Goal: Transaction & Acquisition: Purchase product/service

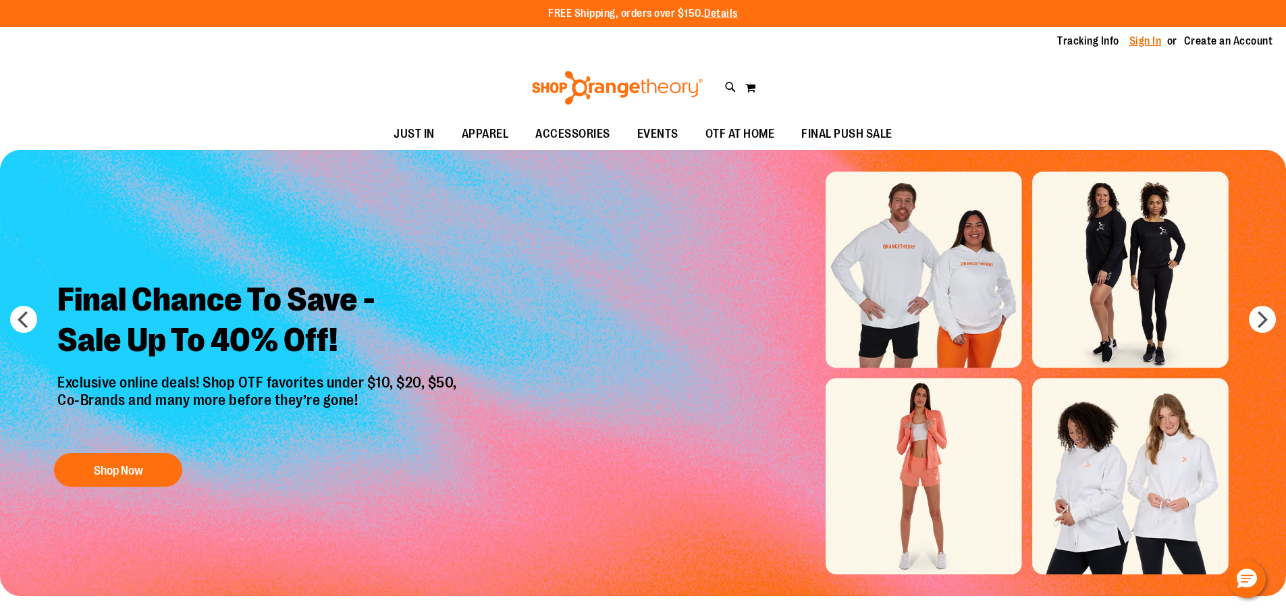
type input "**********"
click at [1140, 40] on link "Sign In" at bounding box center [1146, 41] width 32 height 15
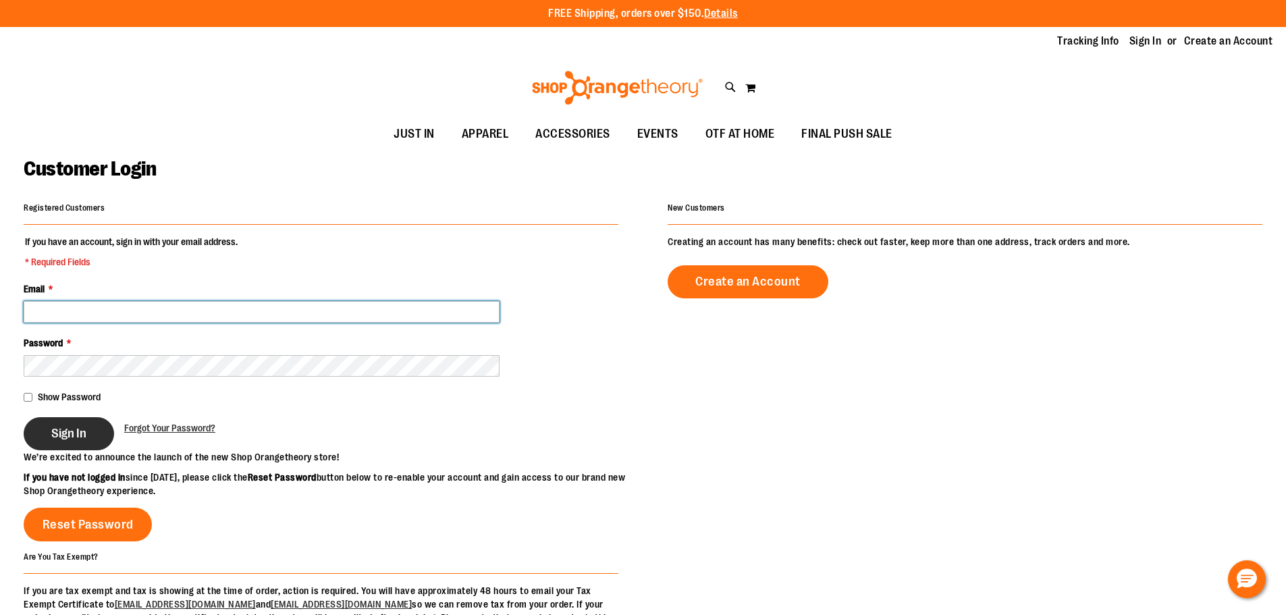
type input "**********"
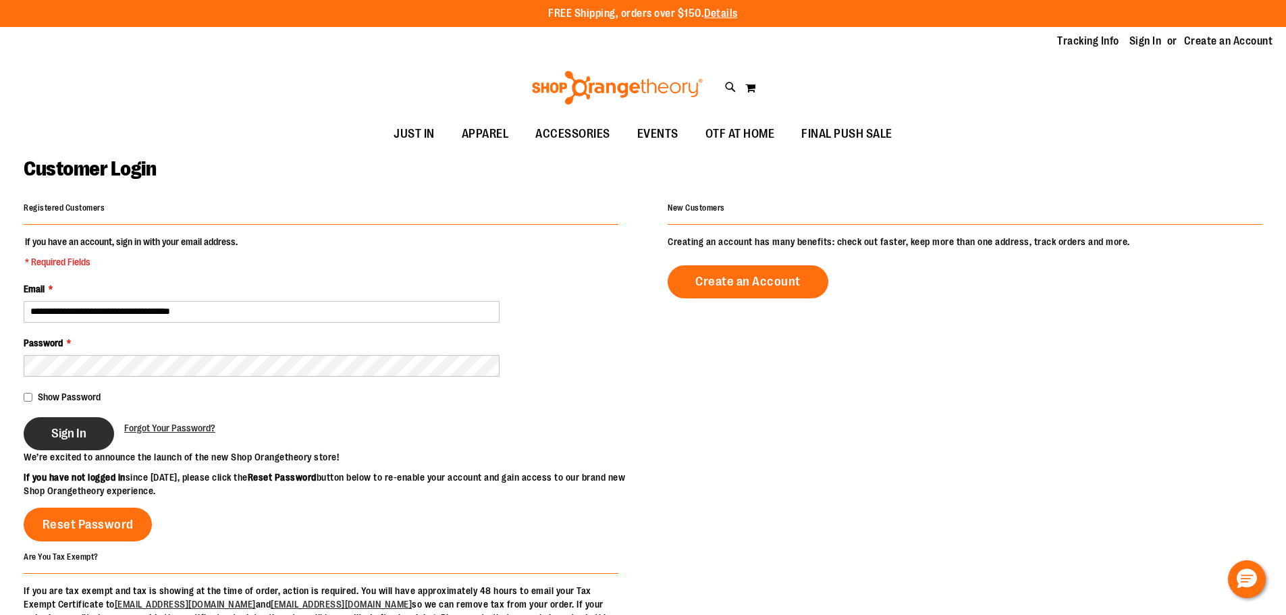
type input "**********"
click at [82, 434] on span "Sign In" at bounding box center [68, 433] width 35 height 15
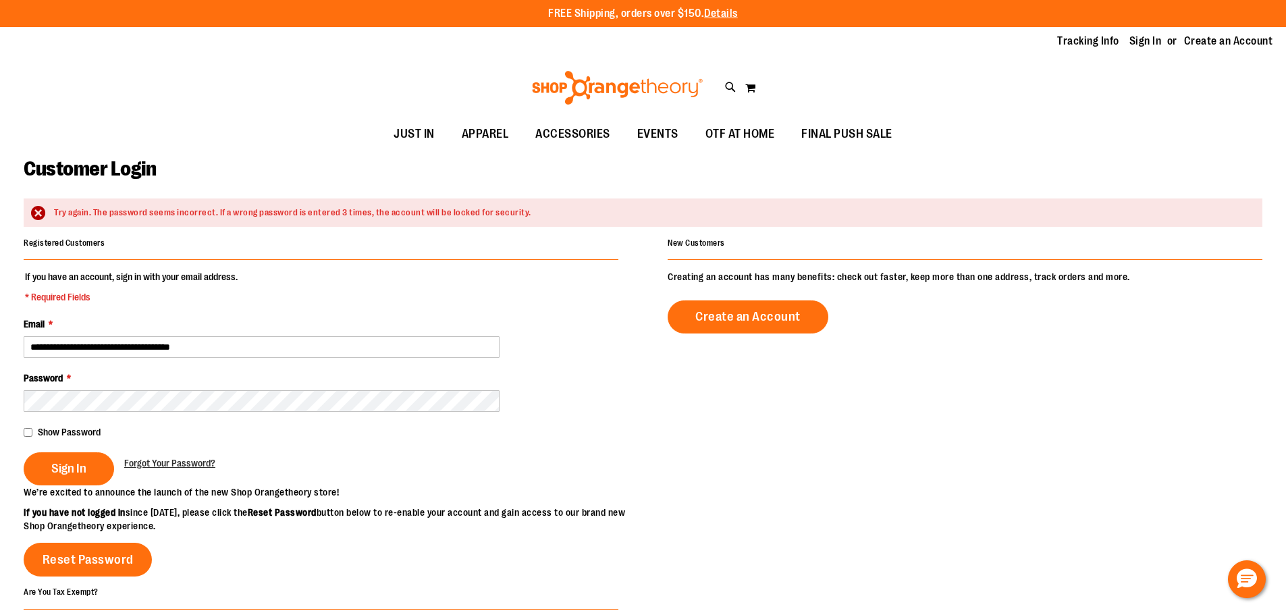
type input "**********"
click at [55, 479] on button "Sign In" at bounding box center [69, 468] width 90 height 33
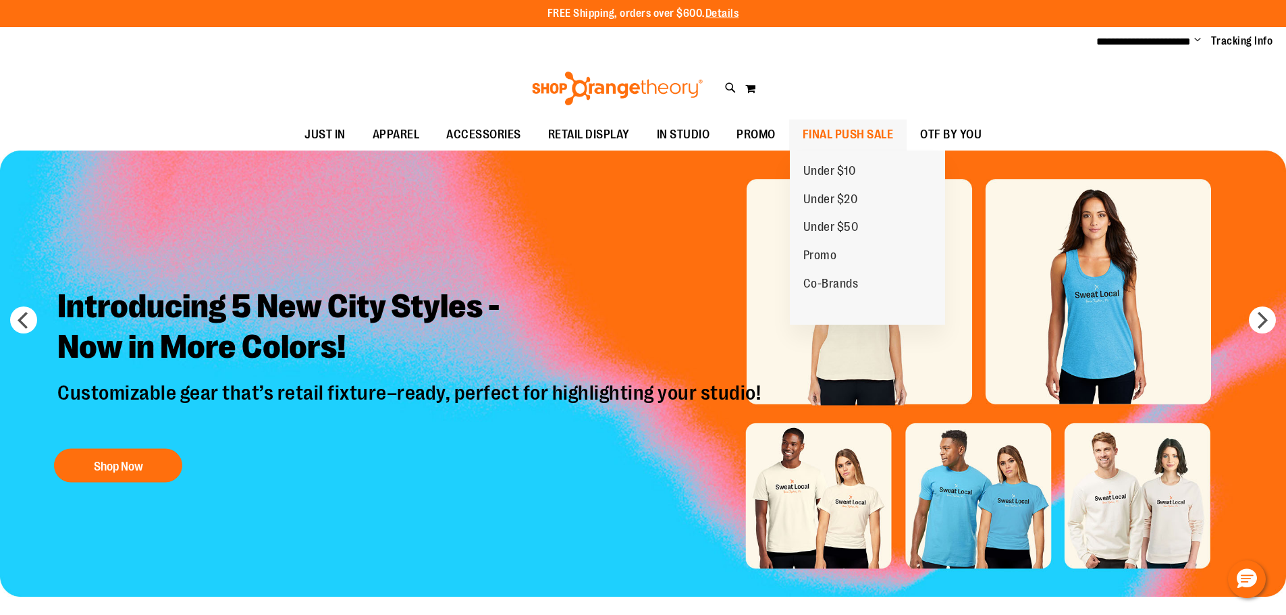
type input "**********"
click at [811, 136] on span "FINAL PUSH SALE" at bounding box center [848, 135] width 91 height 30
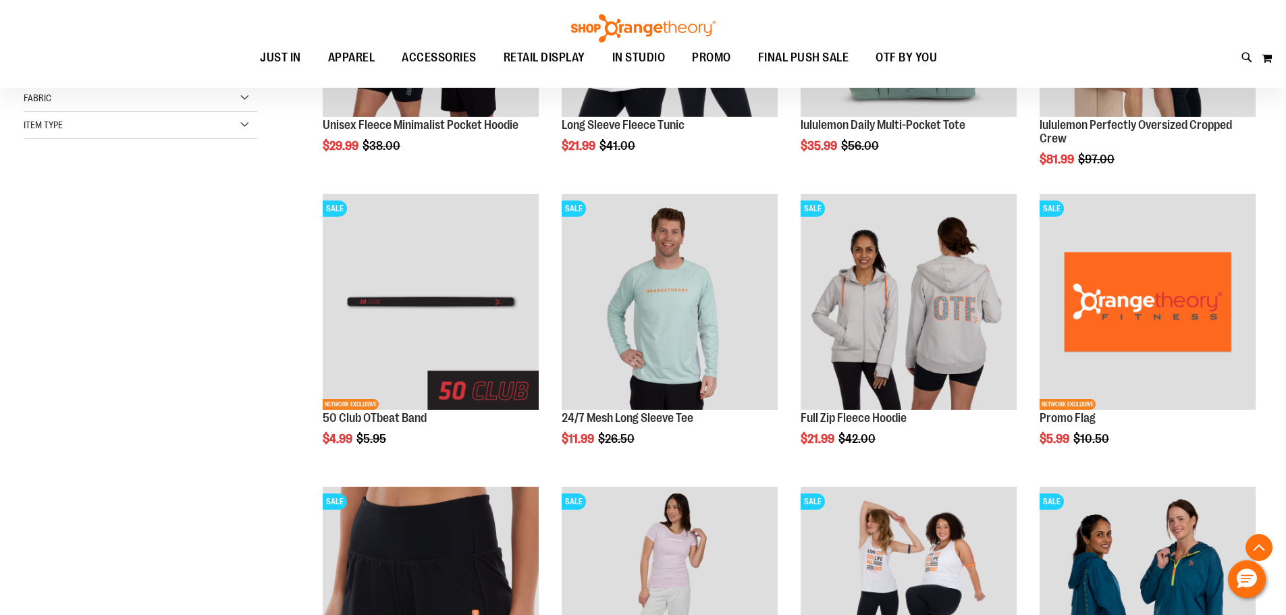
scroll to position [404, 0]
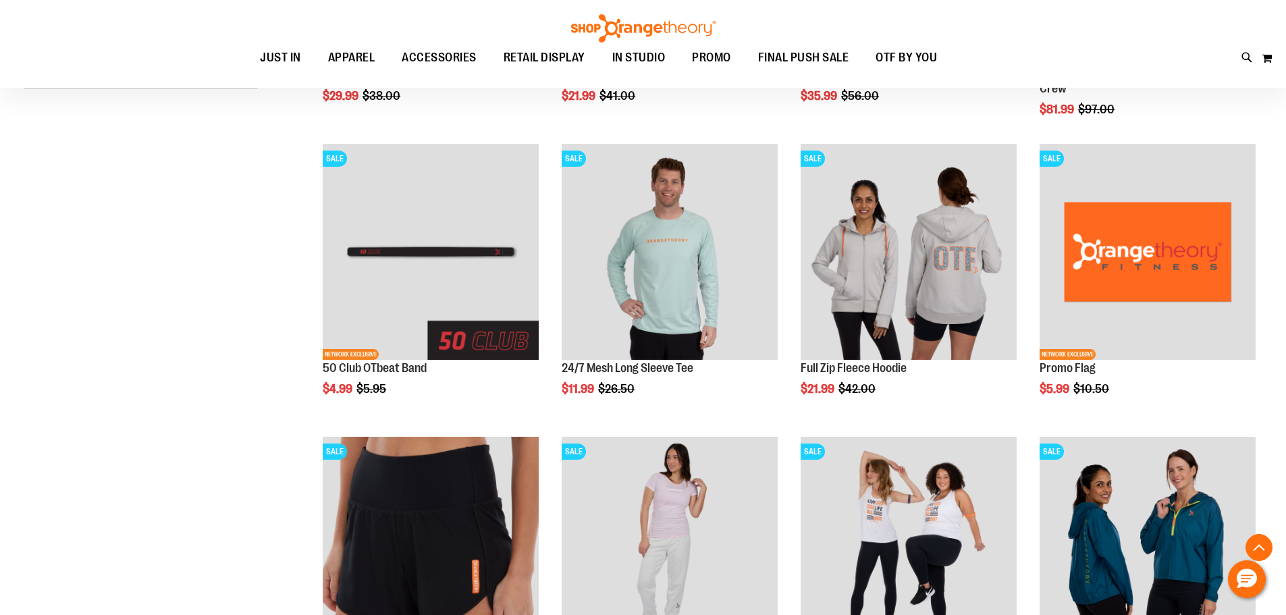
scroll to position [413, 0]
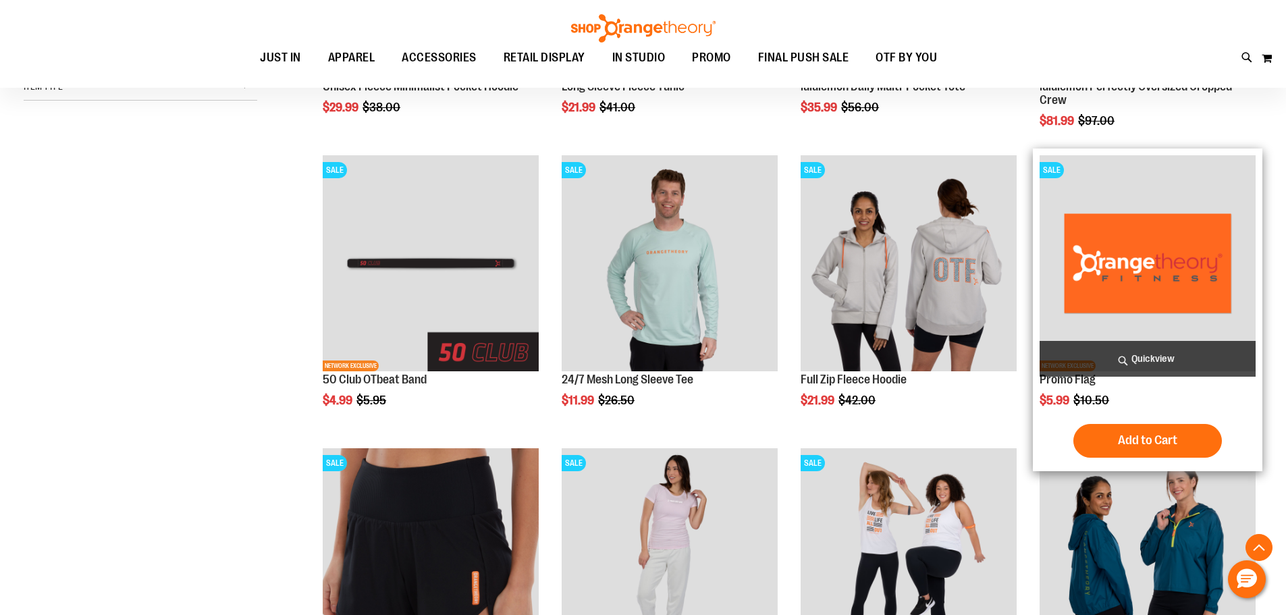
type input "**********"
click at [1176, 255] on img "product" at bounding box center [1148, 263] width 216 height 216
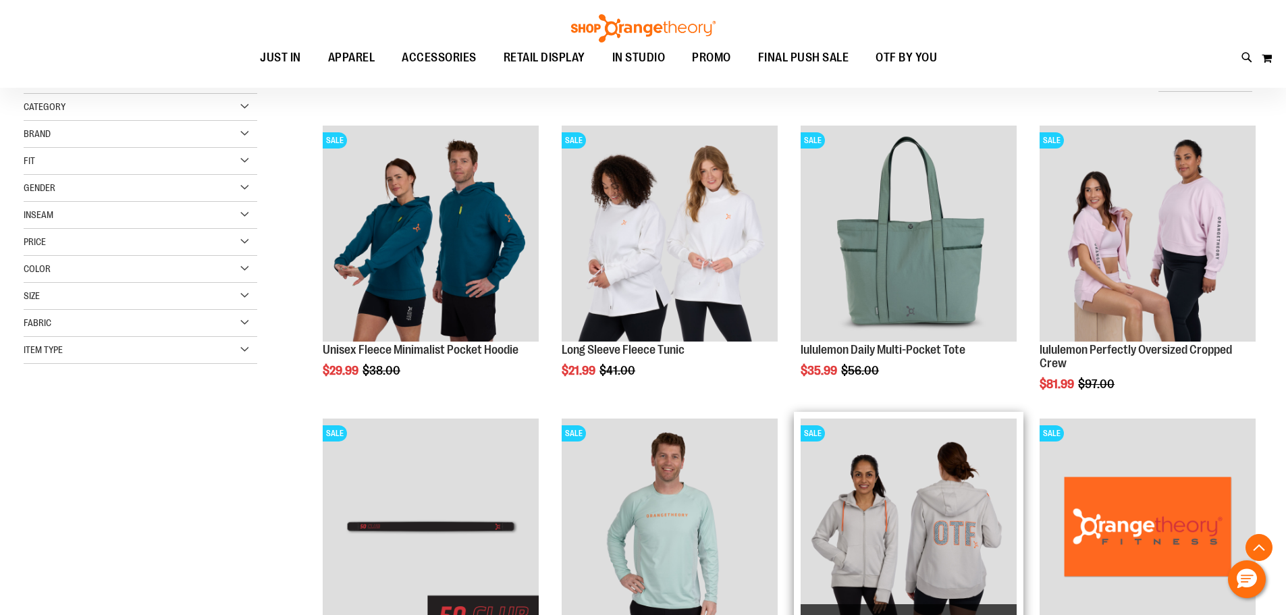
scroll to position [362, 0]
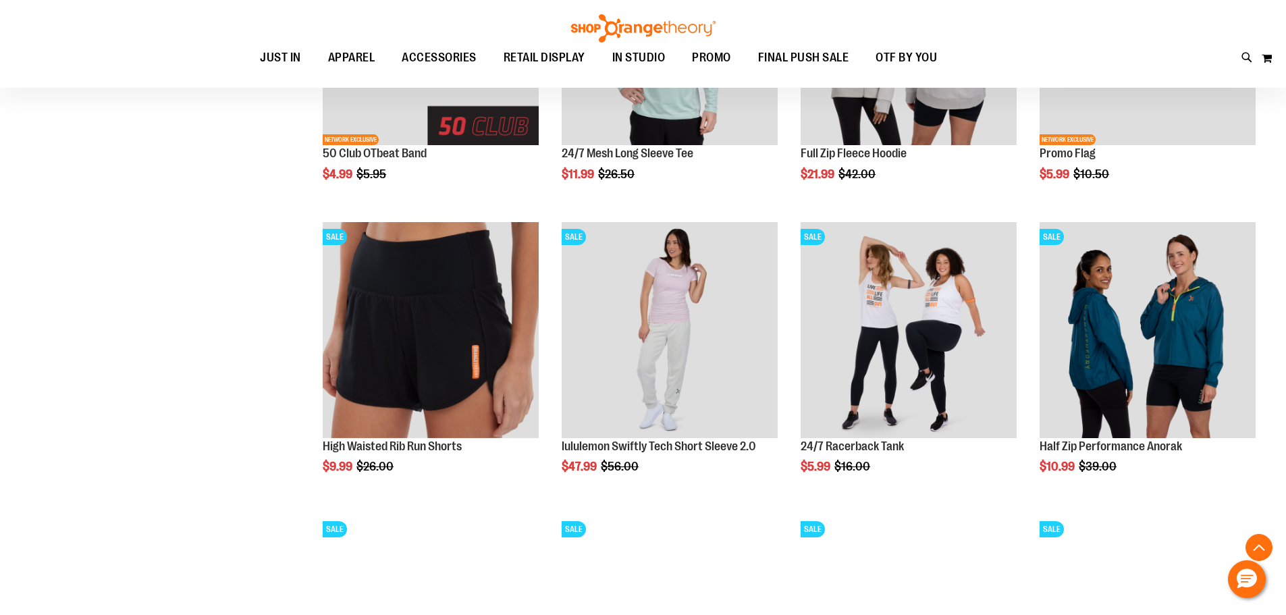
scroll to position [497, 0]
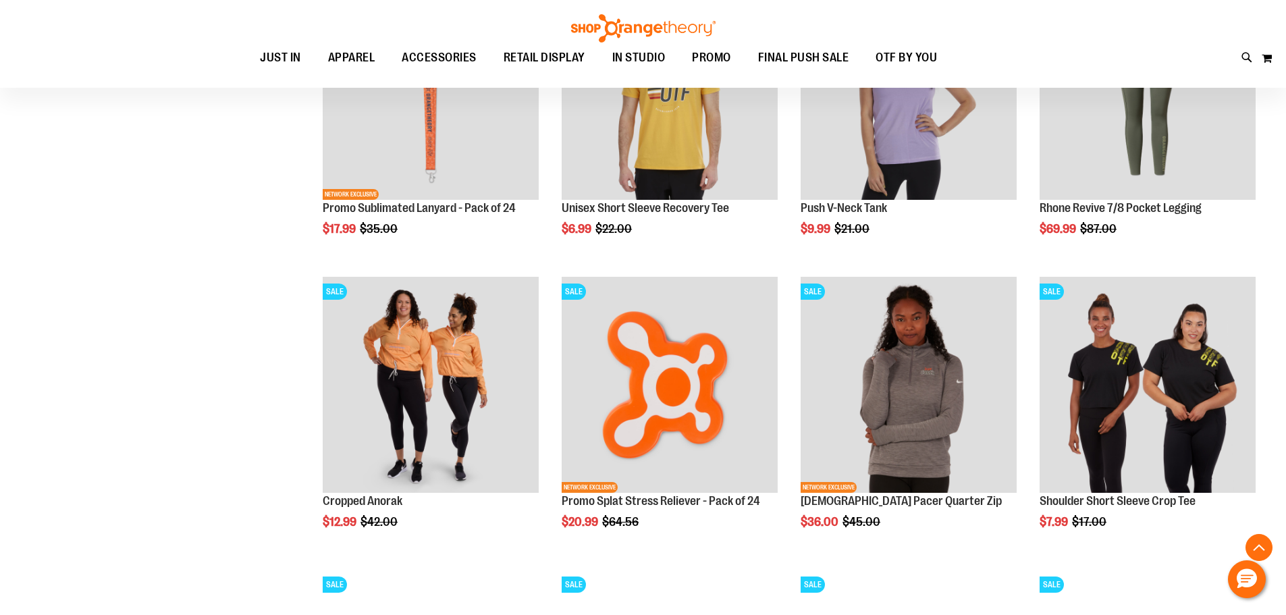
scroll to position [1037, 0]
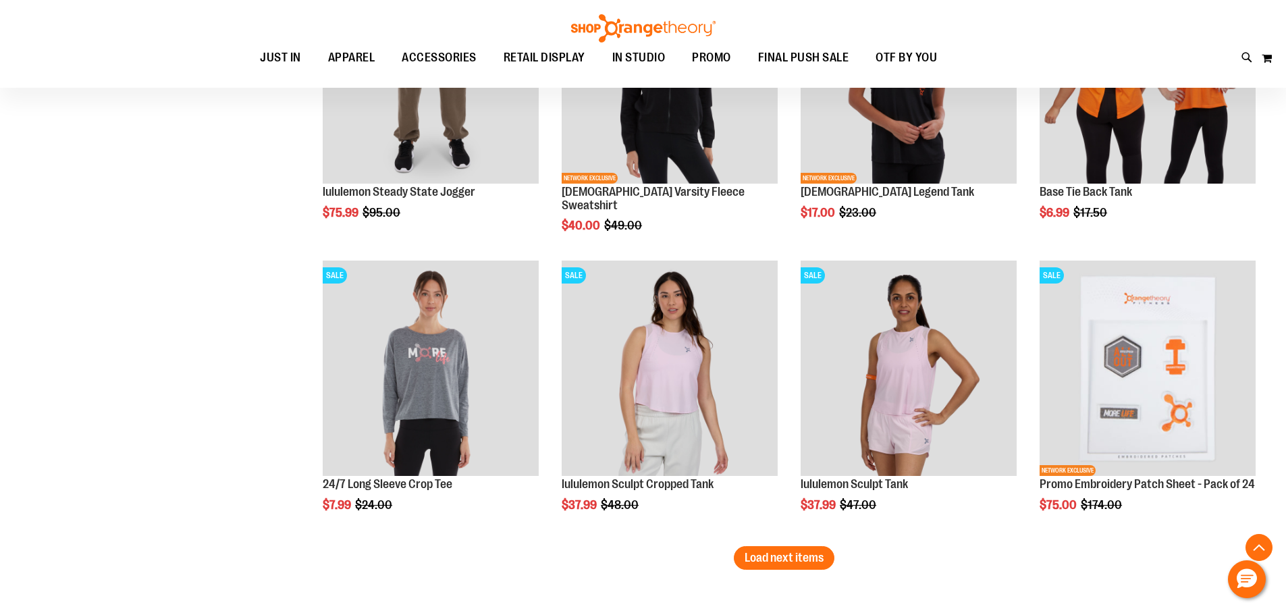
scroll to position [2252, 0]
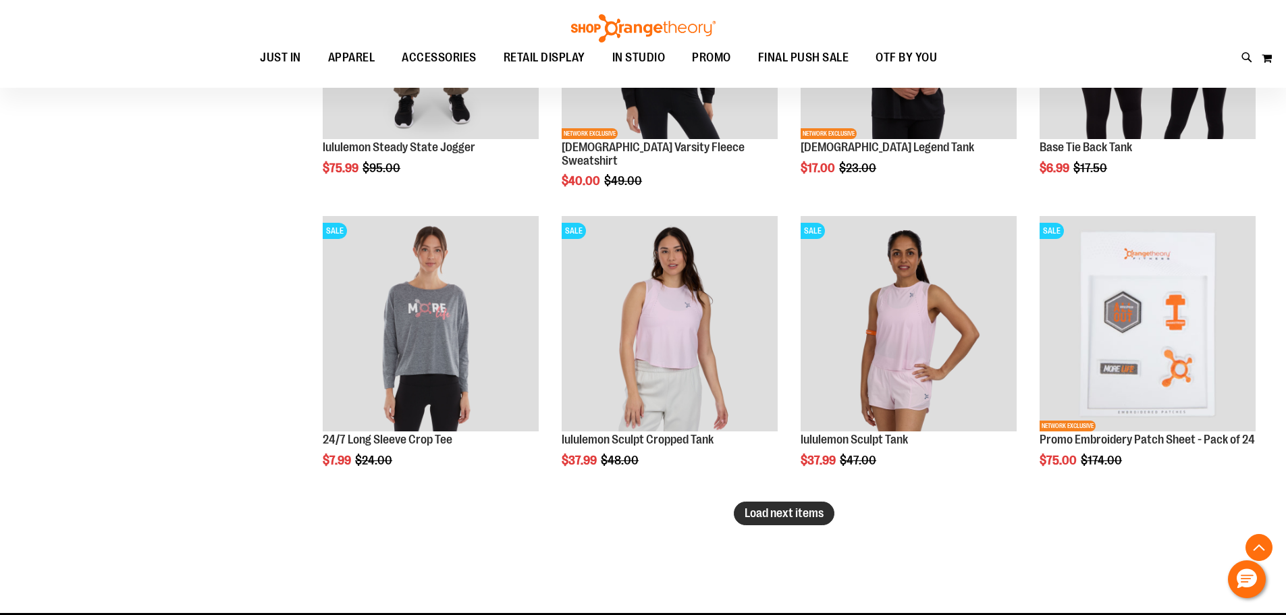
type input "**********"
click at [757, 514] on span "Load next items" at bounding box center [784, 513] width 79 height 14
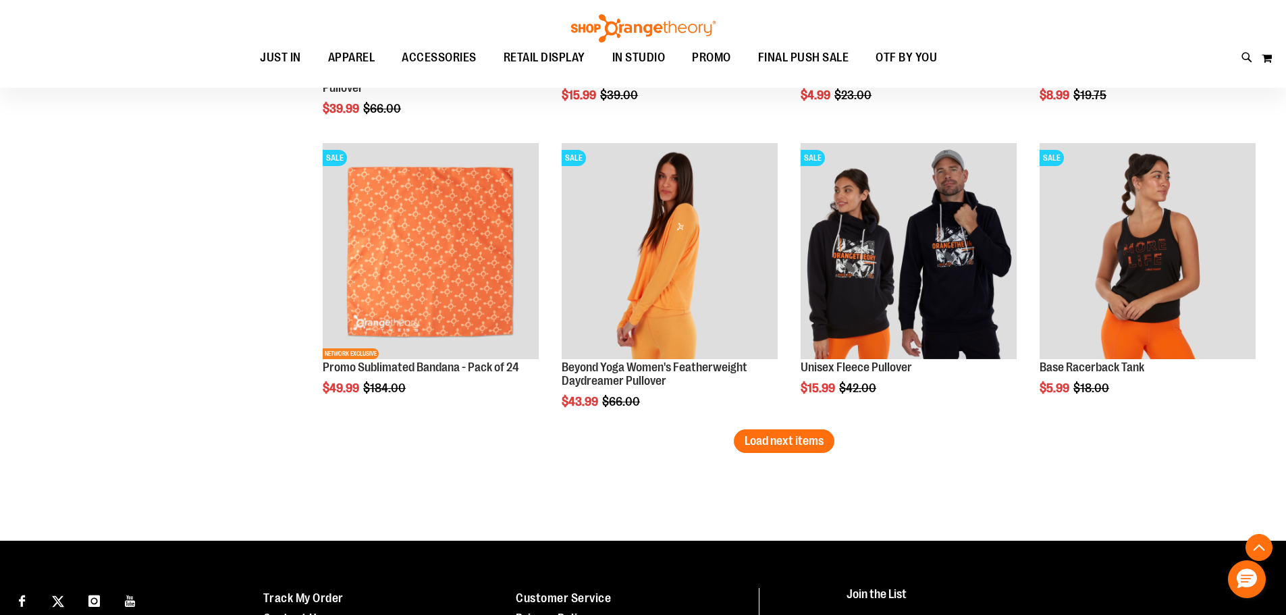
scroll to position [3265, 0]
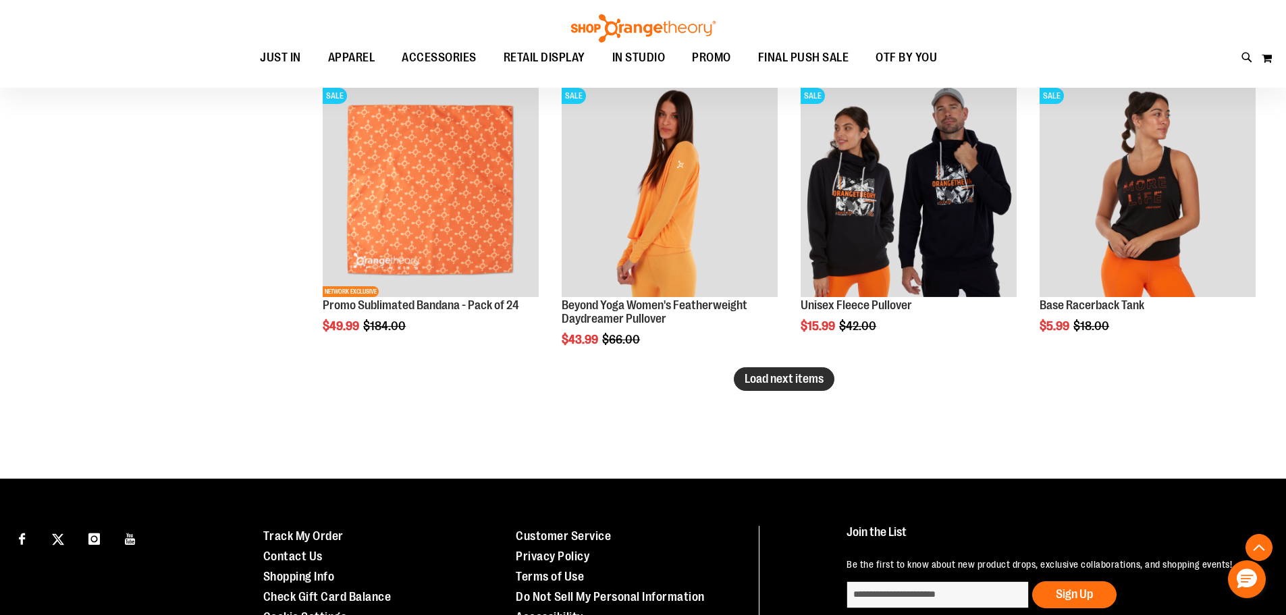
click at [806, 382] on span "Load next items" at bounding box center [784, 379] width 79 height 14
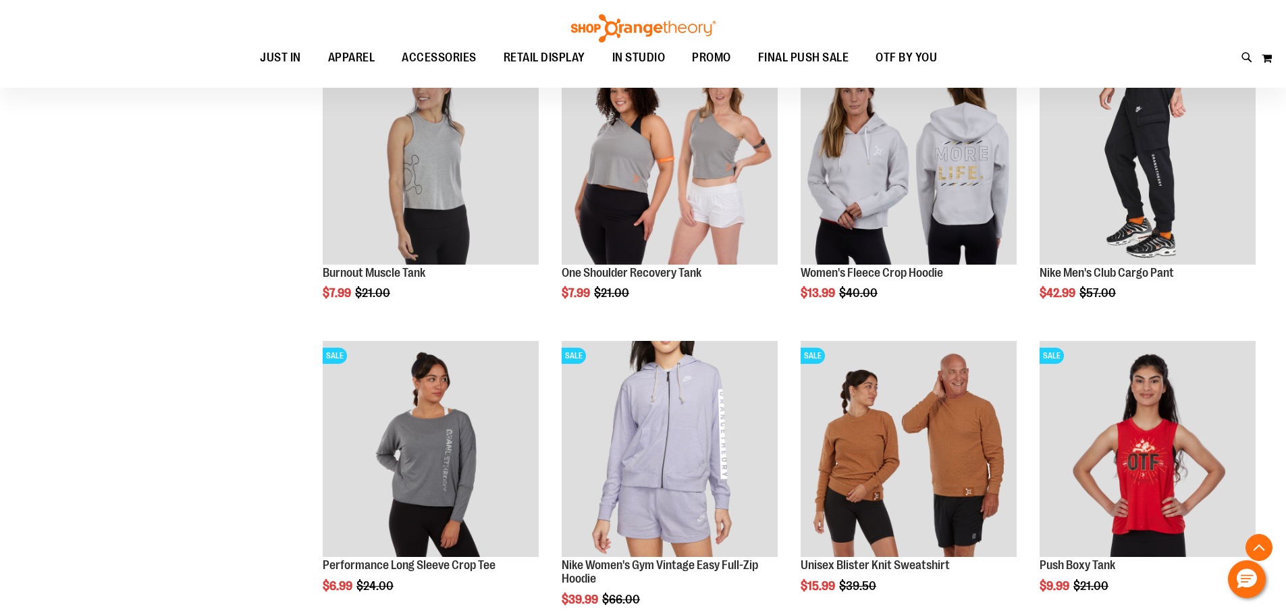
scroll to position [4075, 0]
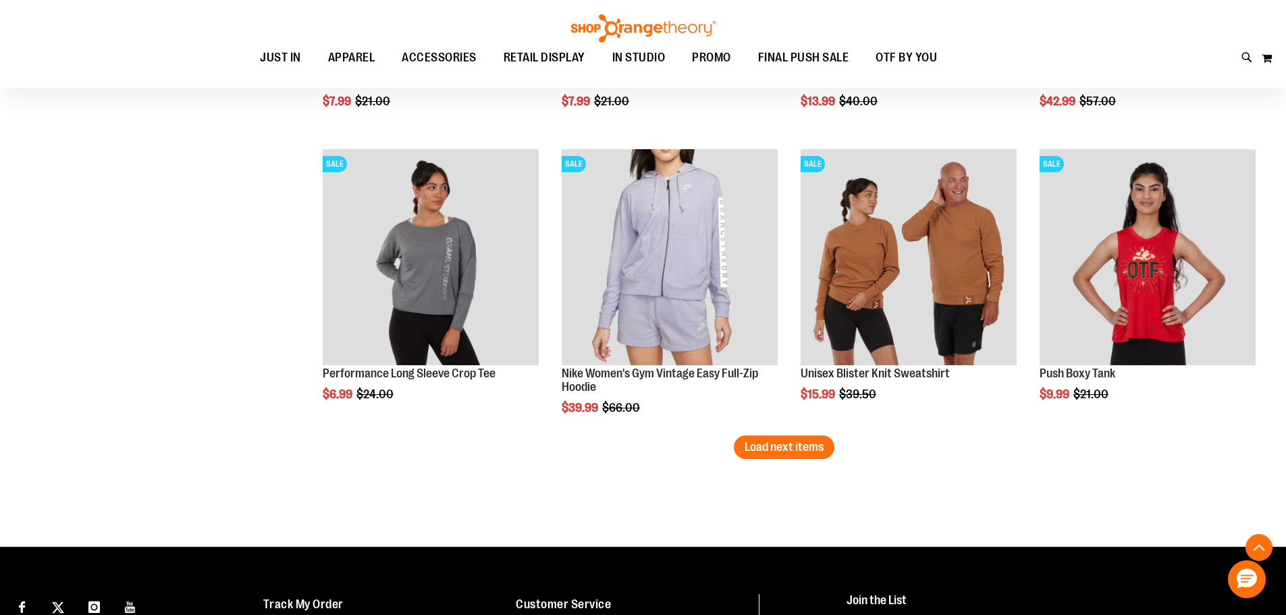
click at [768, 450] on span "Load next items" at bounding box center [784, 447] width 79 height 14
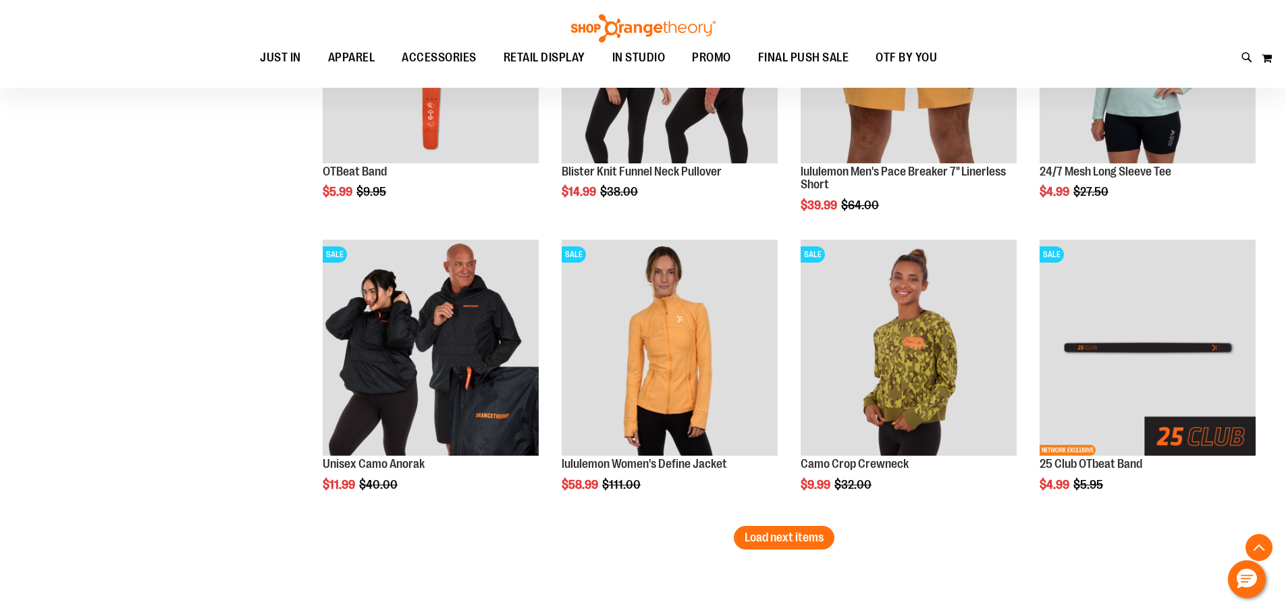
scroll to position [4886, 0]
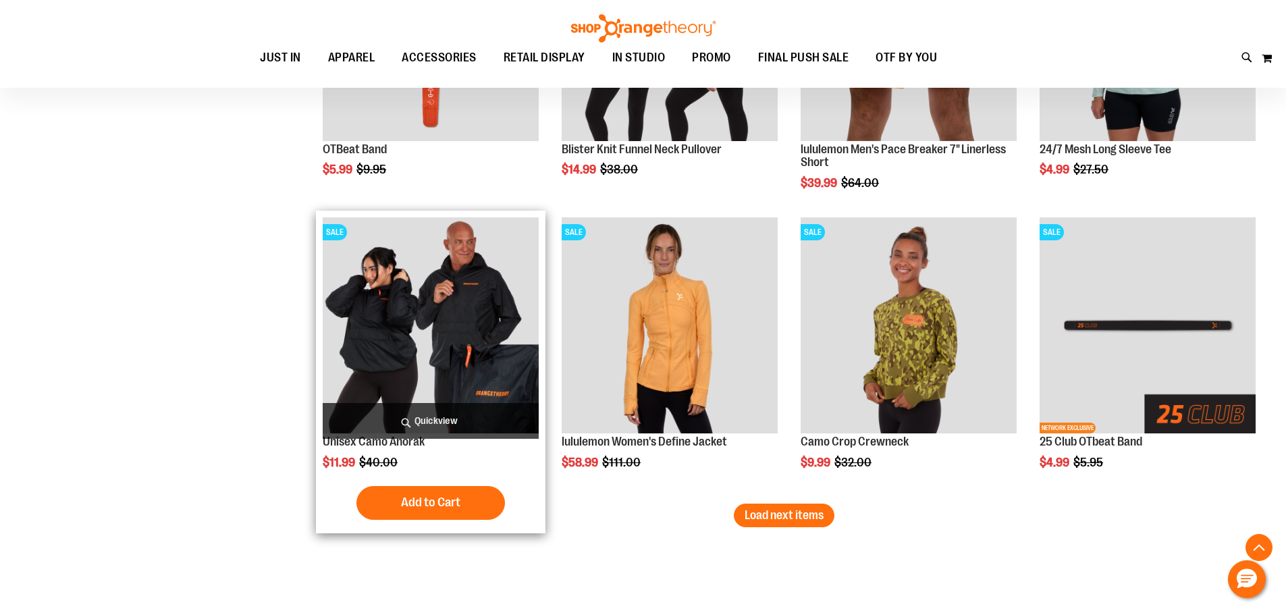
click at [442, 332] on img "product" at bounding box center [431, 325] width 216 height 216
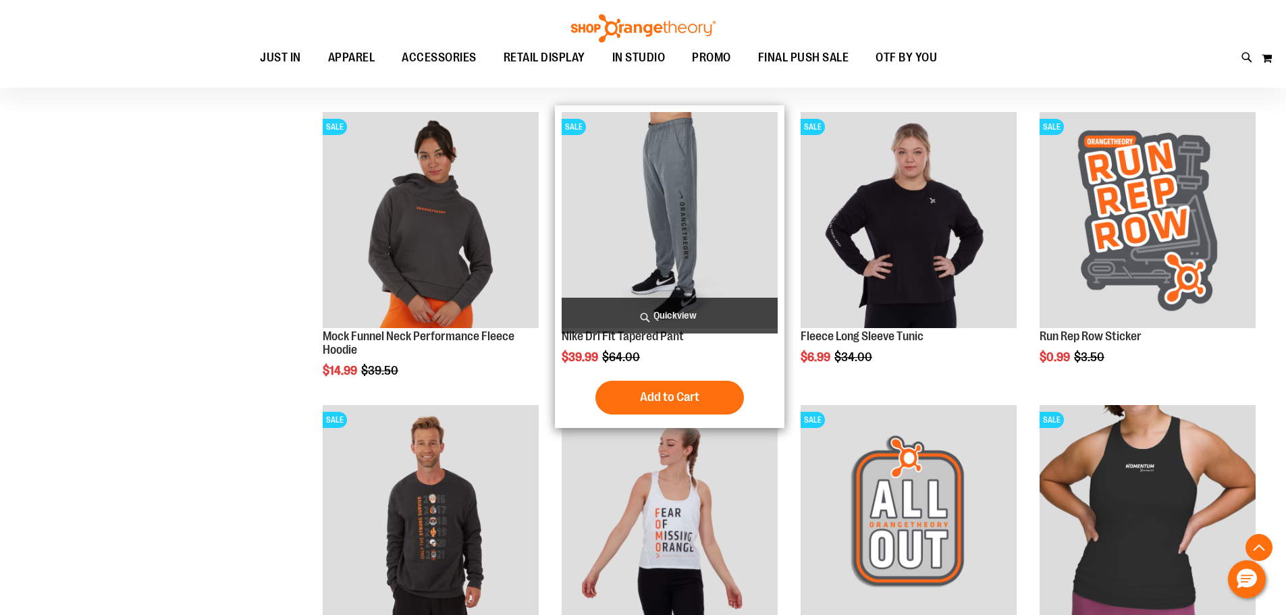
scroll to position [1054, 0]
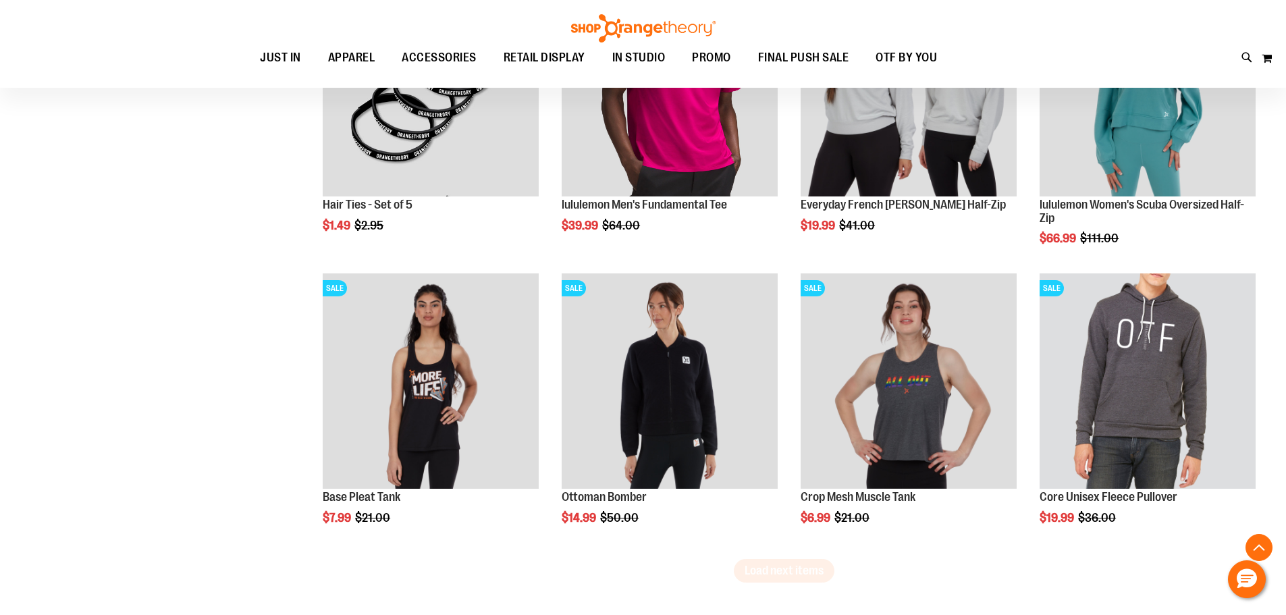
scroll to position [2404, 0]
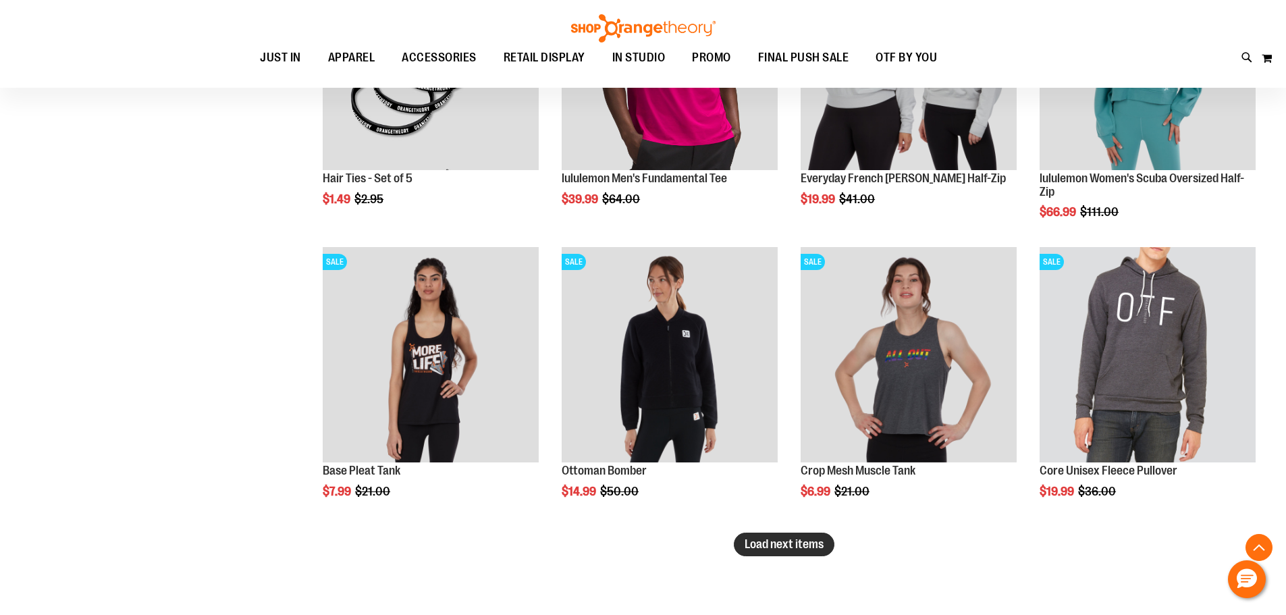
type input "**********"
click at [757, 549] on span "Load next items" at bounding box center [784, 544] width 79 height 14
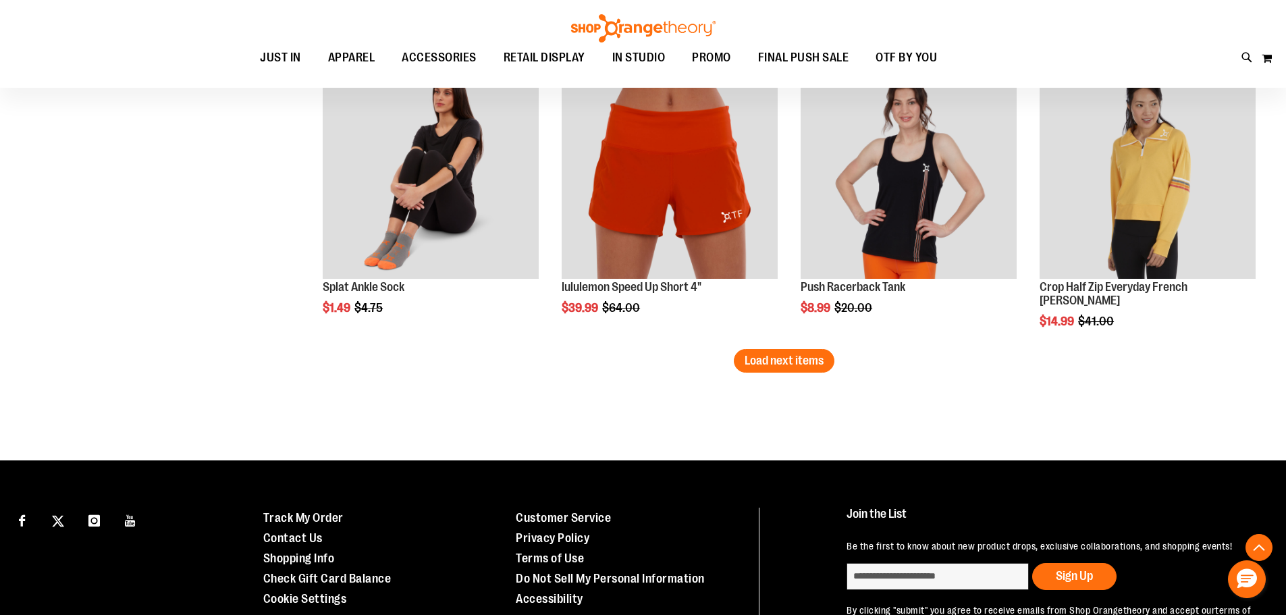
scroll to position [3485, 0]
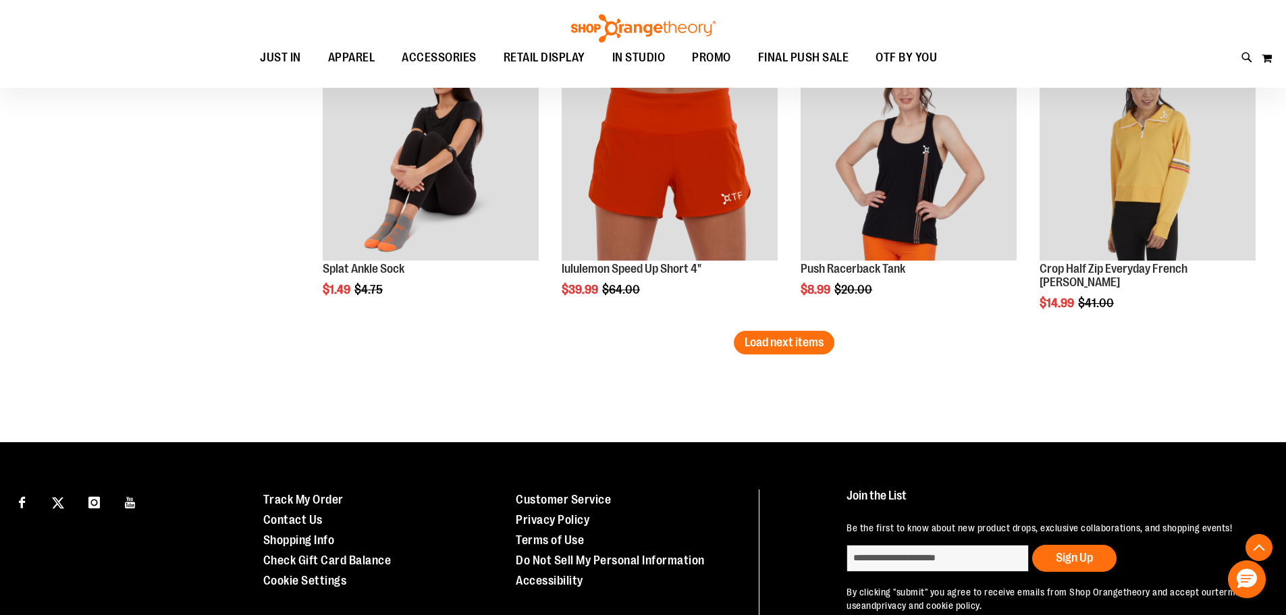
click at [789, 346] on span "Load next items" at bounding box center [784, 343] width 79 height 14
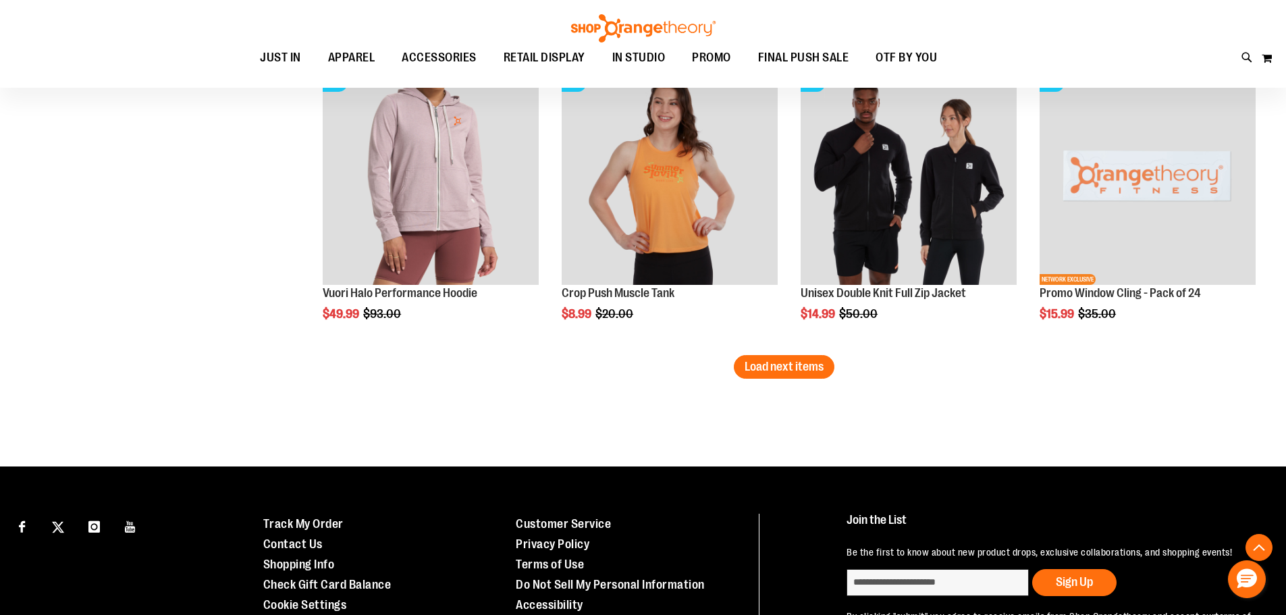
scroll to position [4362, 0]
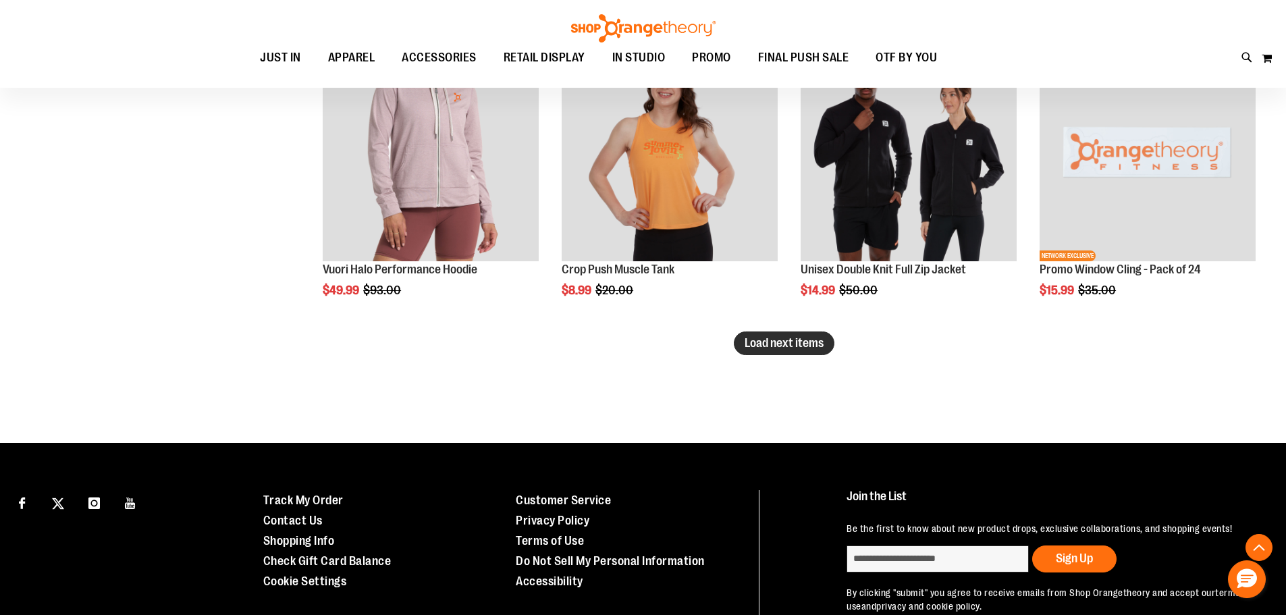
click at [820, 338] on span "Load next items" at bounding box center [784, 343] width 79 height 14
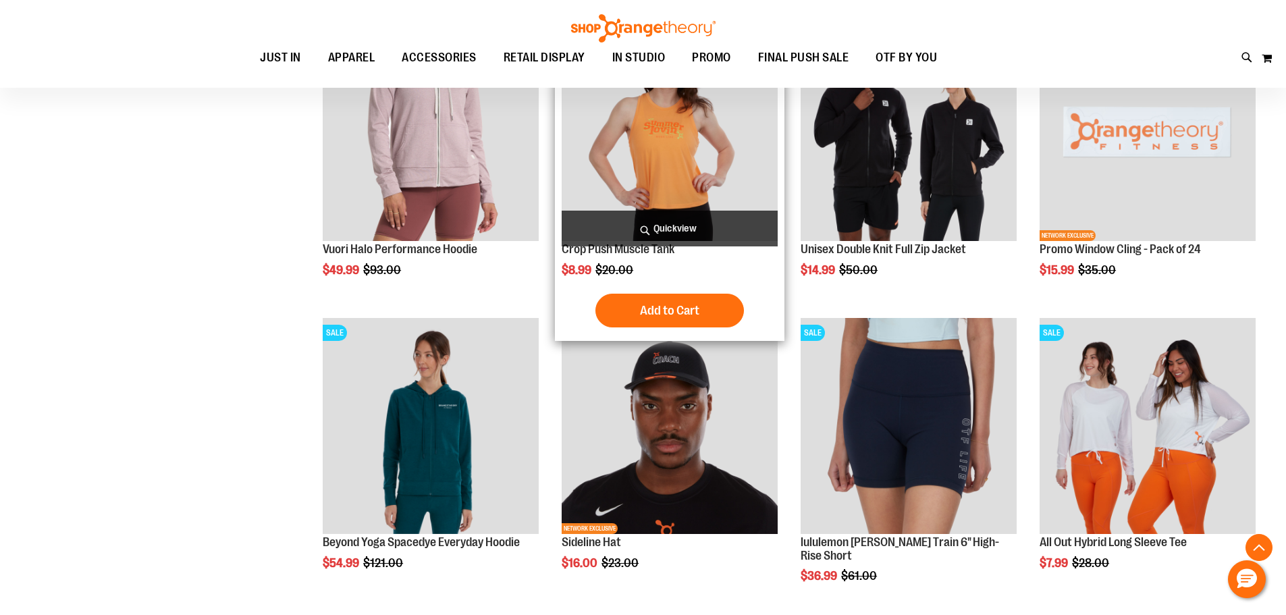
scroll to position [4430, 0]
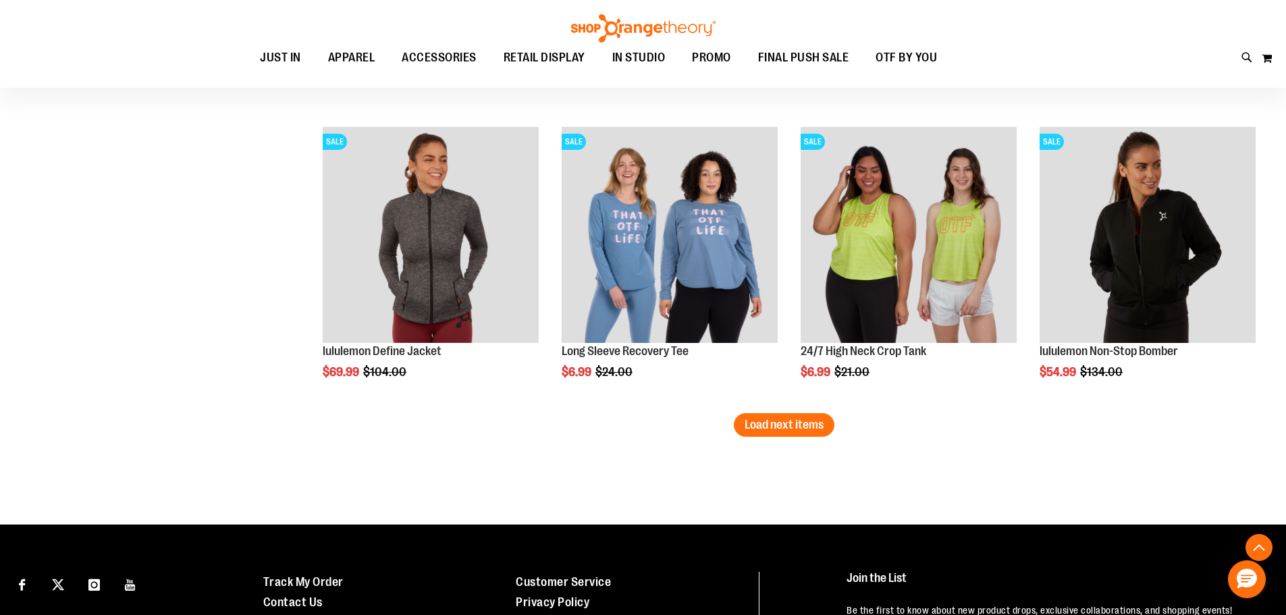
scroll to position [5173, 0]
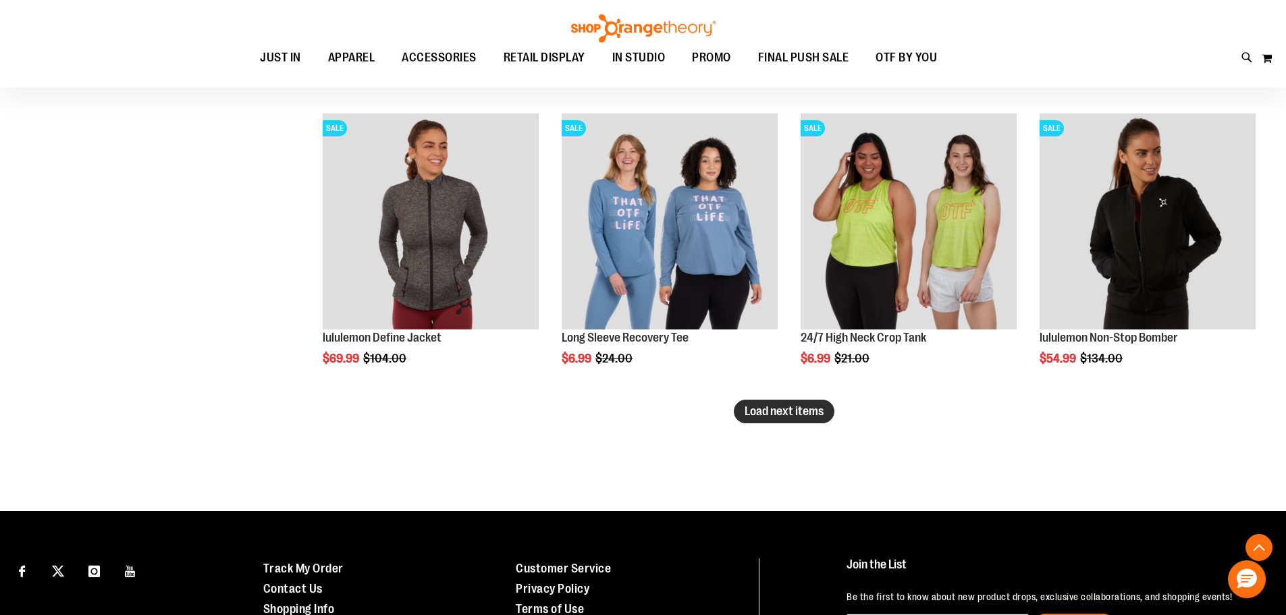
click at [772, 406] on span "Load next items" at bounding box center [784, 411] width 79 height 14
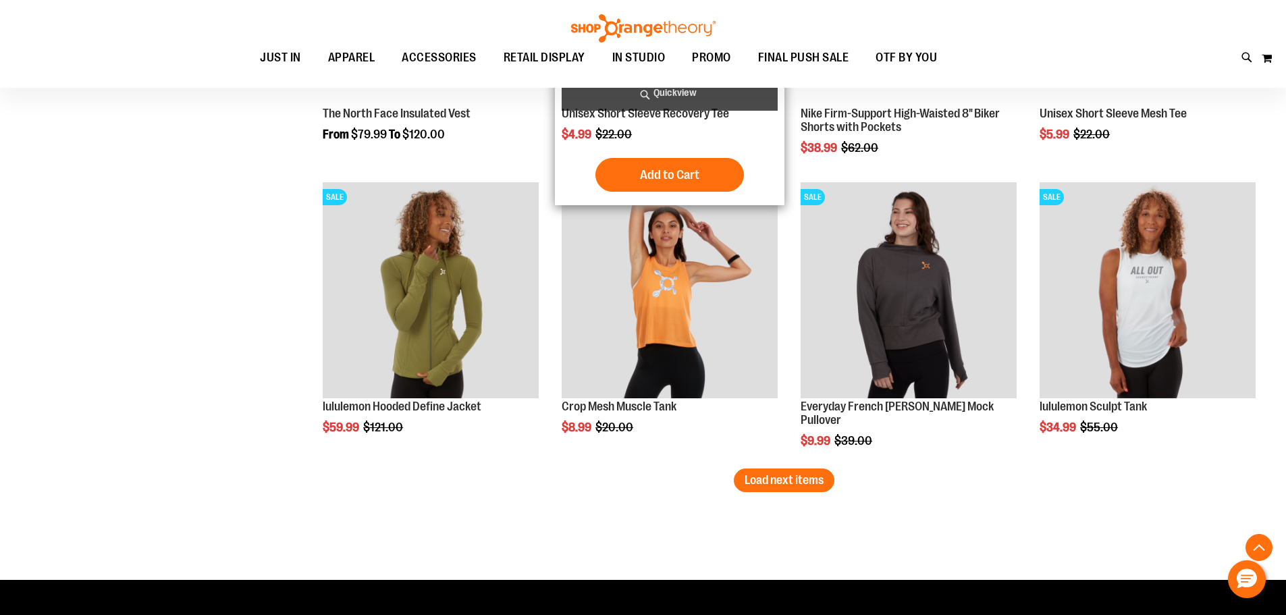
scroll to position [5983, 0]
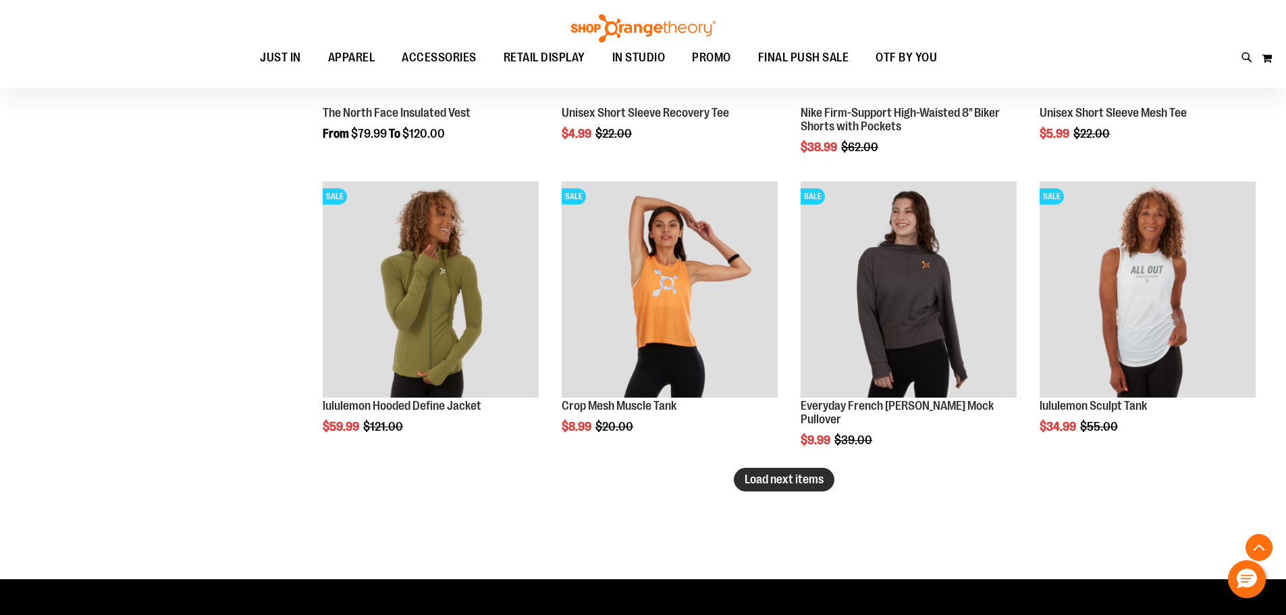
click at [764, 480] on span "Load next items" at bounding box center [784, 480] width 79 height 14
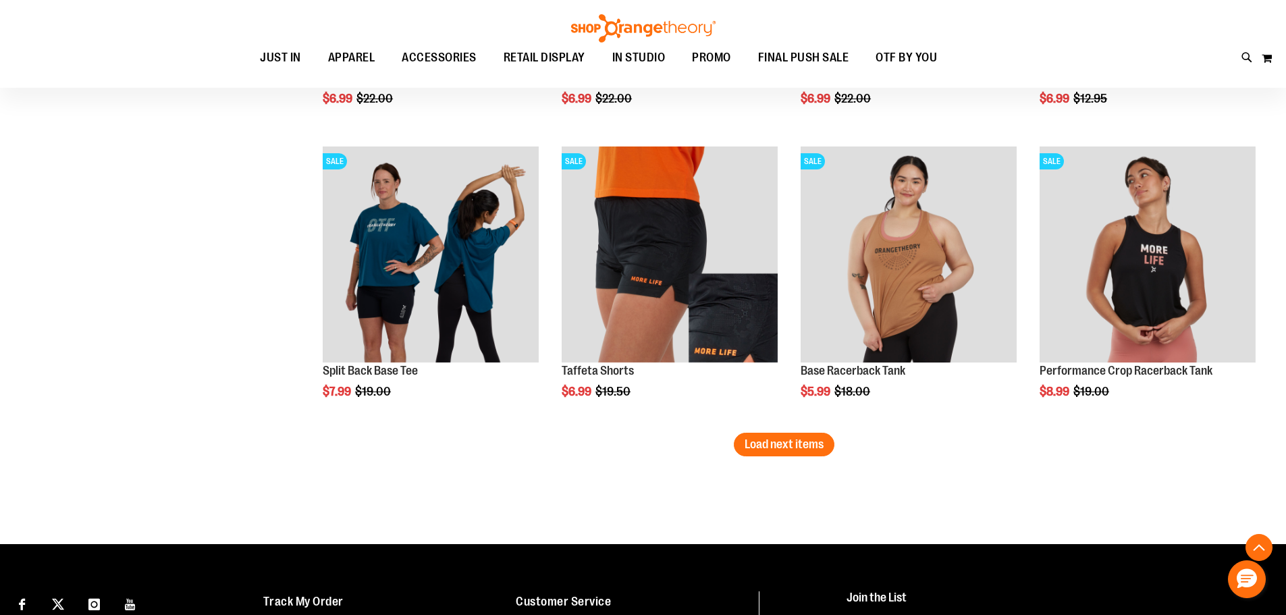
scroll to position [6928, 0]
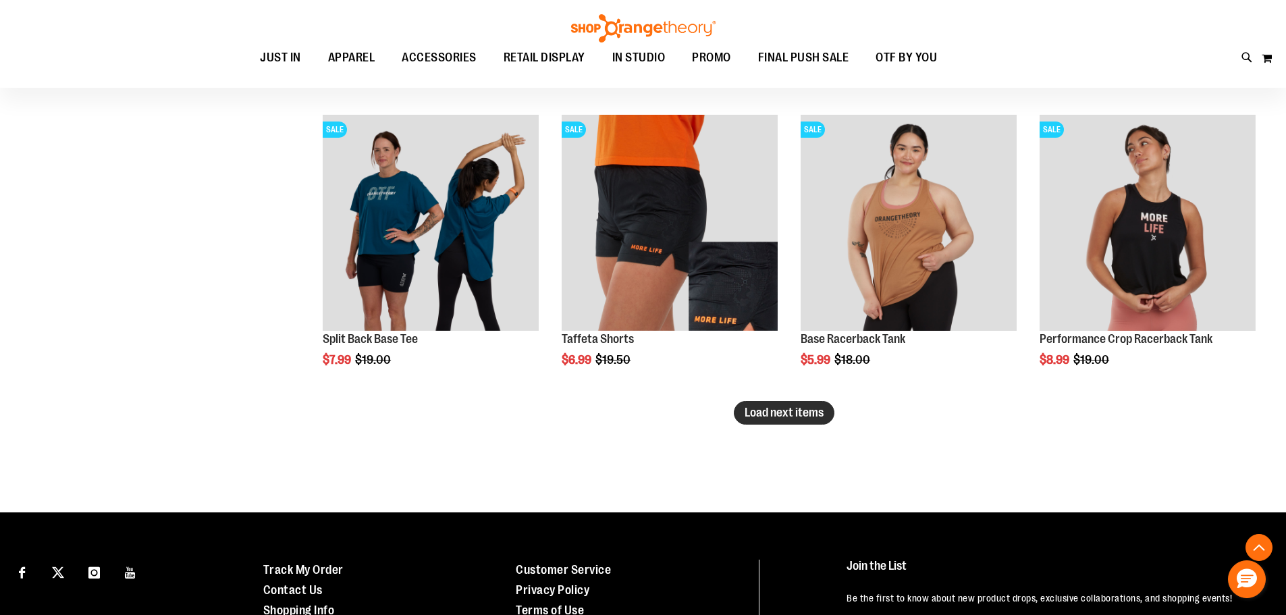
click at [813, 415] on span "Load next items" at bounding box center [784, 413] width 79 height 14
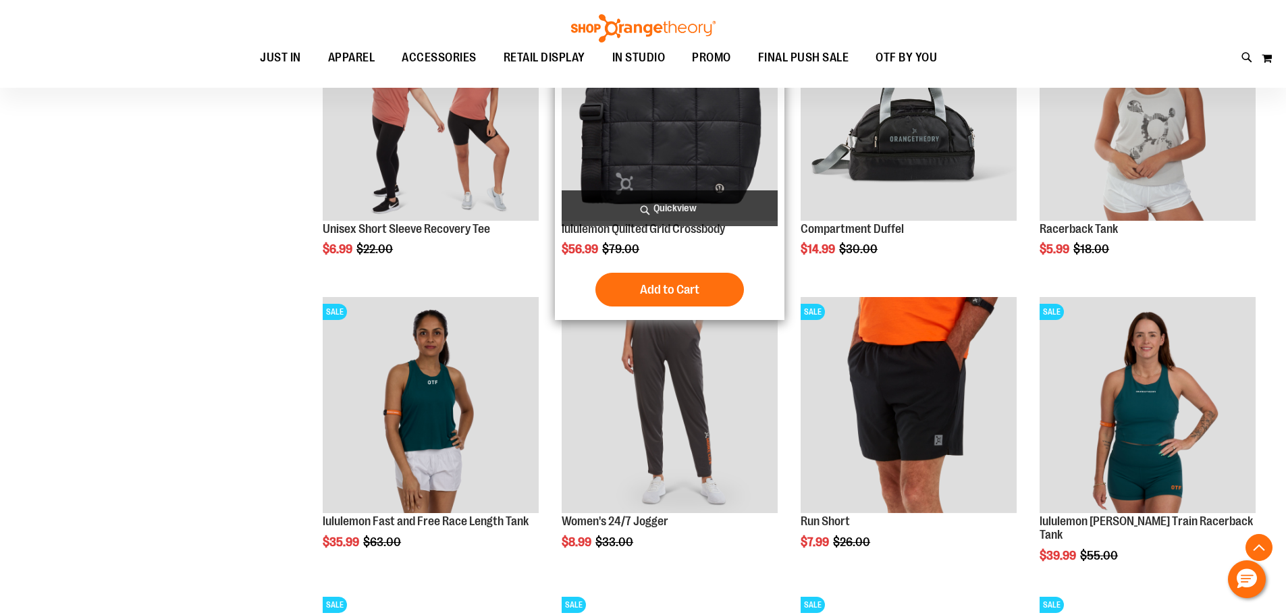
scroll to position [7333, 0]
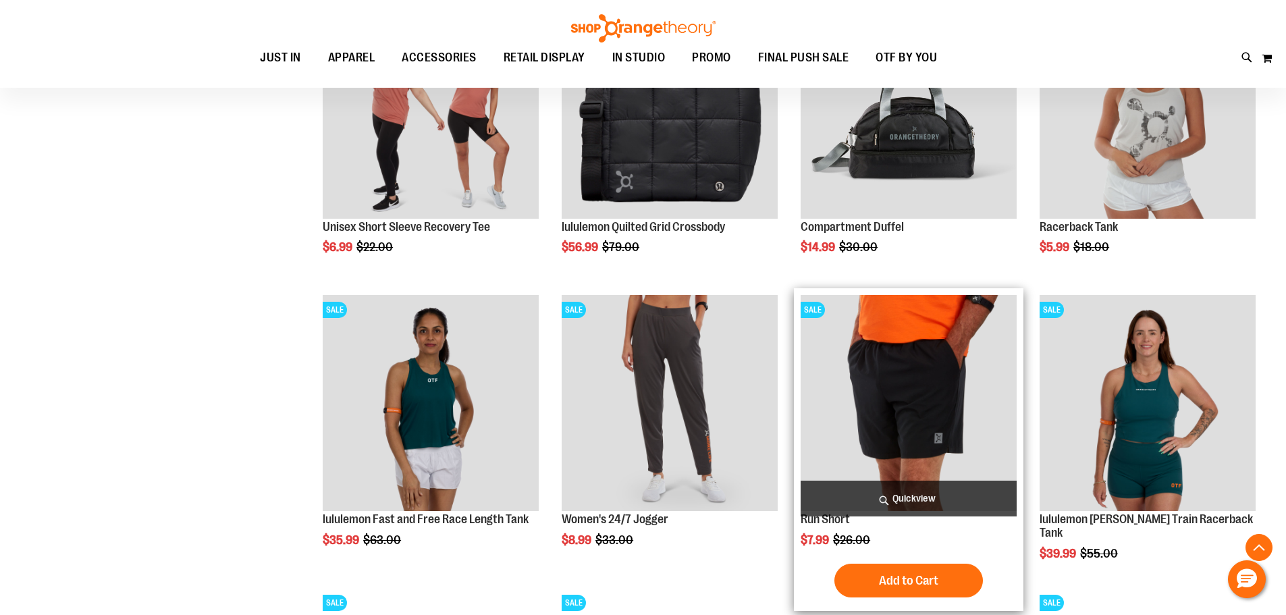
click at [947, 393] on img "product" at bounding box center [909, 403] width 216 height 216
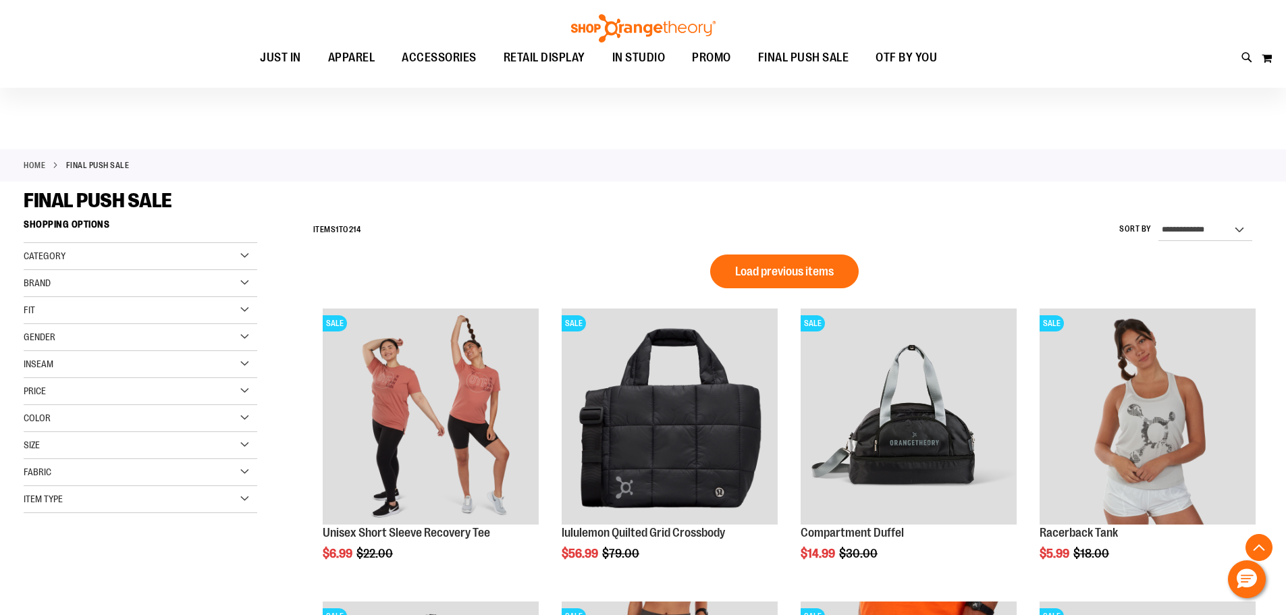
scroll to position [905, 0]
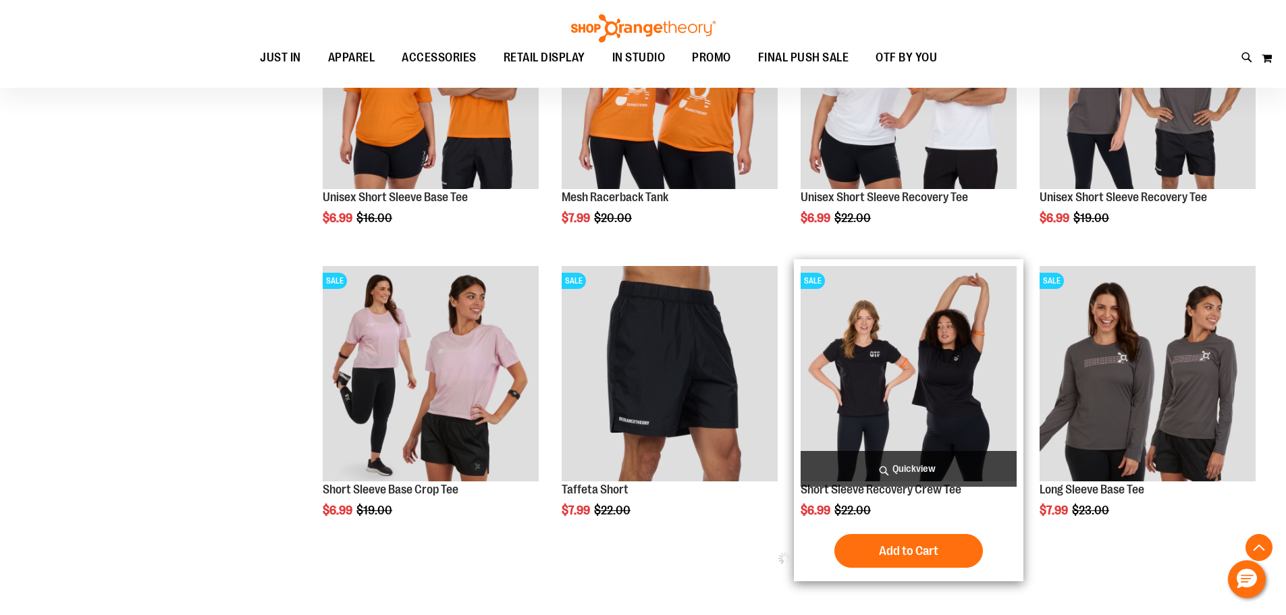
scroll to position [1513, 0]
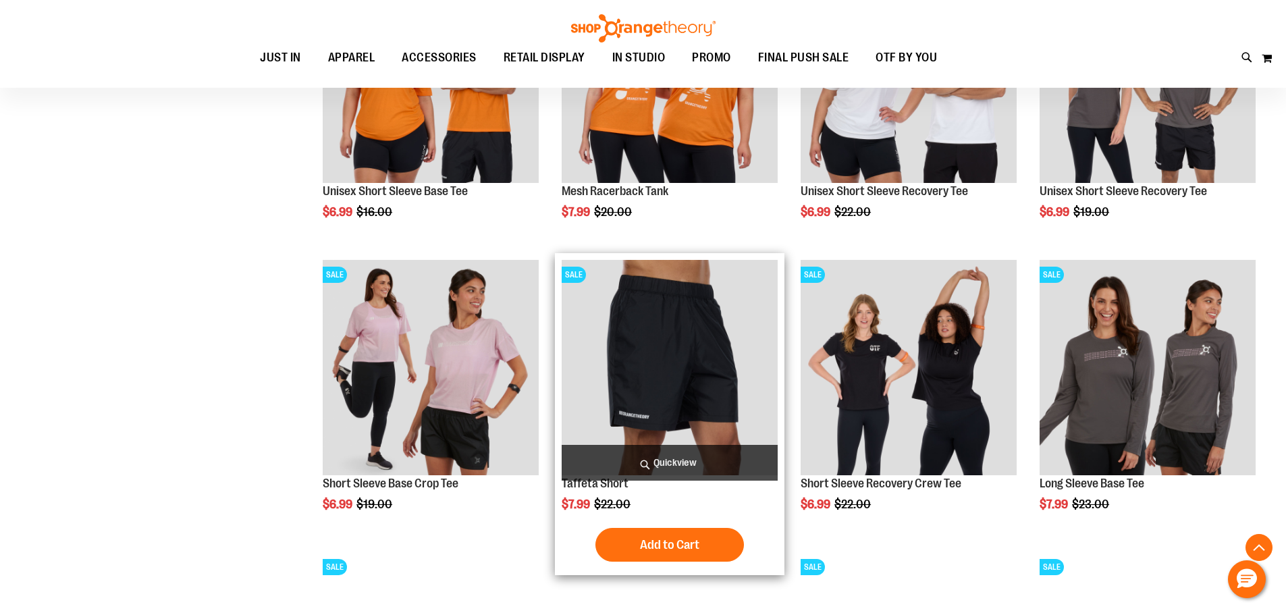
type input "**********"
click at [724, 369] on img "product" at bounding box center [670, 368] width 216 height 216
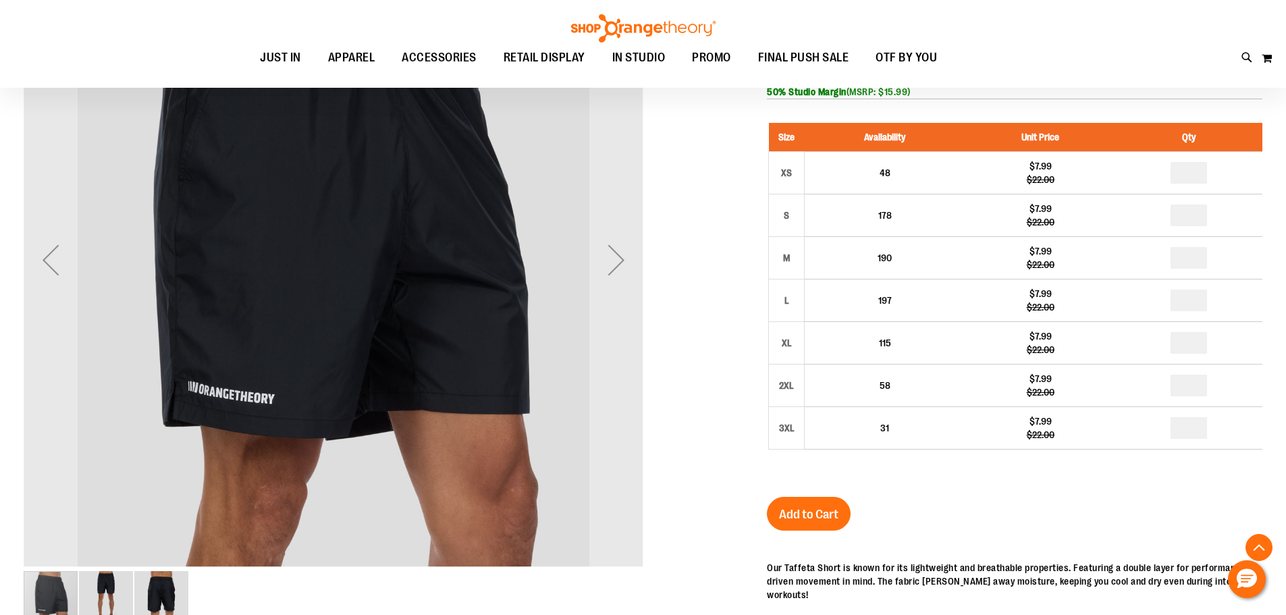
scroll to position [269, 0]
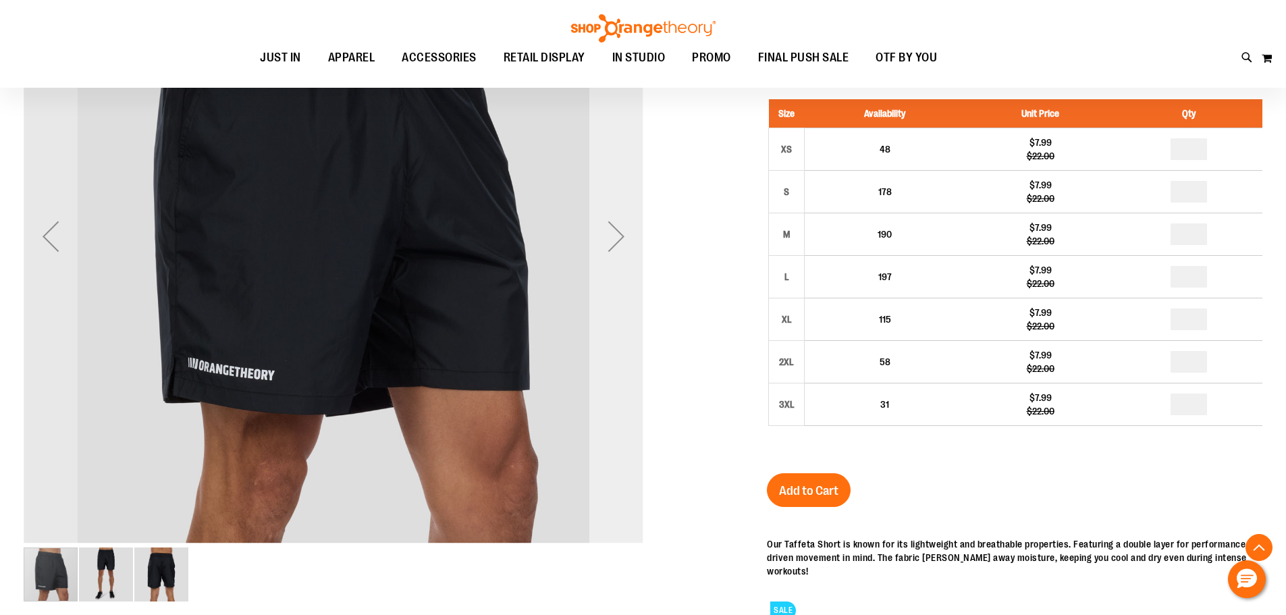
type input "**********"
click at [606, 247] on div "Next" at bounding box center [616, 236] width 54 height 54
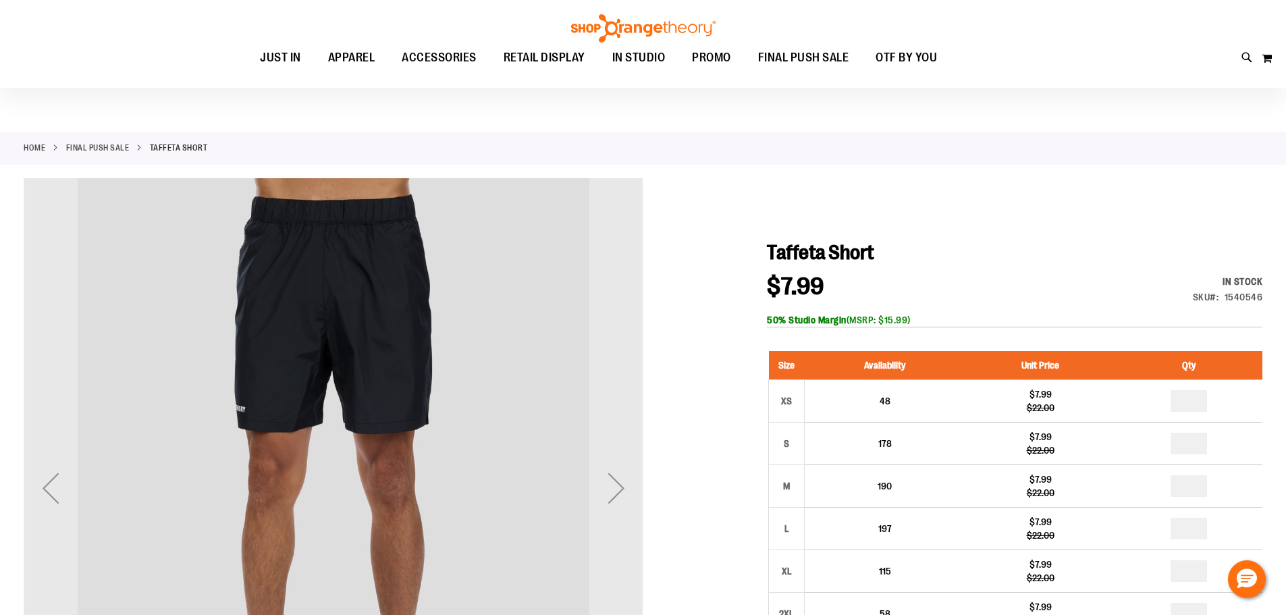
scroll to position [0, 0]
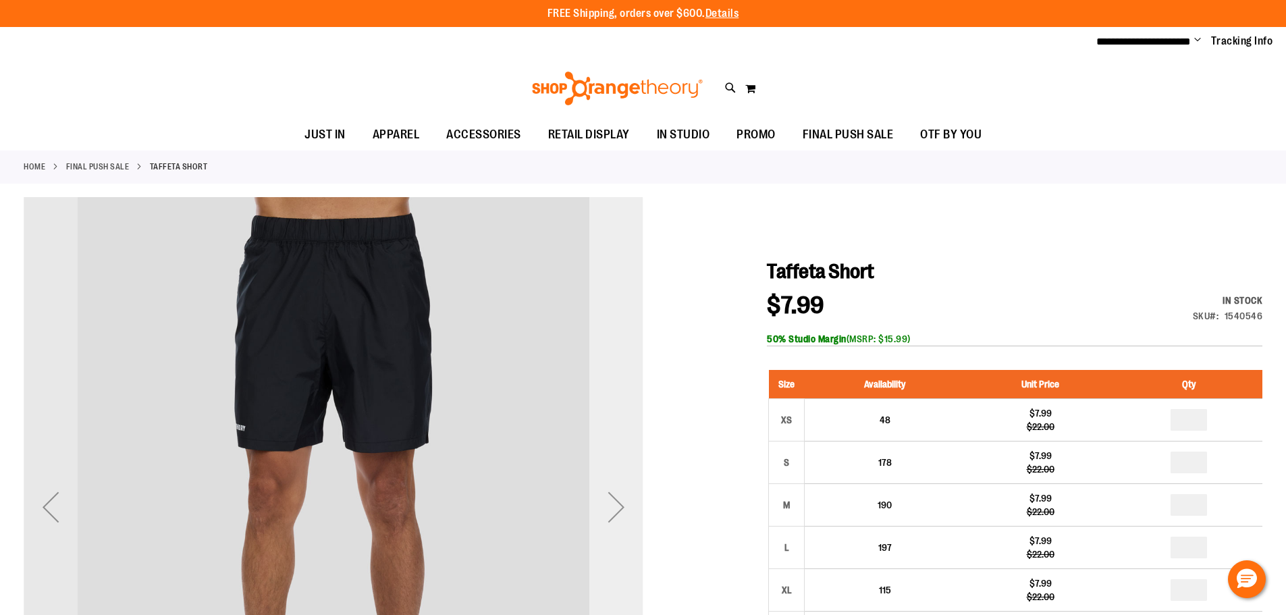
click at [616, 508] on div "Next" at bounding box center [616, 507] width 54 height 54
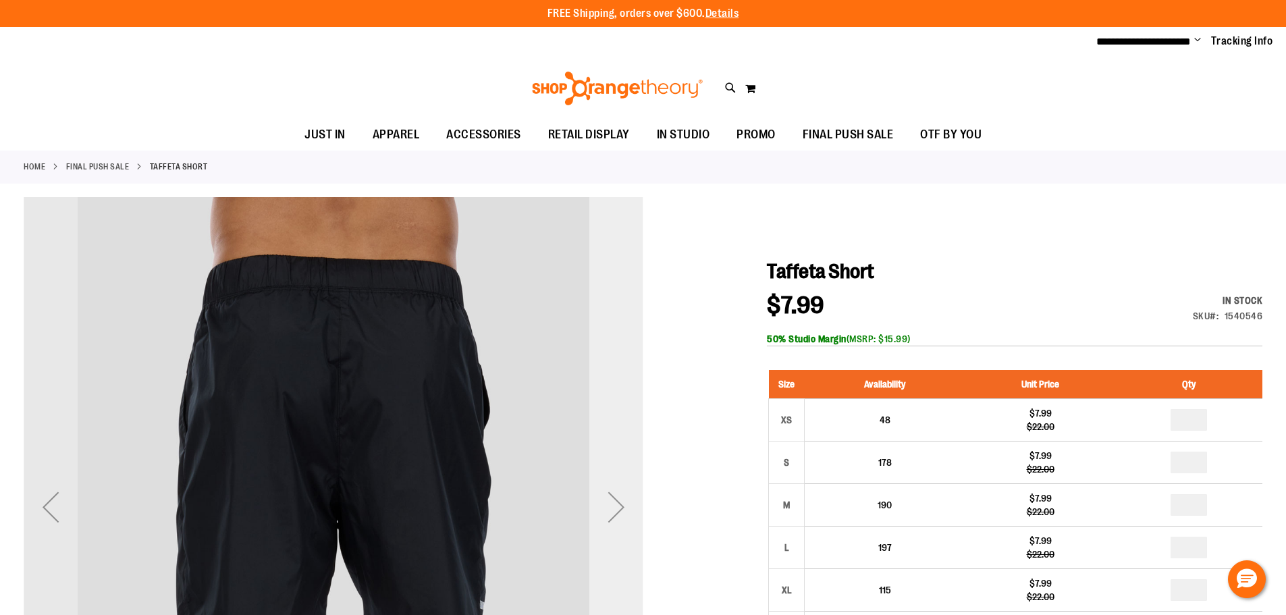
click at [613, 506] on div "Next" at bounding box center [616, 507] width 54 height 54
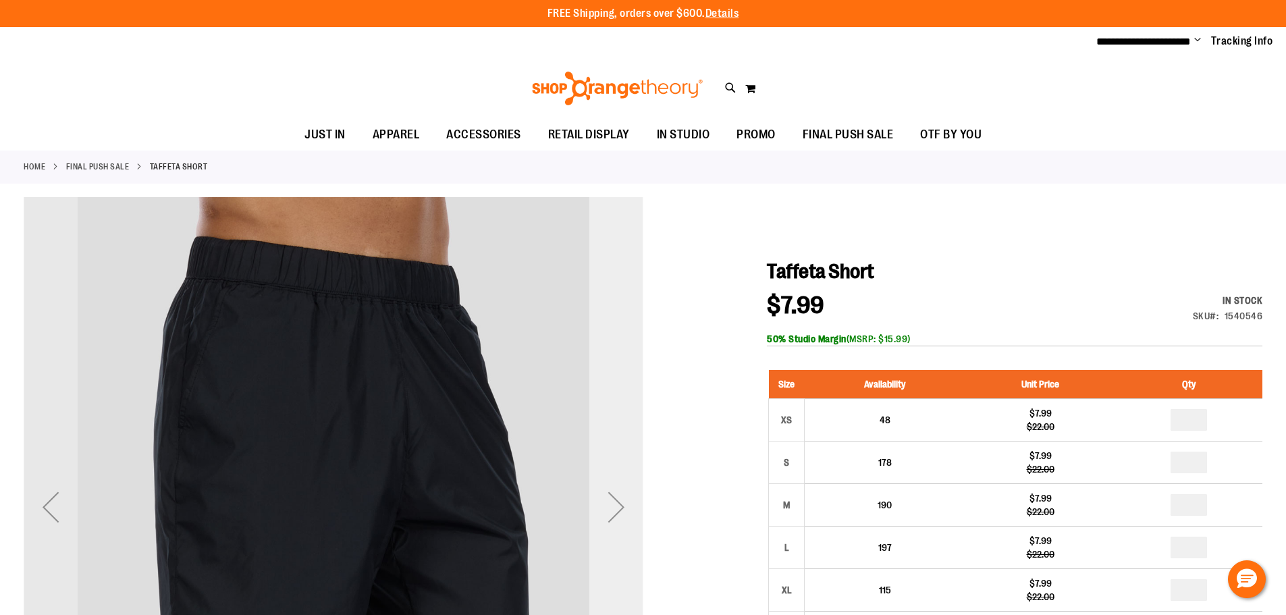
click at [613, 506] on div "Next" at bounding box center [616, 507] width 54 height 54
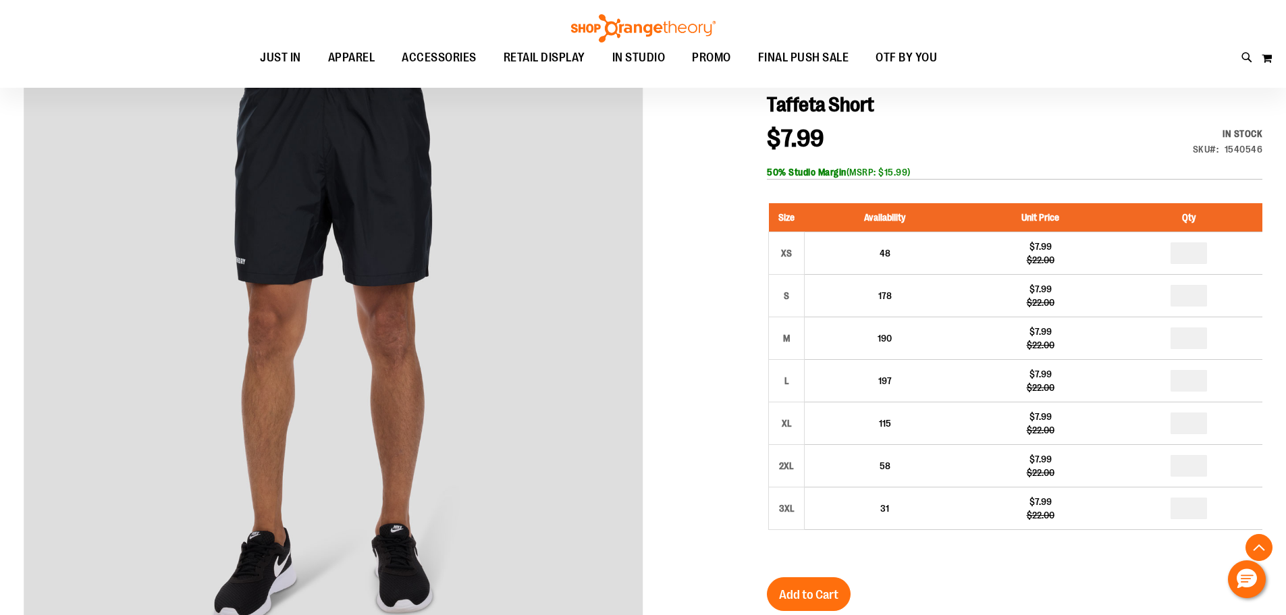
scroll to position [134, 0]
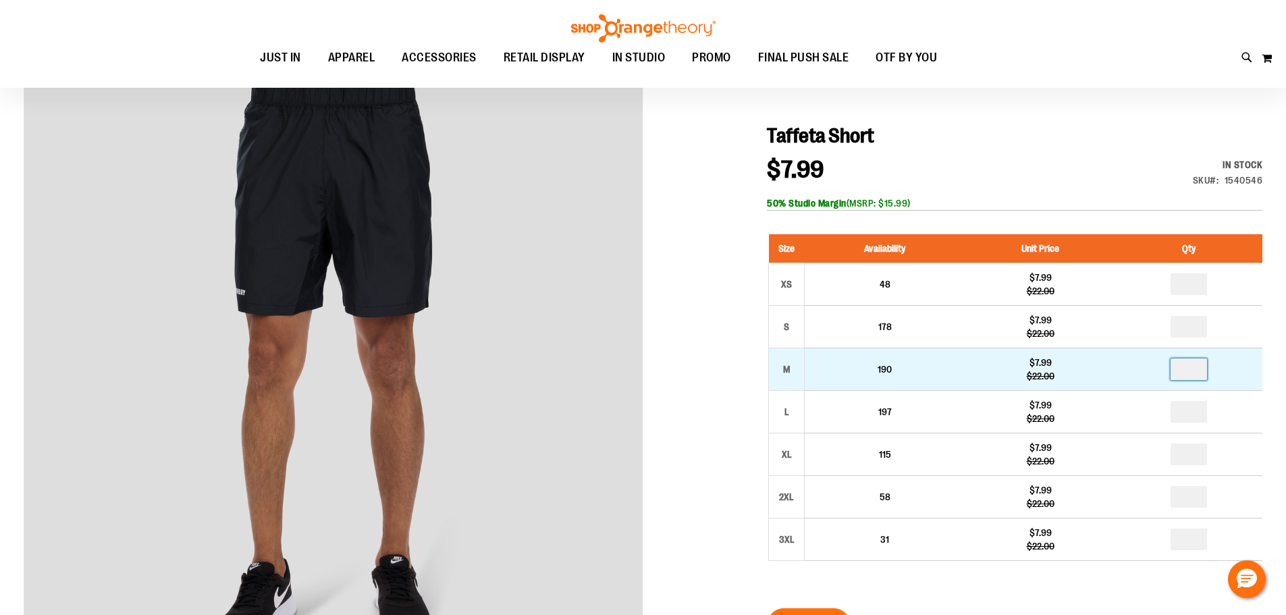
click at [1196, 369] on input "number" at bounding box center [1189, 370] width 36 height 22
type input "*"
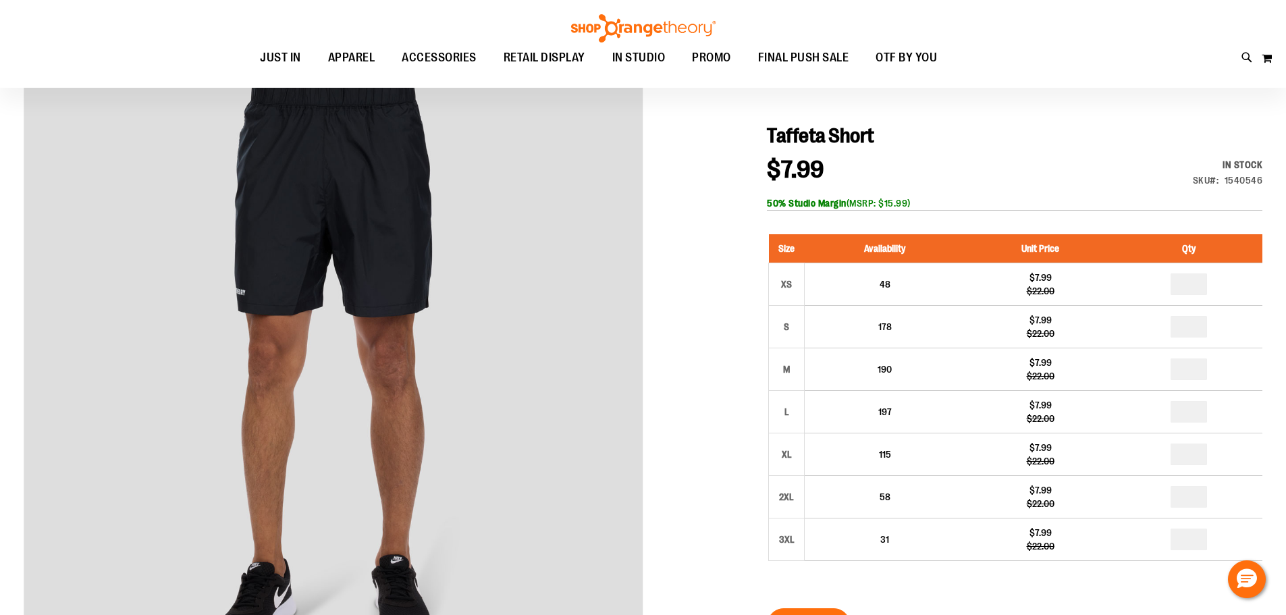
type input "*"
click at [1195, 457] on input "number" at bounding box center [1189, 455] width 36 height 22
type input "*"
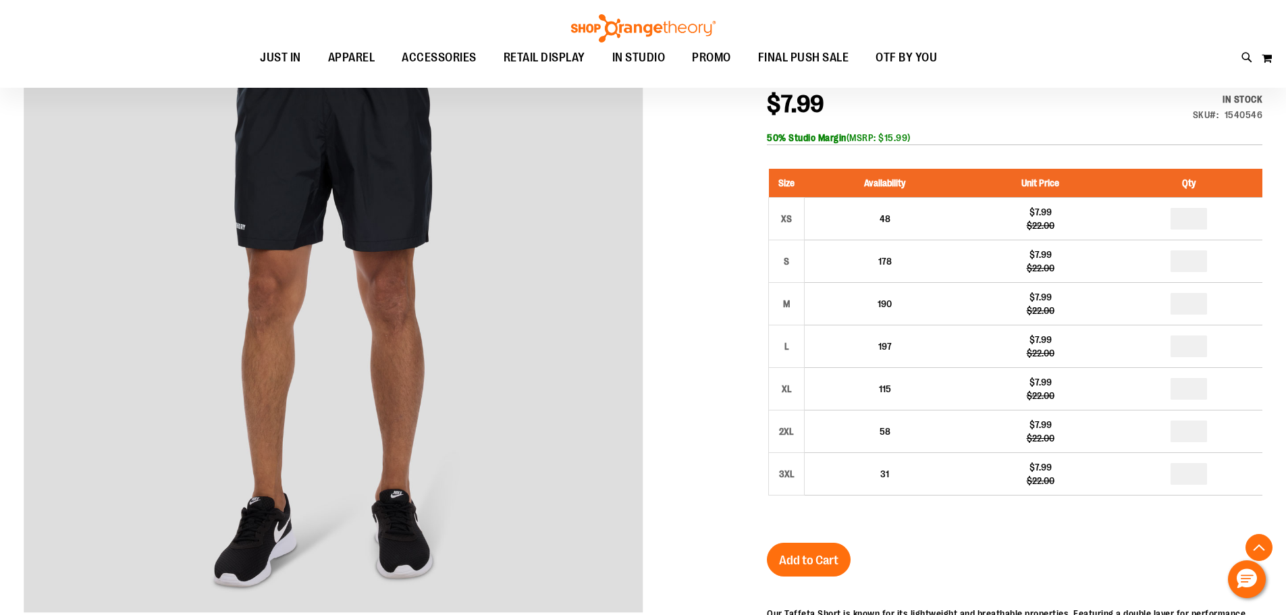
scroll to position [269, 0]
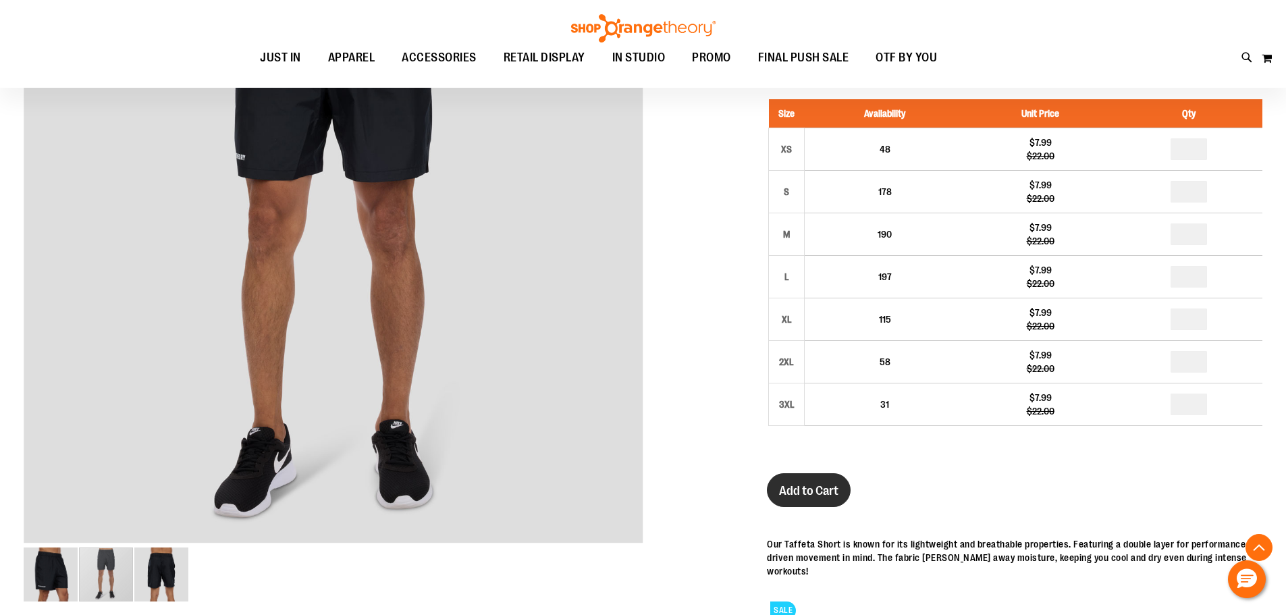
click at [798, 490] on span "Add to Cart" at bounding box center [808, 490] width 59 height 15
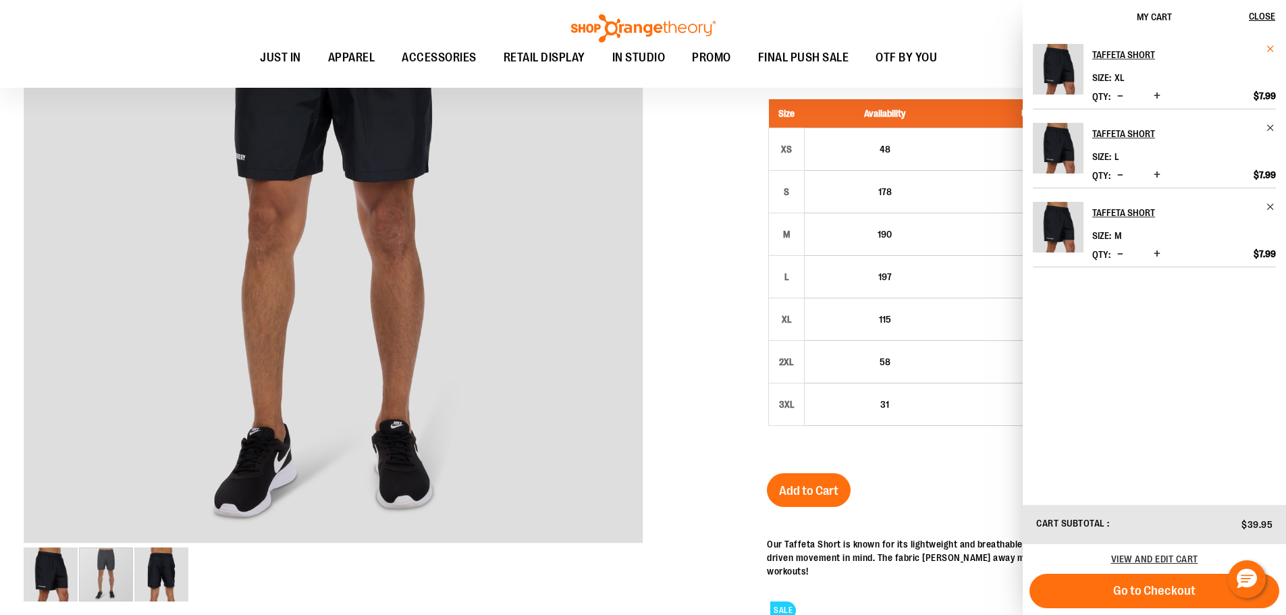
click at [1270, 50] on span "Remove item" at bounding box center [1271, 49] width 10 height 10
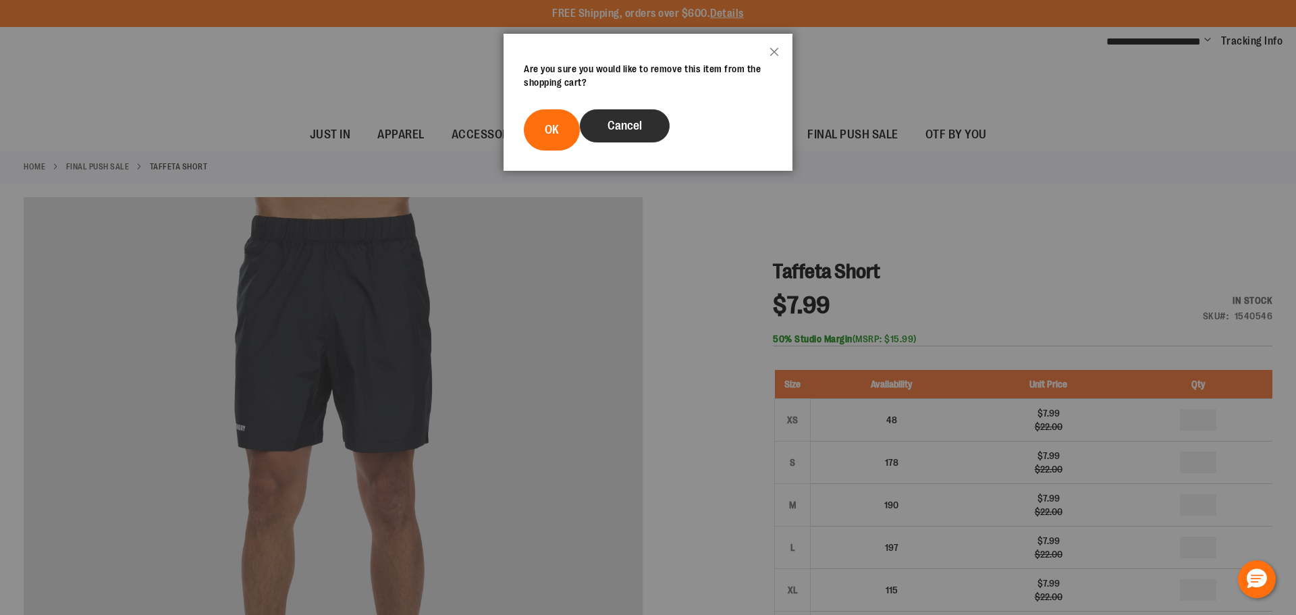
click at [591, 135] on button "Cancel" at bounding box center [625, 125] width 90 height 33
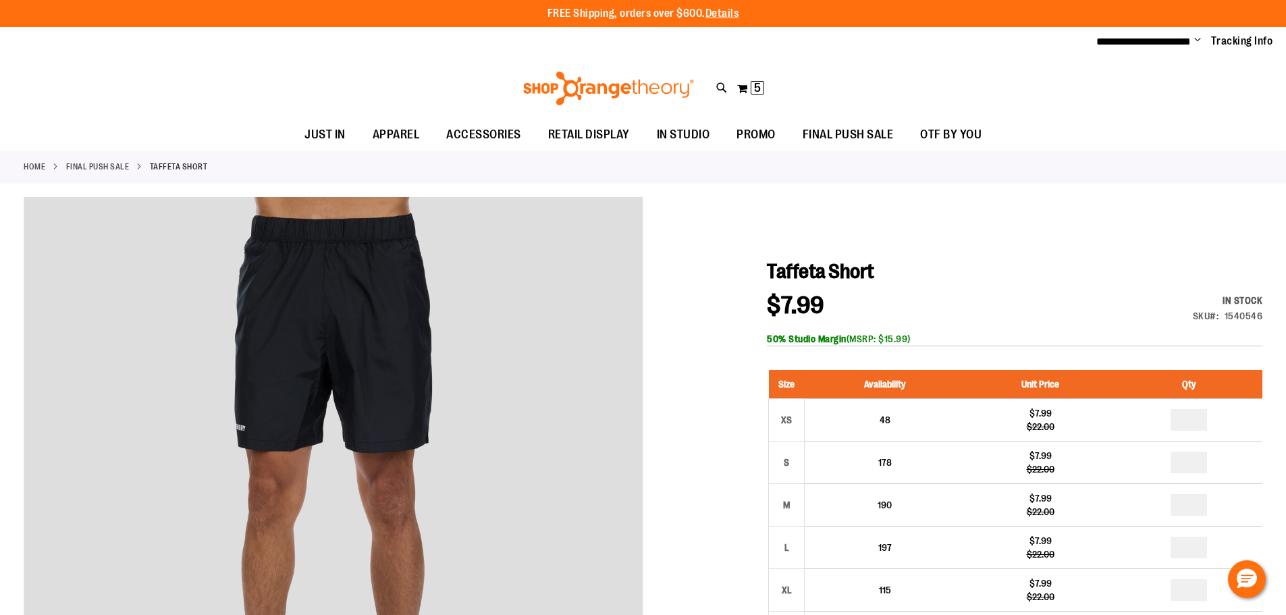
scroll to position [269, 0]
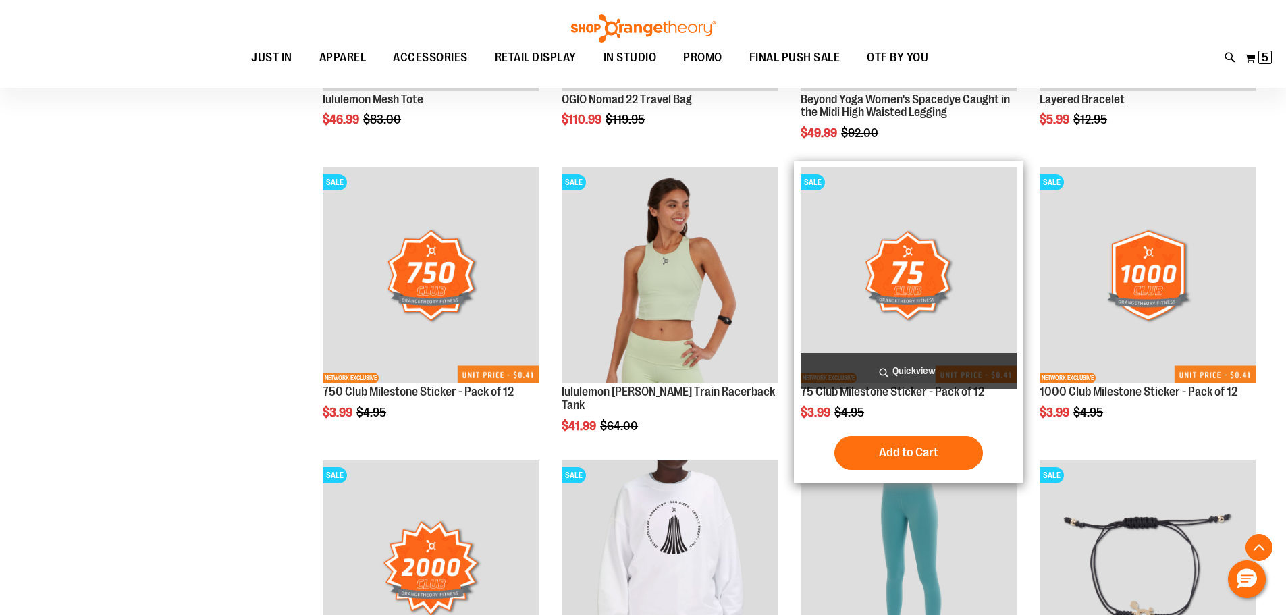
scroll to position [1040, 0]
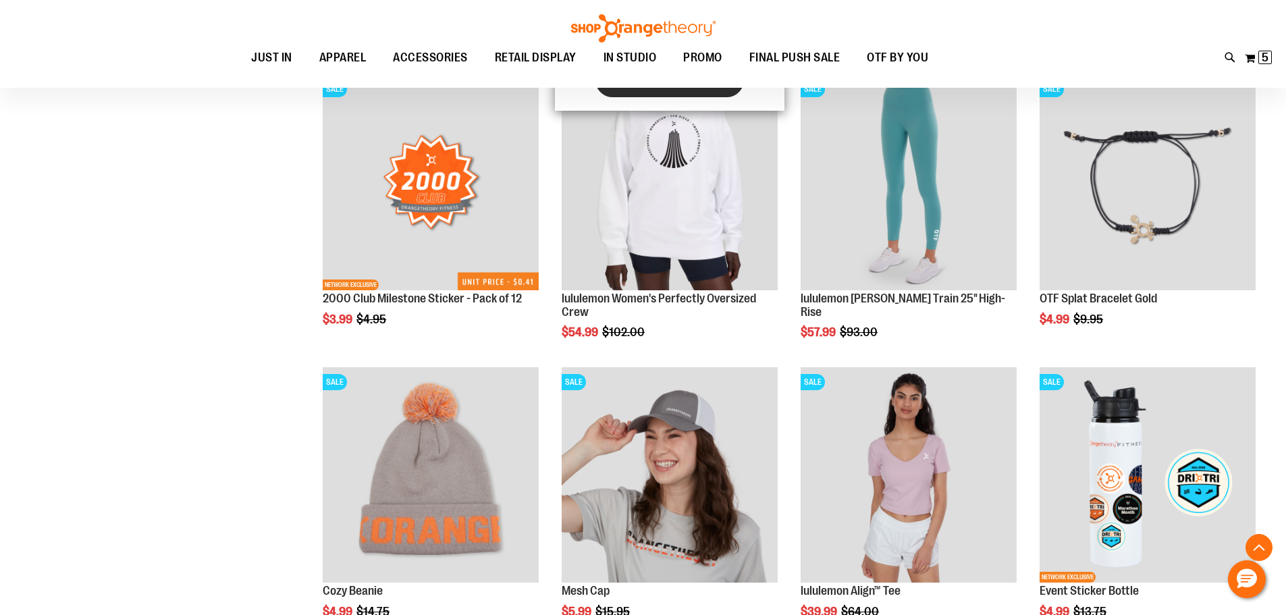
scroll to position [1446, 0]
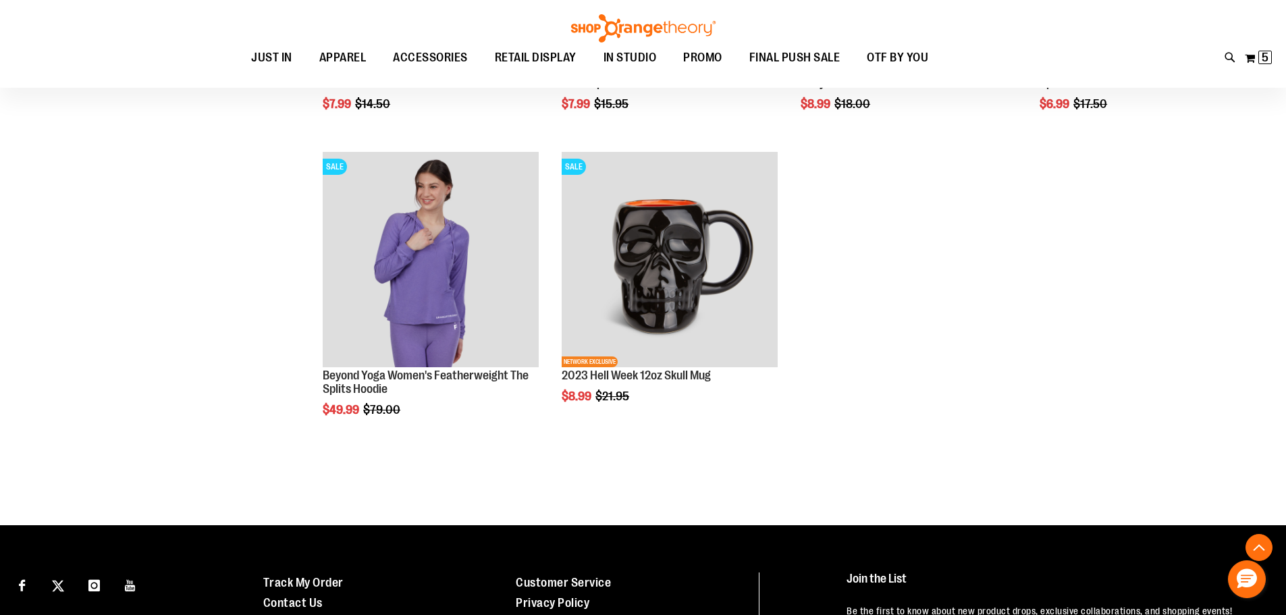
scroll to position [2526, 0]
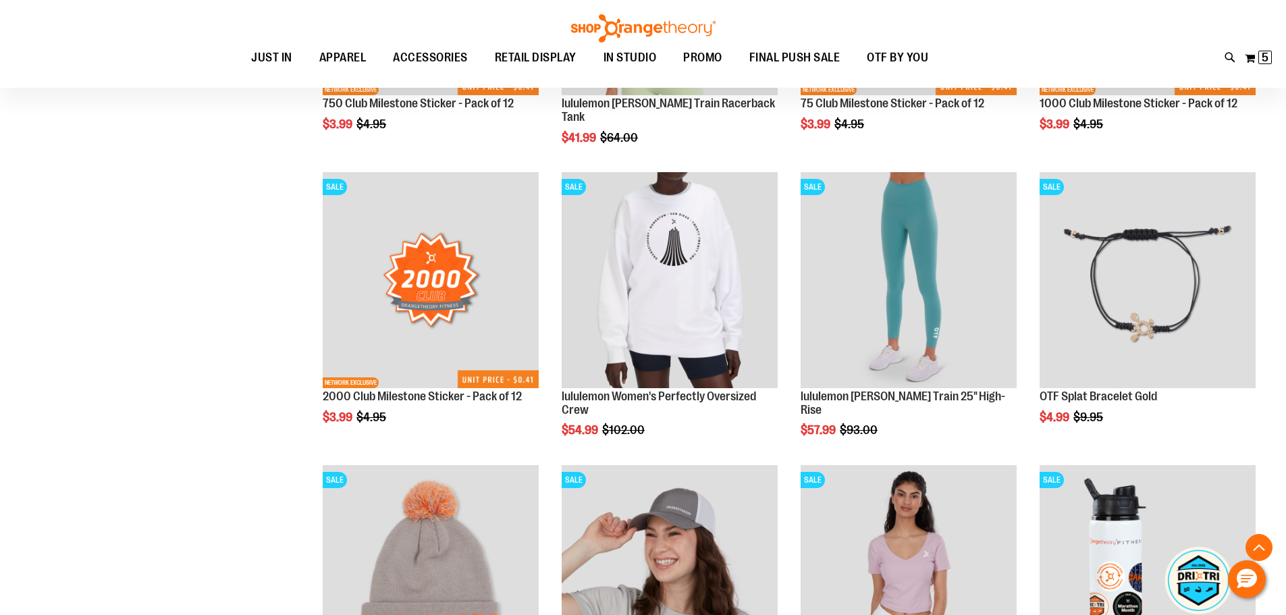
scroll to position [1243, 0]
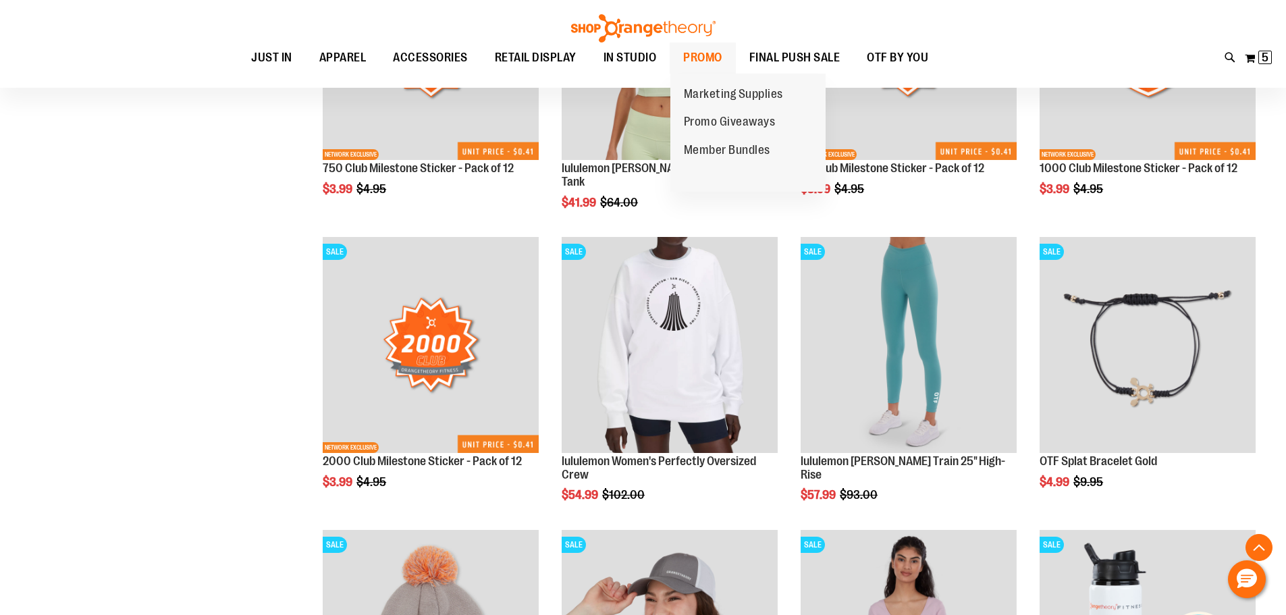
type input "**********"
click at [700, 61] on span "PROMO" at bounding box center [702, 58] width 39 height 30
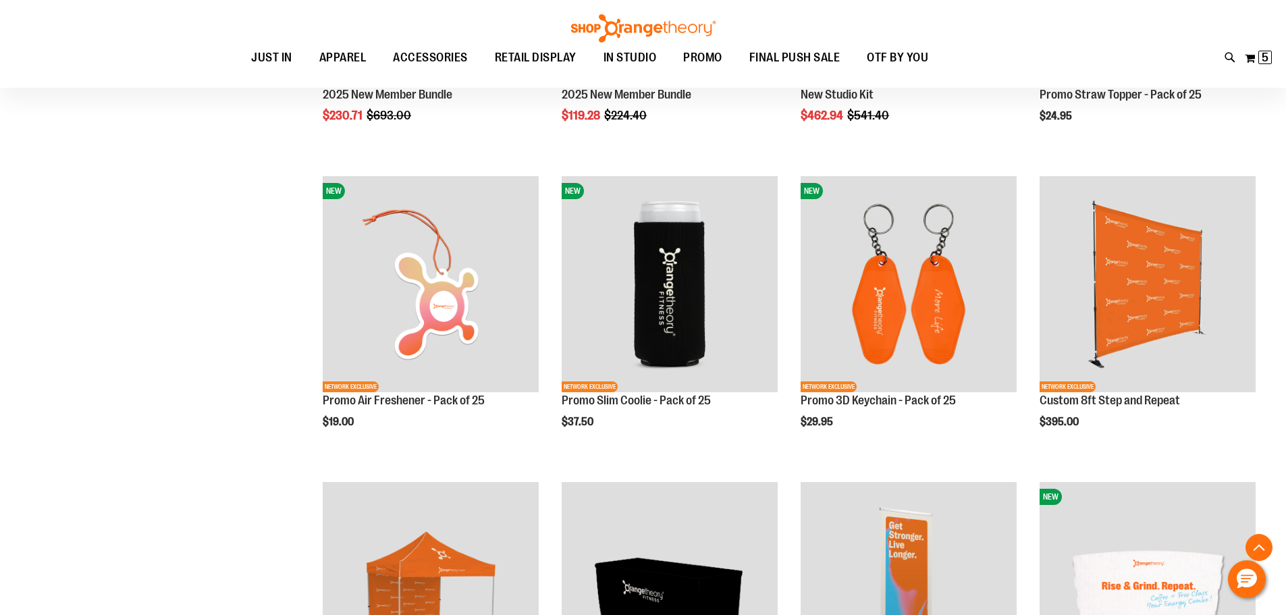
scroll to position [472, 0]
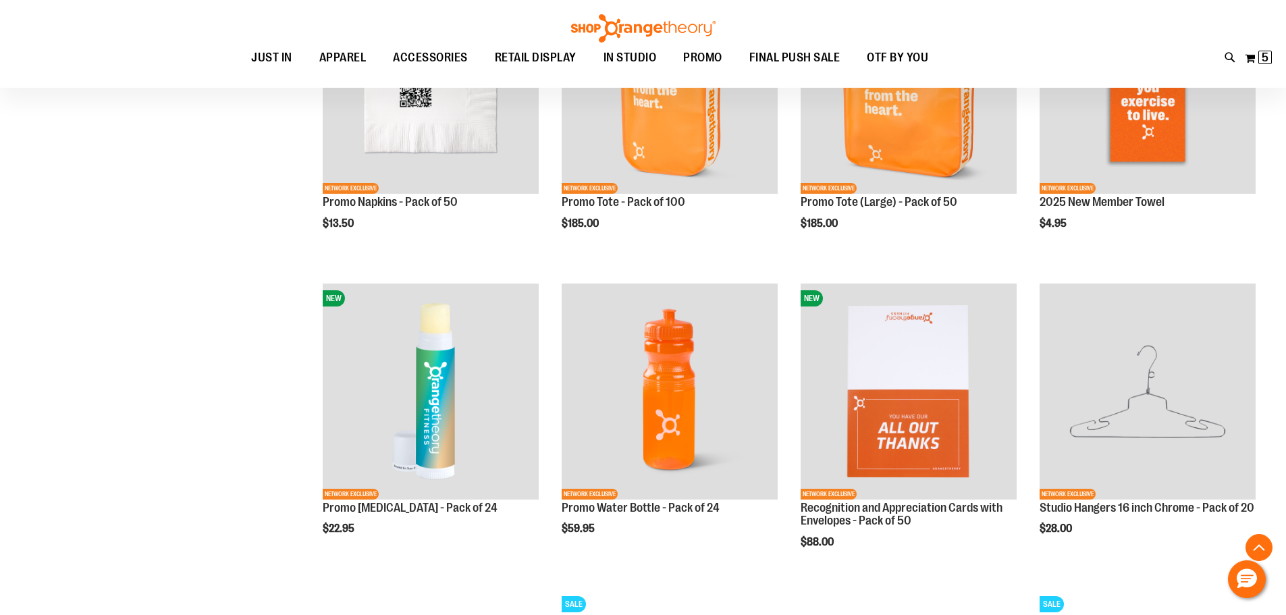
scroll to position [1282, 0]
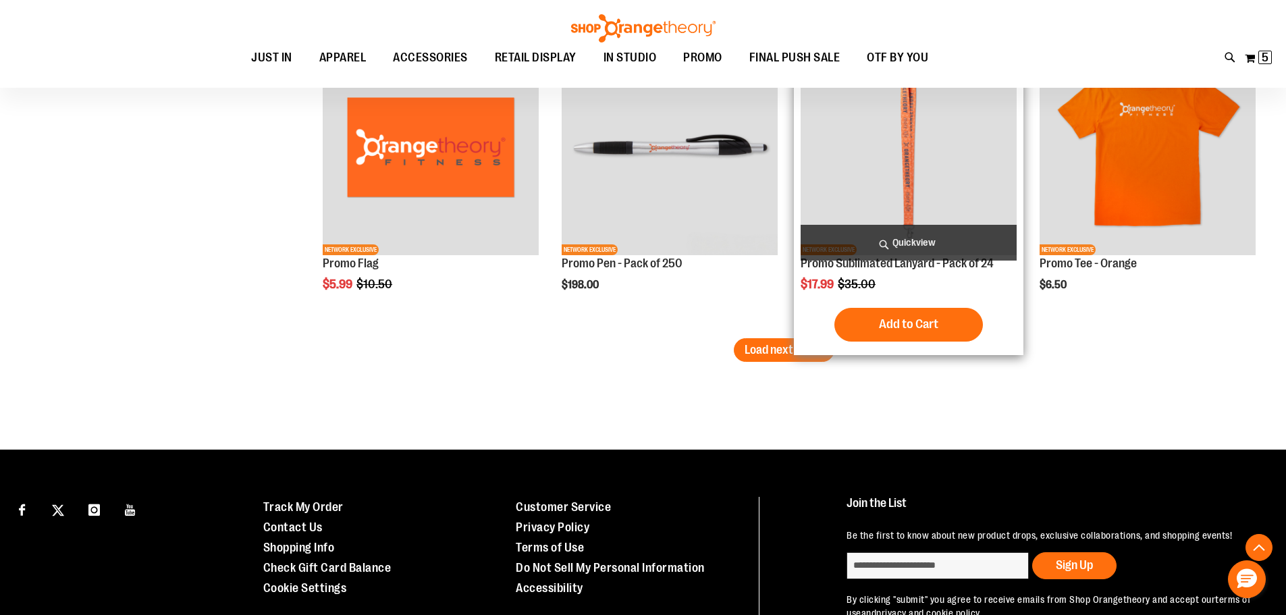
scroll to position [2769, 0]
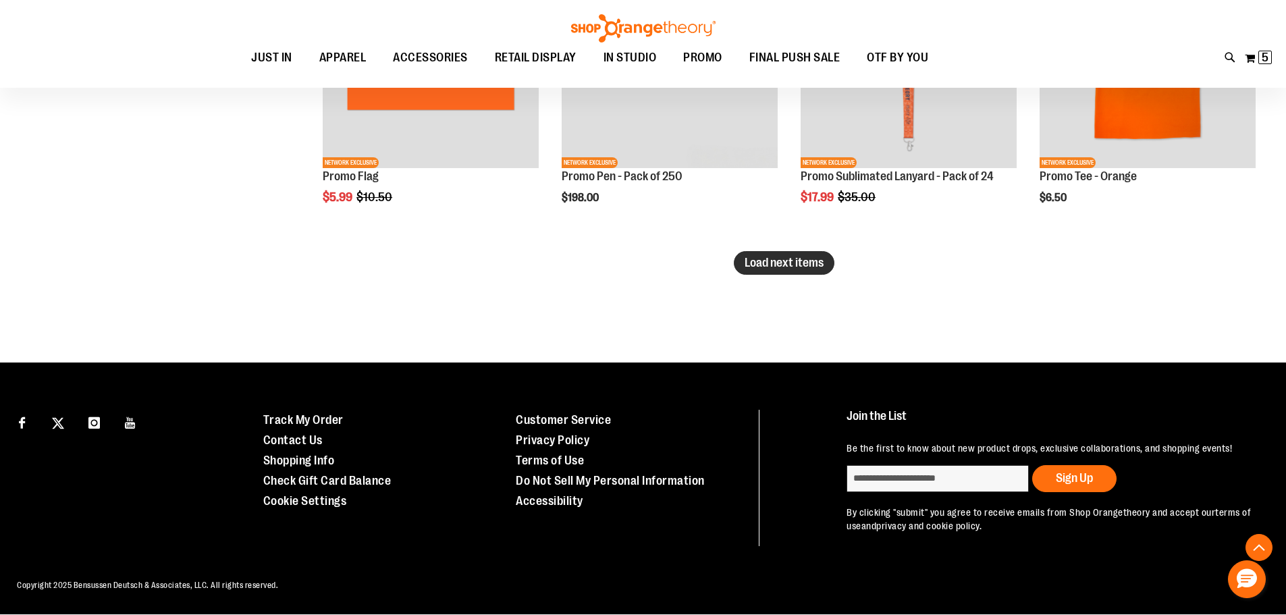
type input "**********"
click at [818, 264] on span "Load next items" at bounding box center [784, 263] width 79 height 14
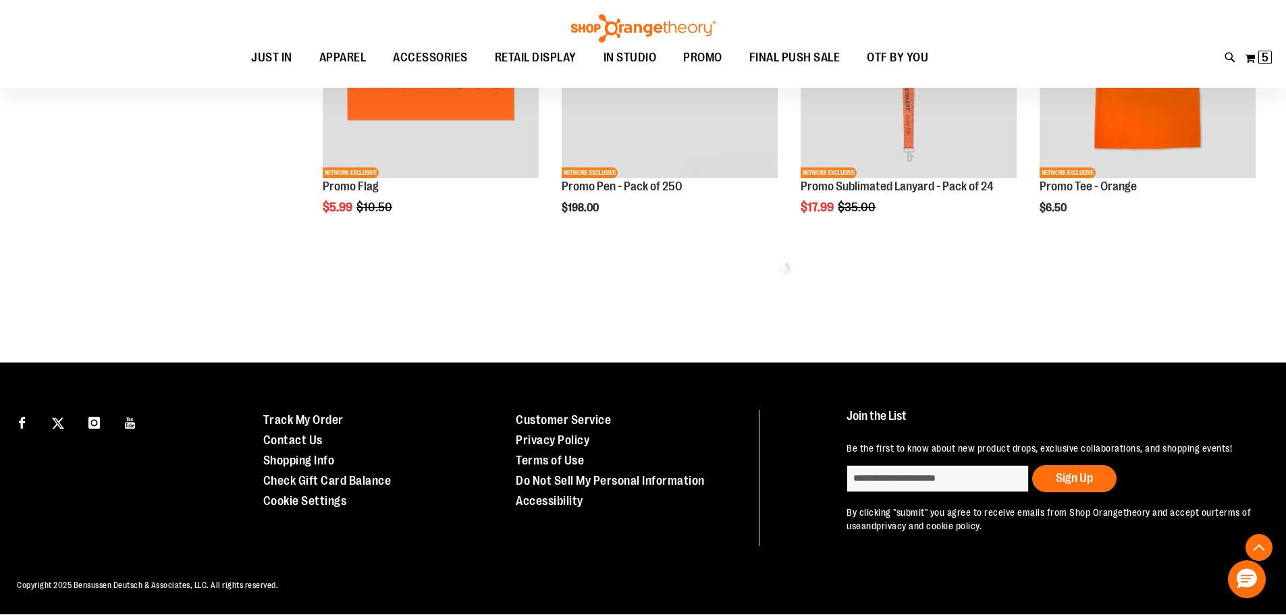
scroll to position [2759, 0]
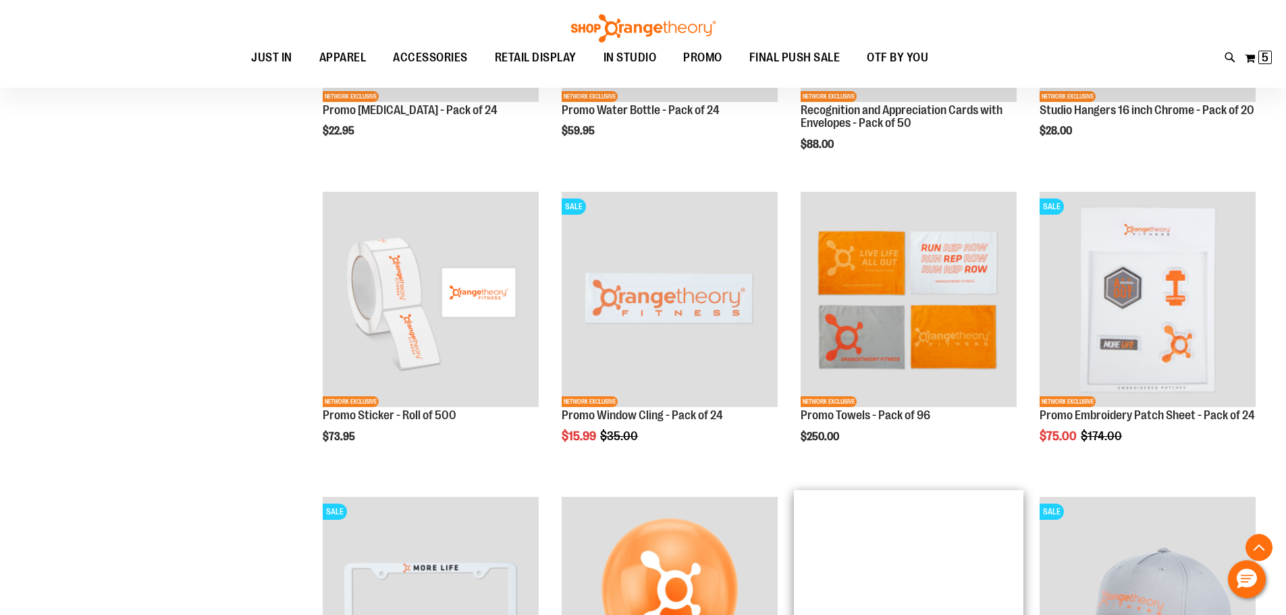
scroll to position [1611, 0]
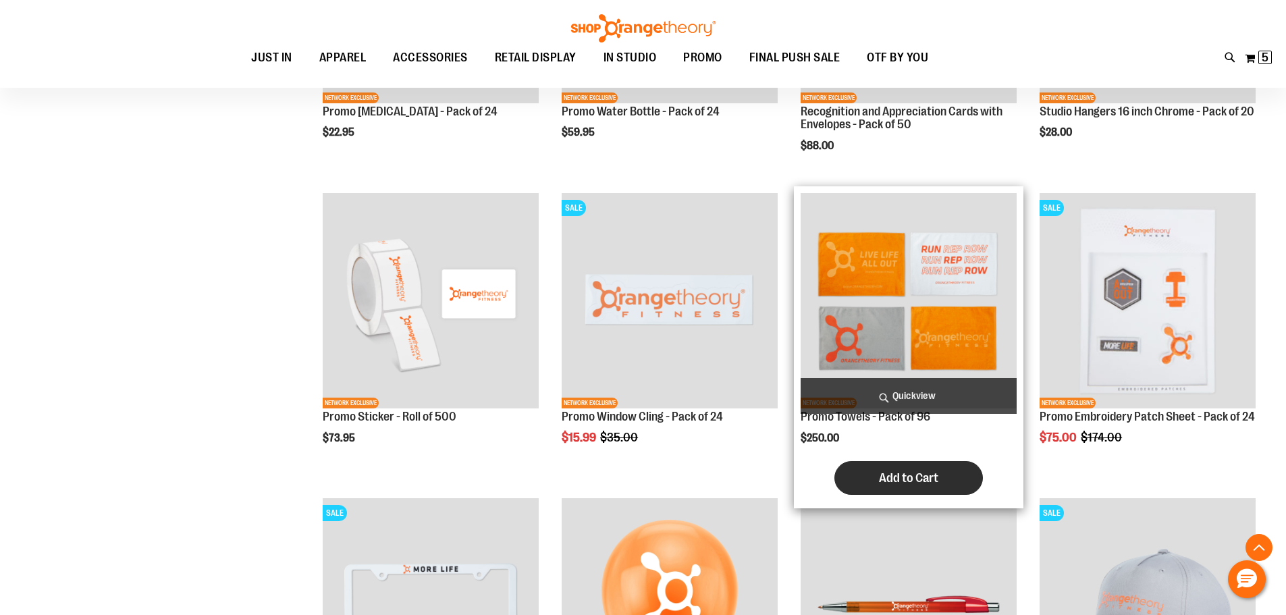
click at [905, 476] on span "Add to Cart" at bounding box center [908, 478] width 59 height 15
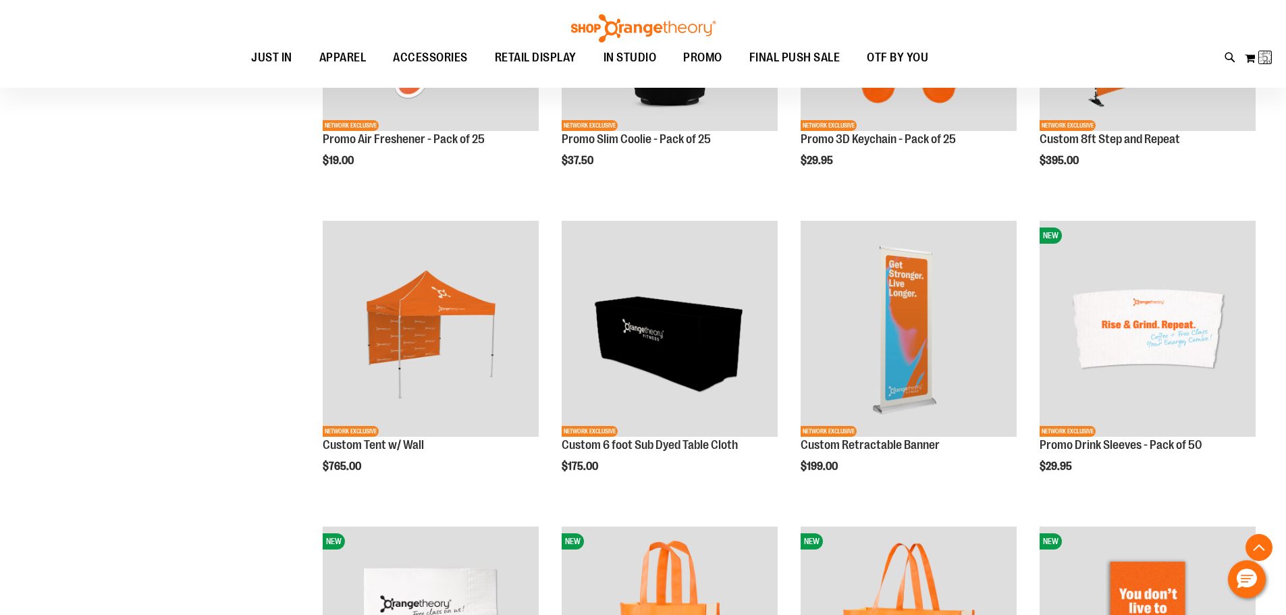
scroll to position [193, 0]
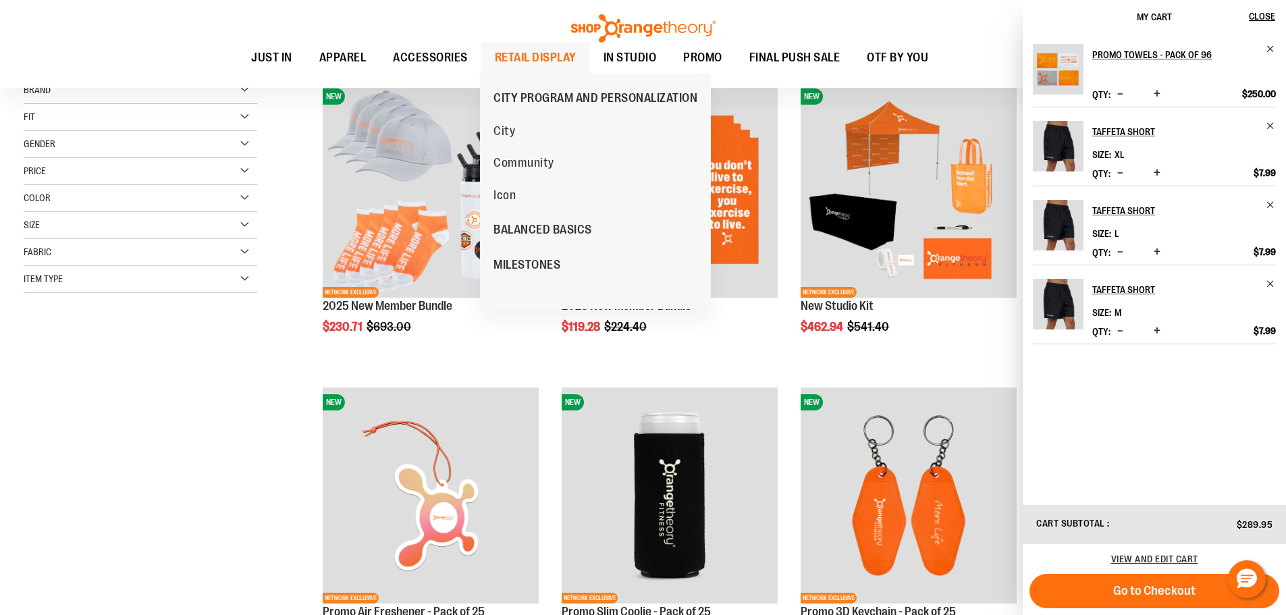
scroll to position [1776, 0]
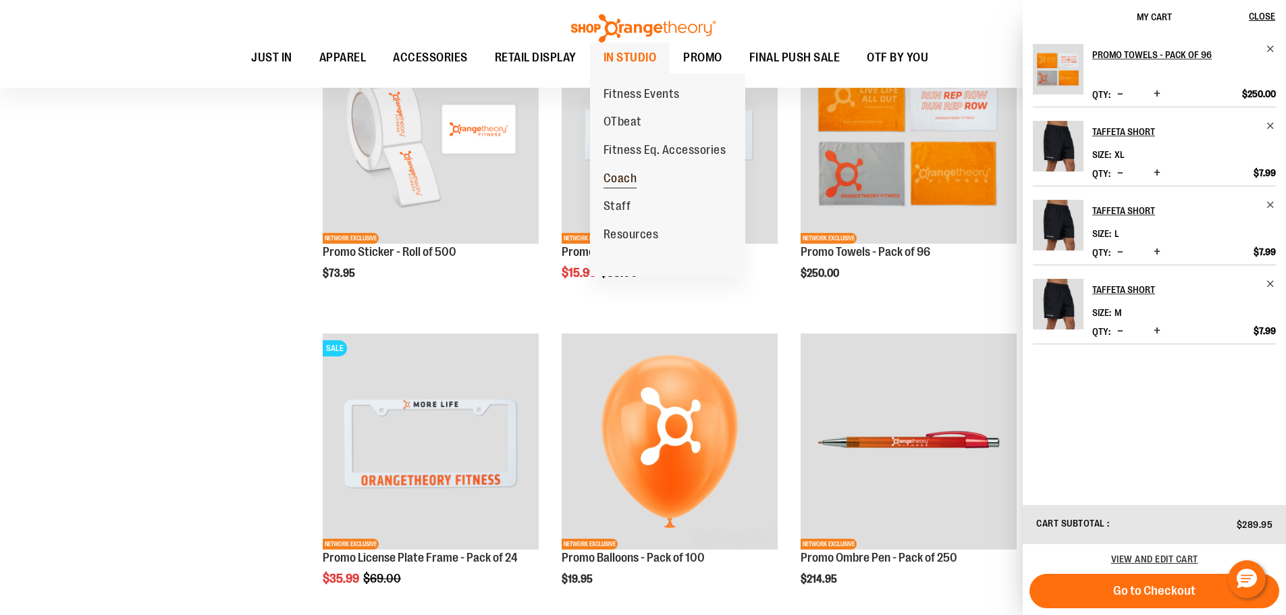
click at [612, 185] on span "Coach" at bounding box center [621, 179] width 34 height 17
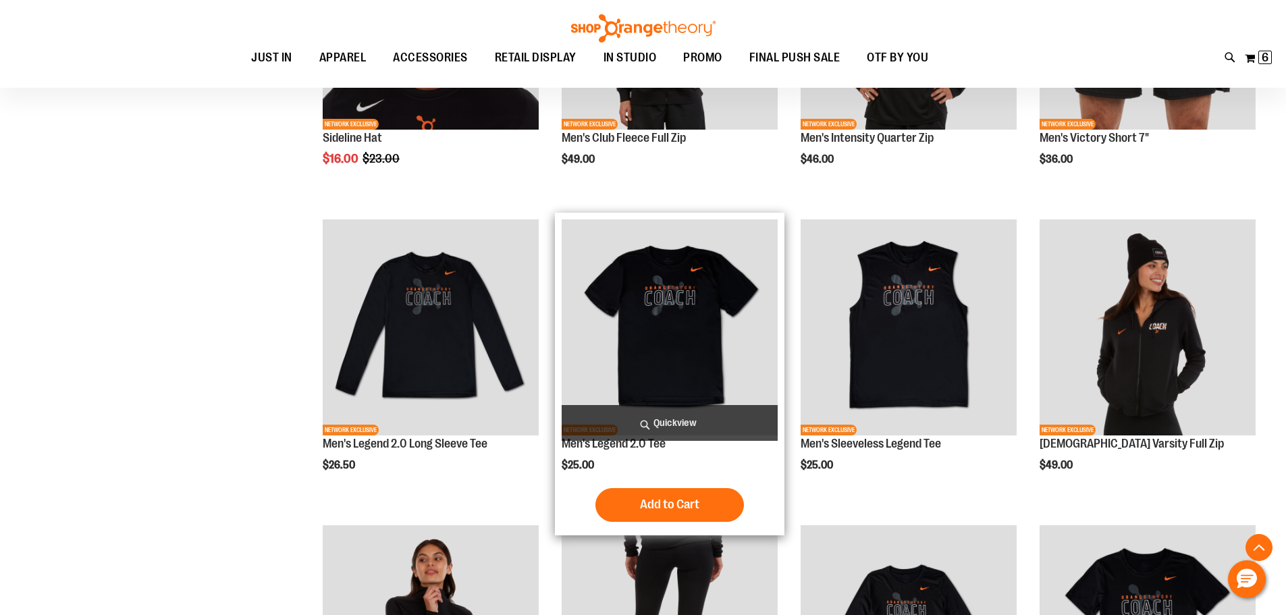
scroll to position [404, 0]
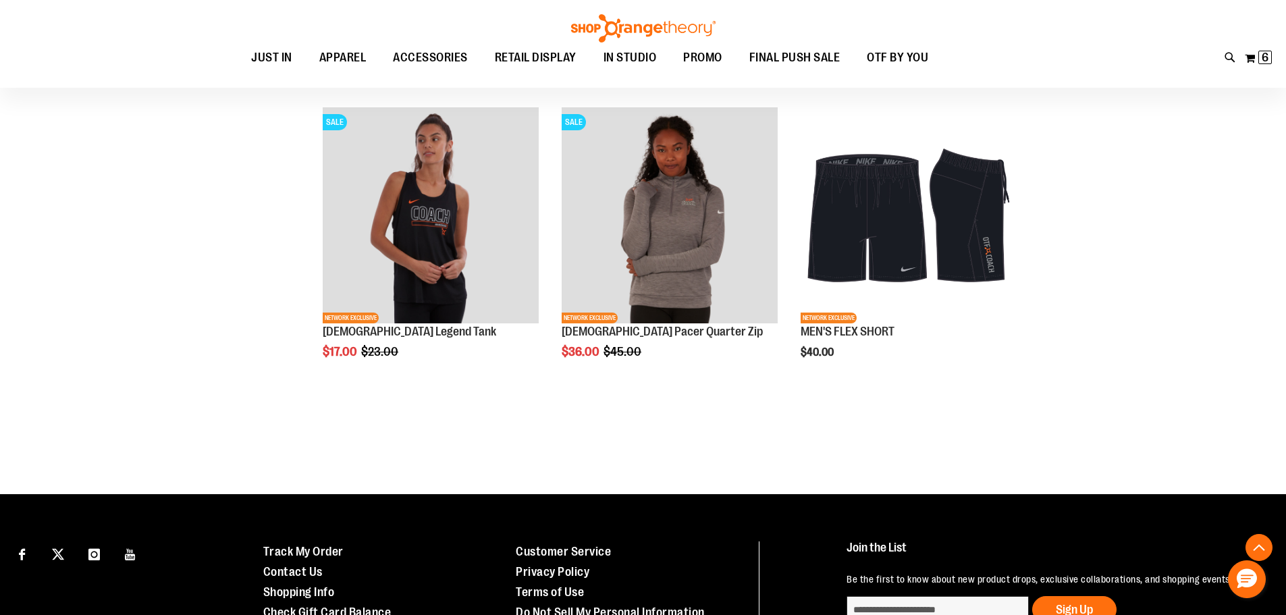
scroll to position [1417, 0]
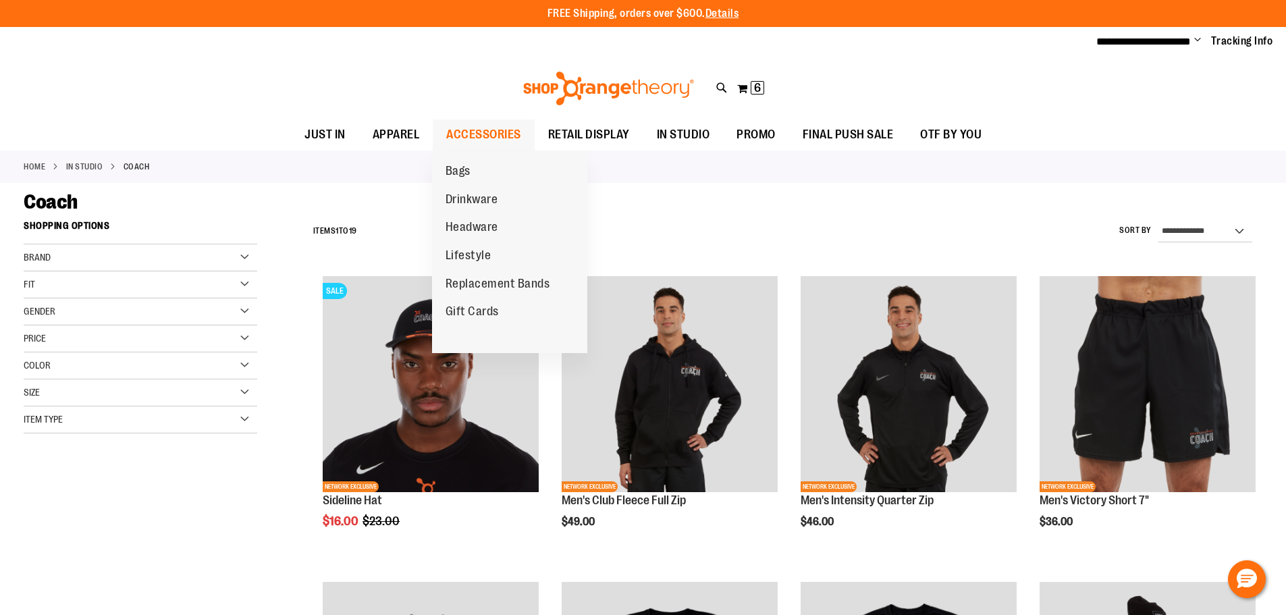
type input "**********"
click at [463, 137] on span "ACCESSORIES" at bounding box center [483, 135] width 75 height 30
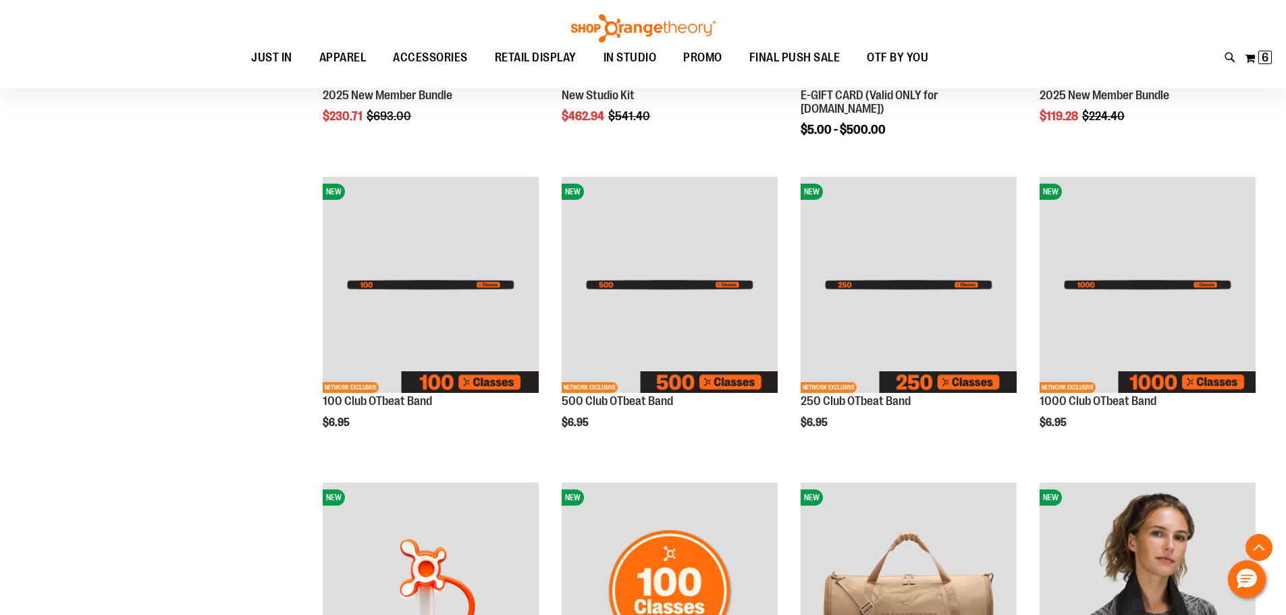
scroll to position [404, 0]
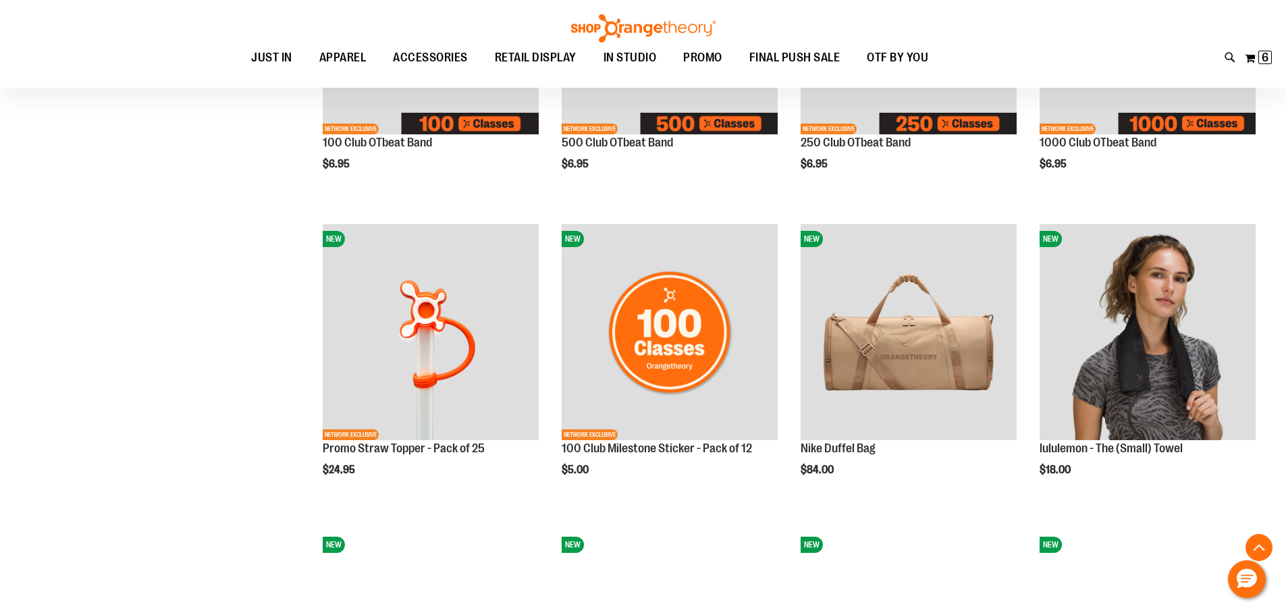
scroll to position [675, 0]
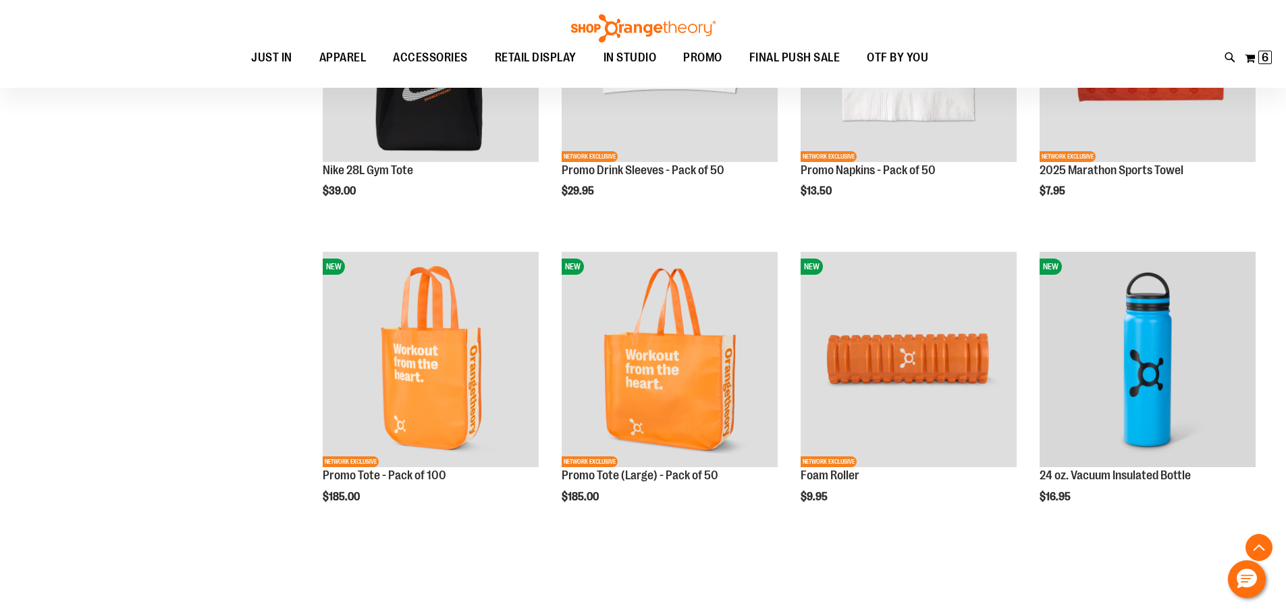
scroll to position [1417, 0]
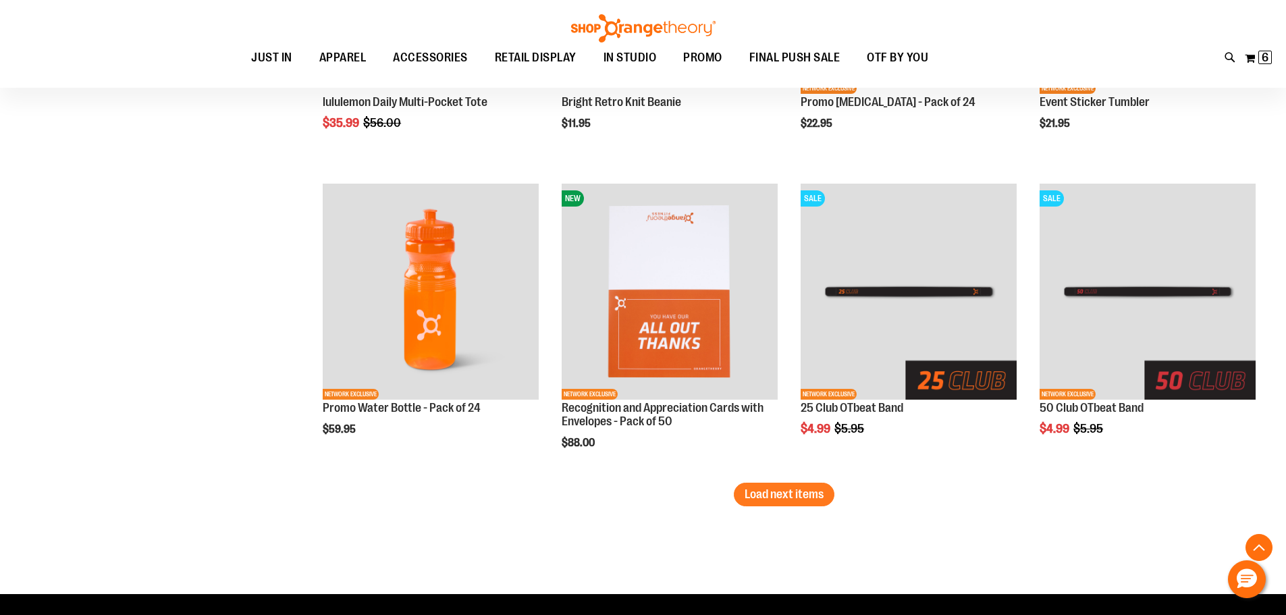
scroll to position [2565, 0]
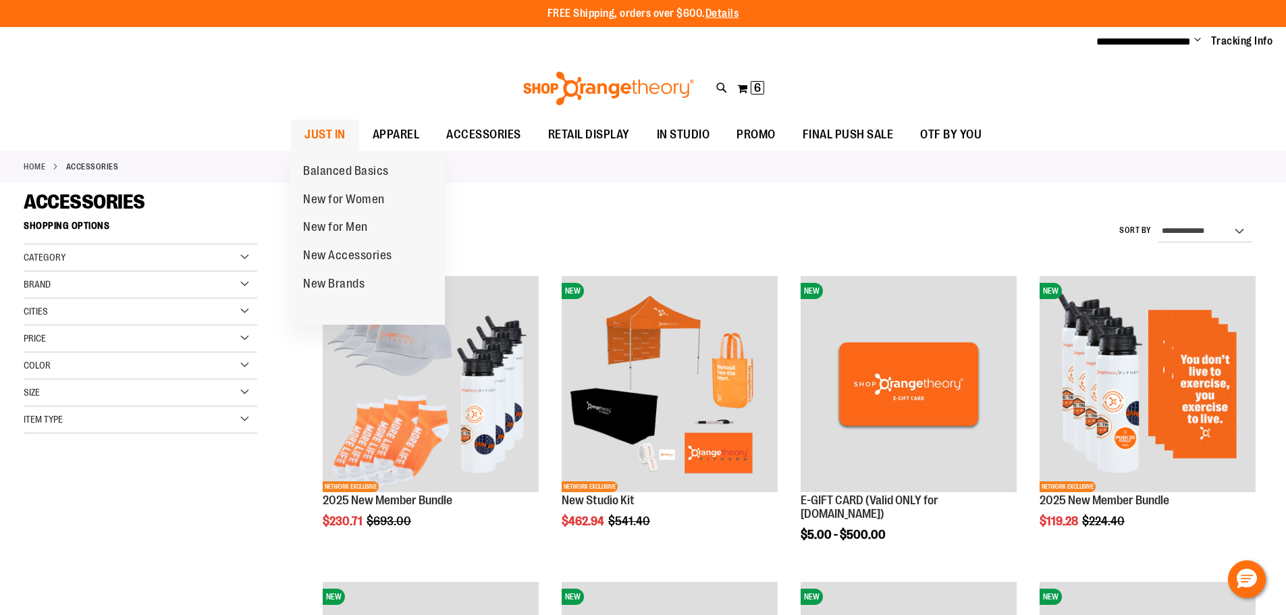
type input "**********"
click at [338, 134] on span "JUST IN" at bounding box center [325, 135] width 41 height 30
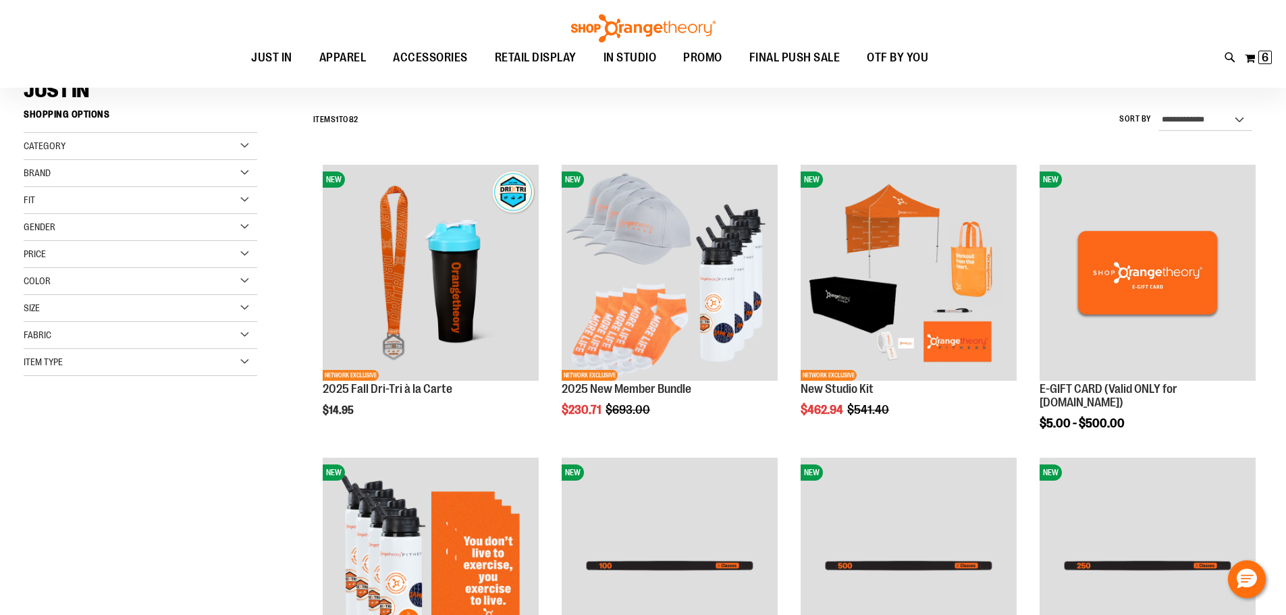
scroll to position [134, 0]
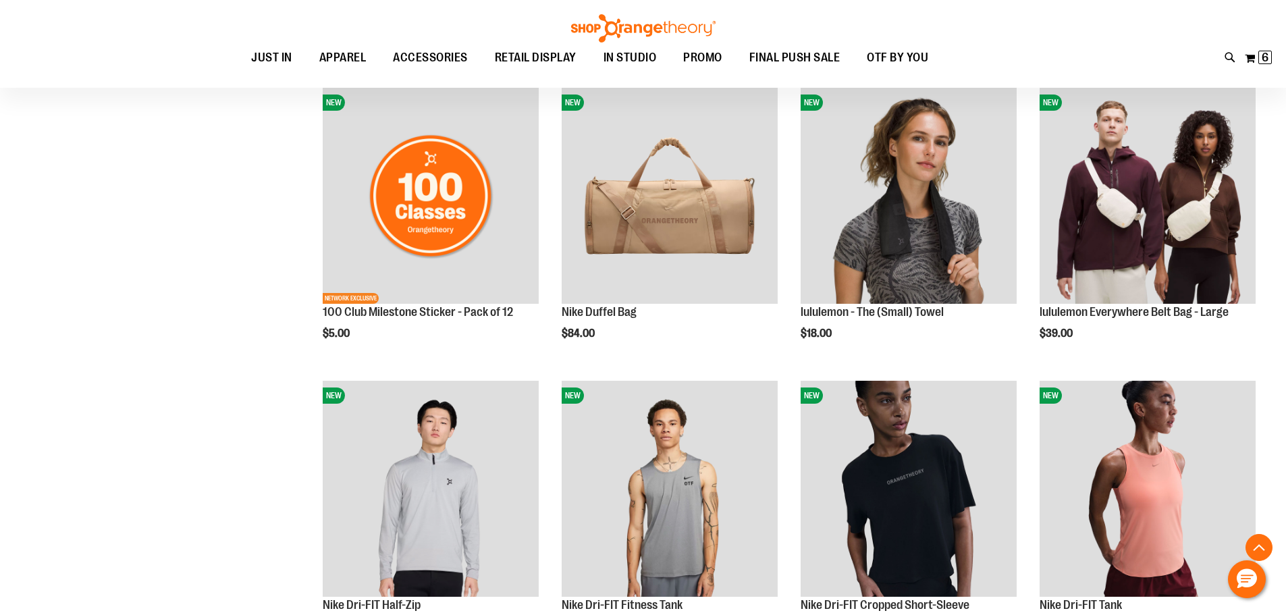
scroll to position [1080, 0]
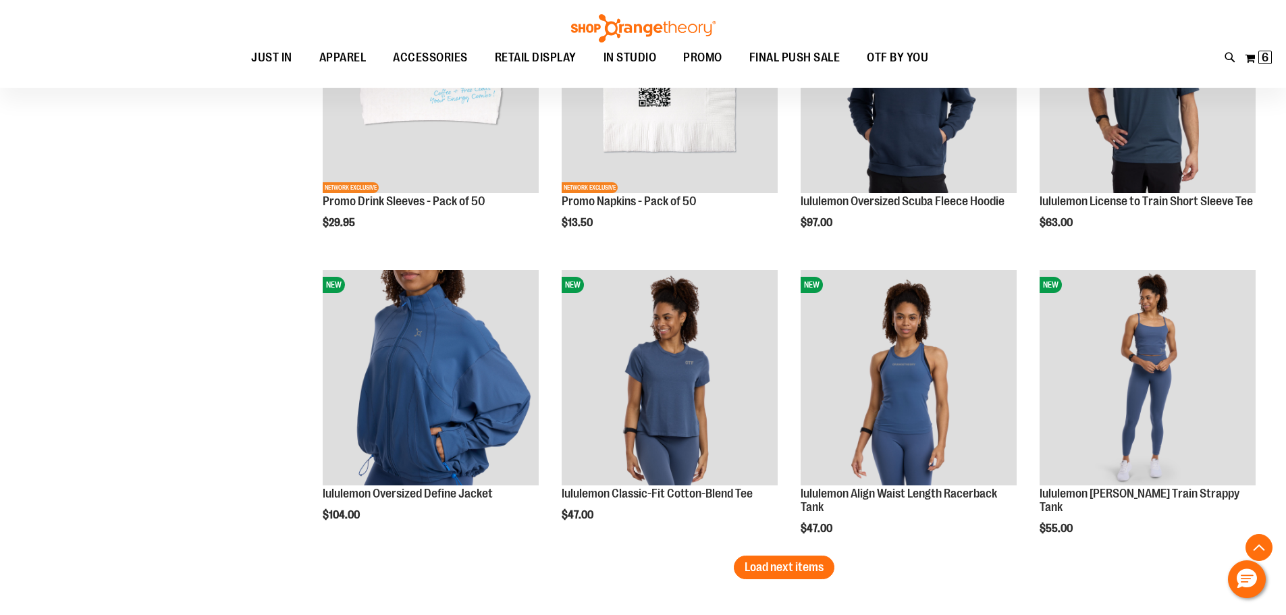
scroll to position [2363, 0]
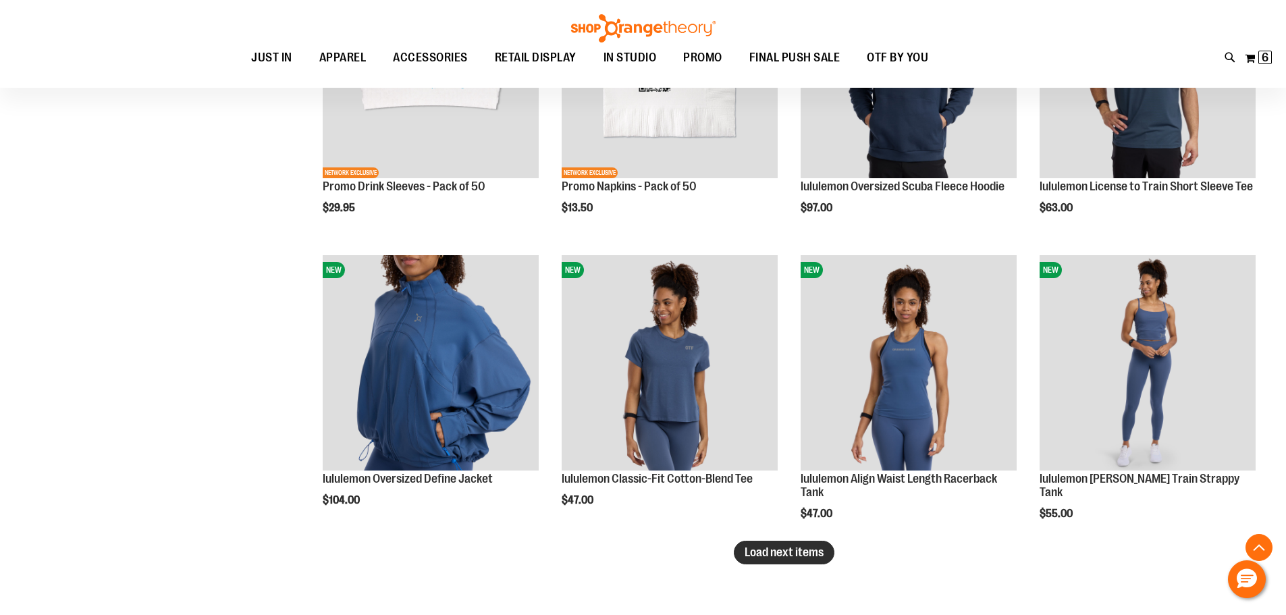
type input "**********"
click at [777, 550] on span "Load next items" at bounding box center [784, 553] width 79 height 14
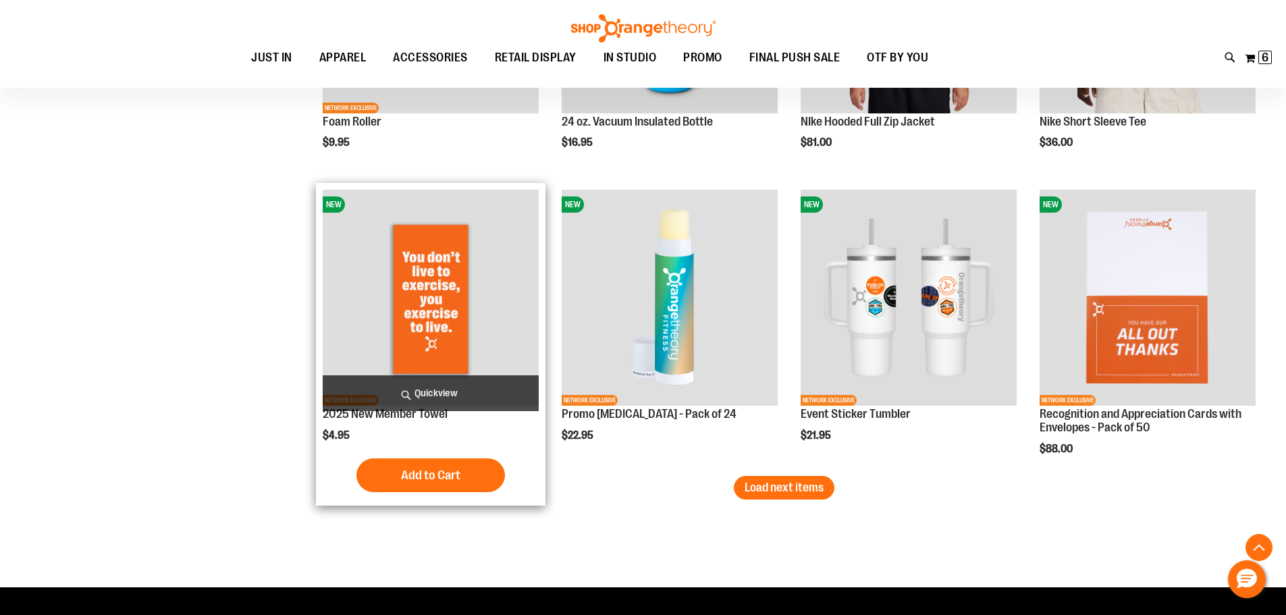
scroll to position [3308, 0]
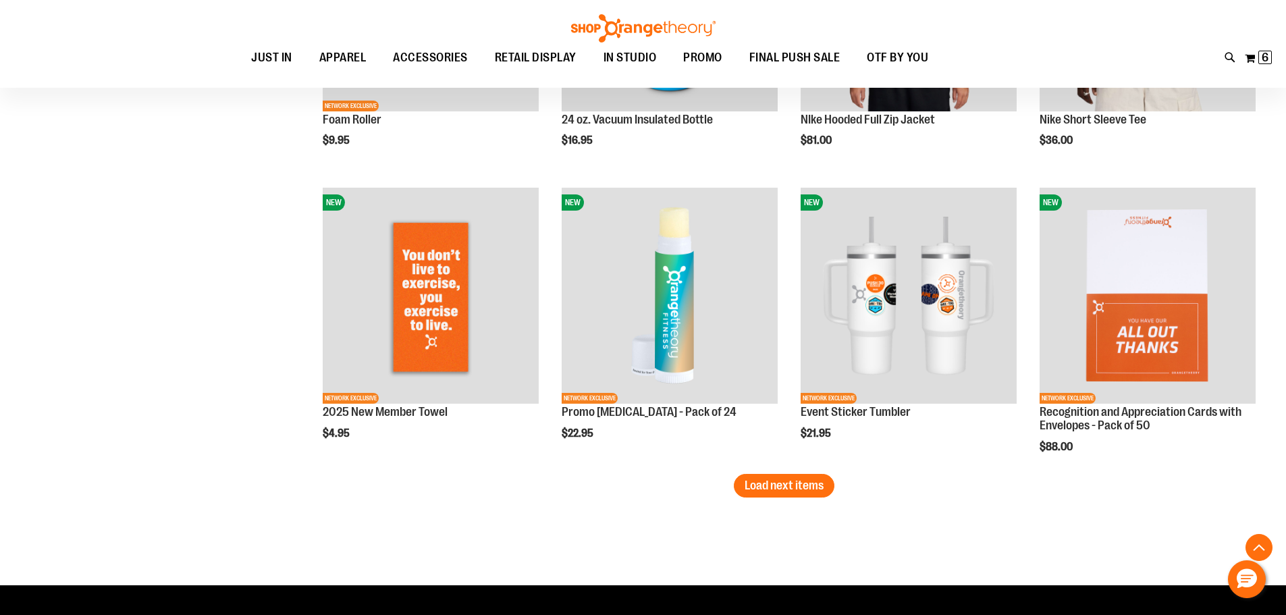
click at [799, 485] on span "Load next items" at bounding box center [784, 486] width 79 height 14
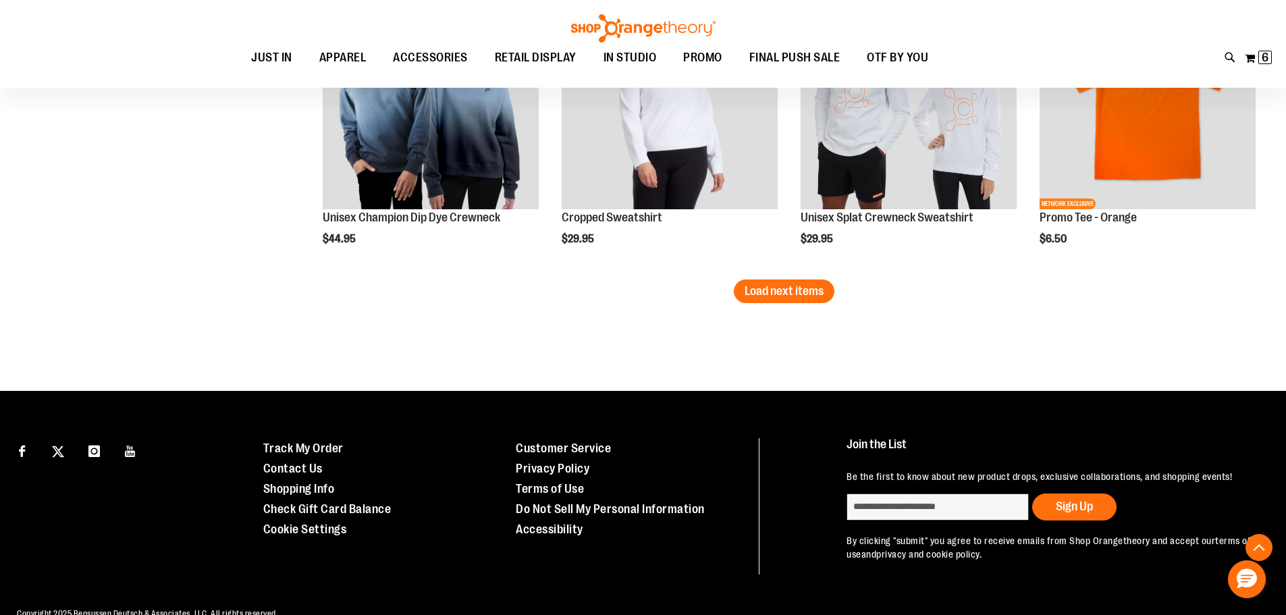
scroll to position [4388, 0]
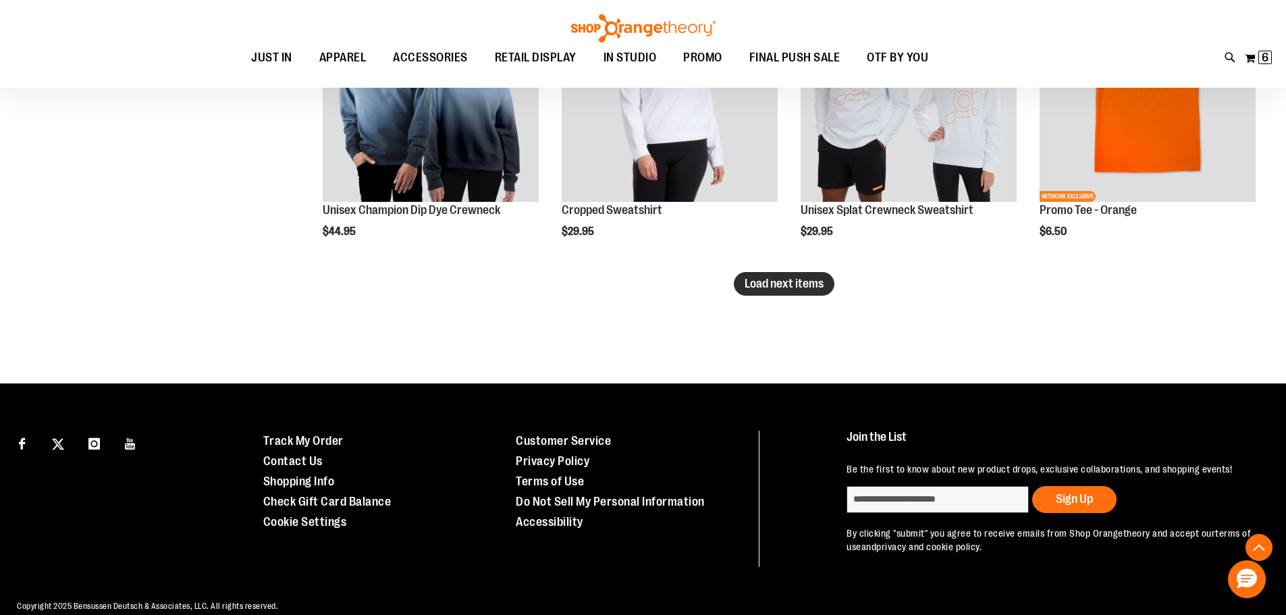
click at [812, 295] on button "Load next items" at bounding box center [784, 284] width 101 height 24
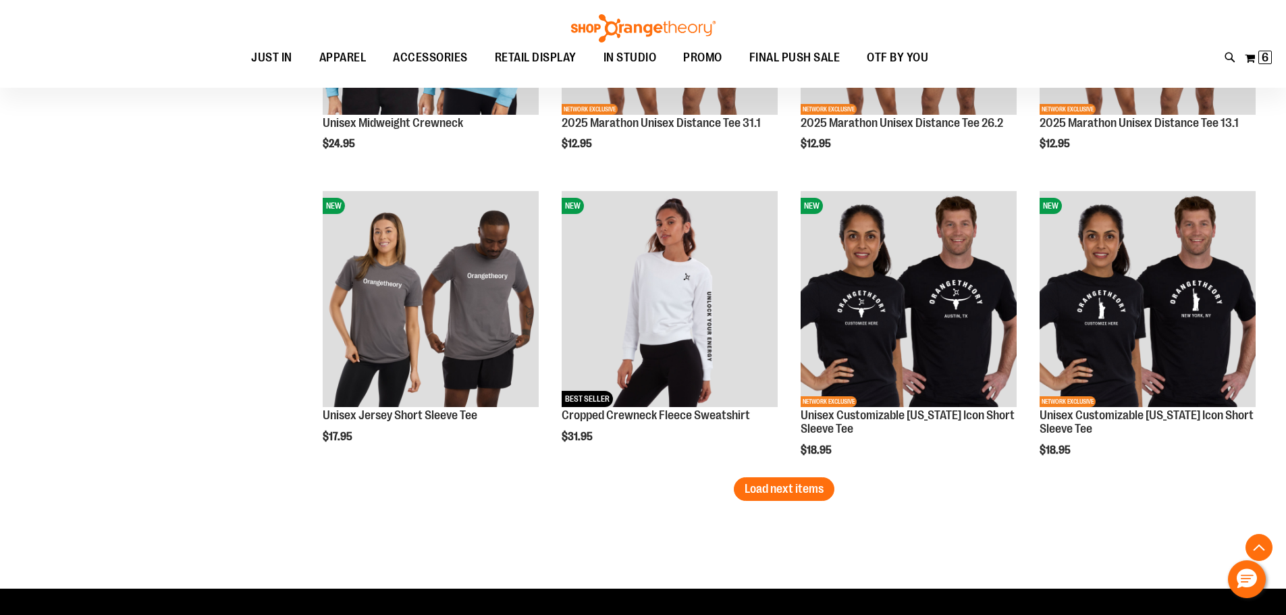
scroll to position [5063, 0]
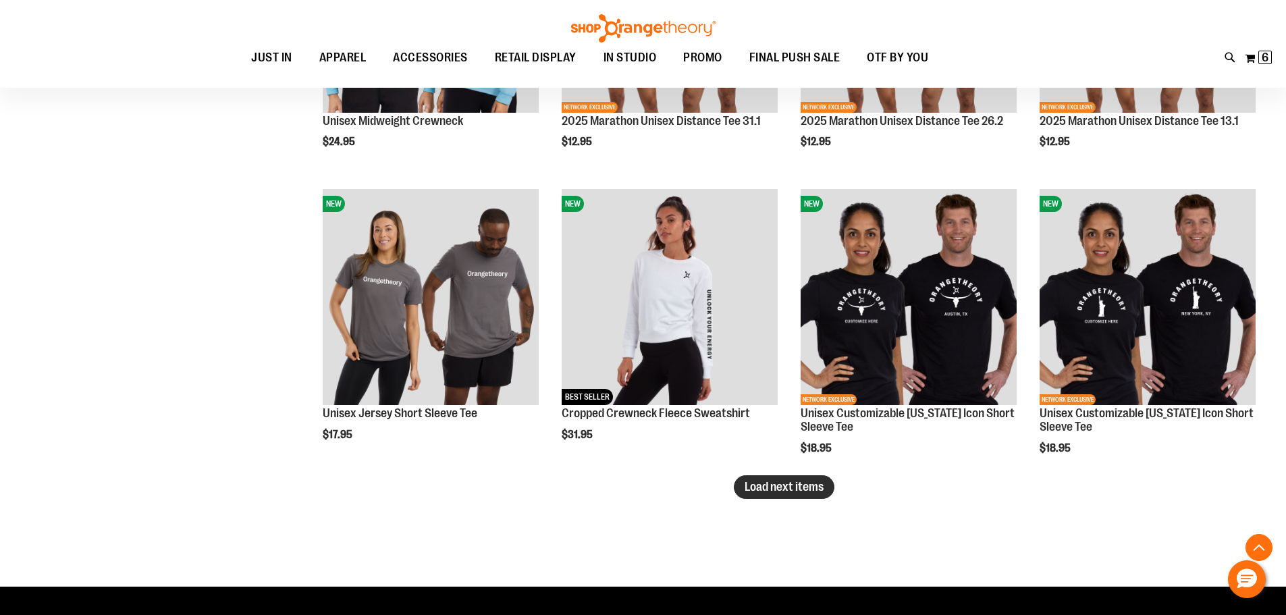
click at [797, 483] on span "Load next items" at bounding box center [784, 487] width 79 height 14
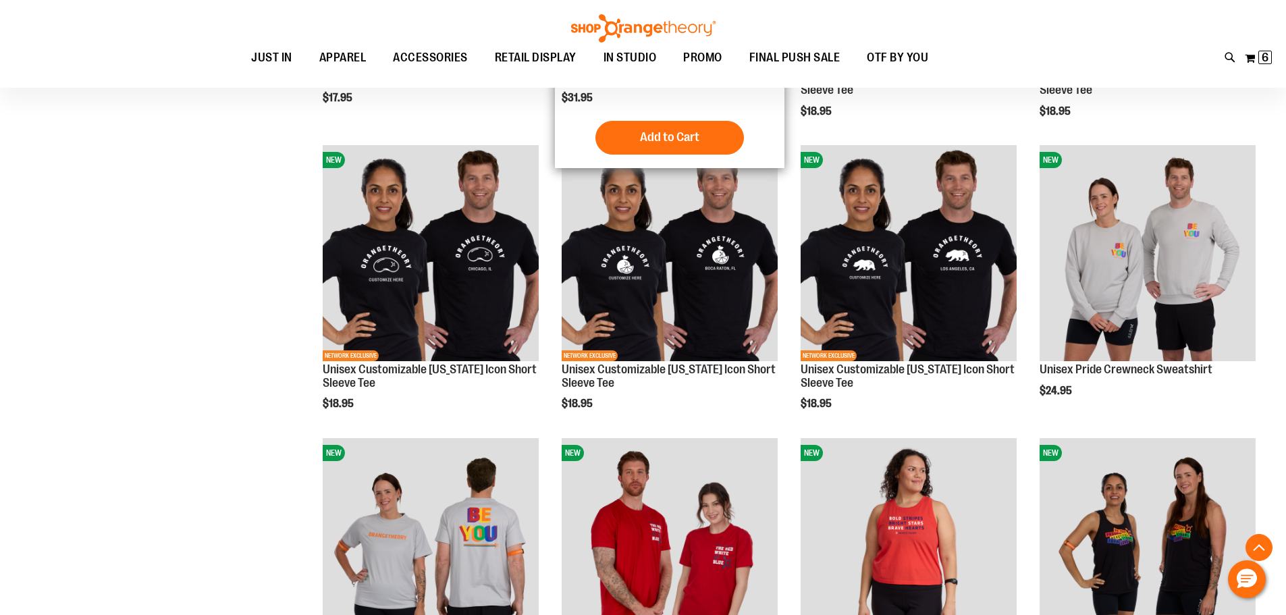
scroll to position [5401, 0]
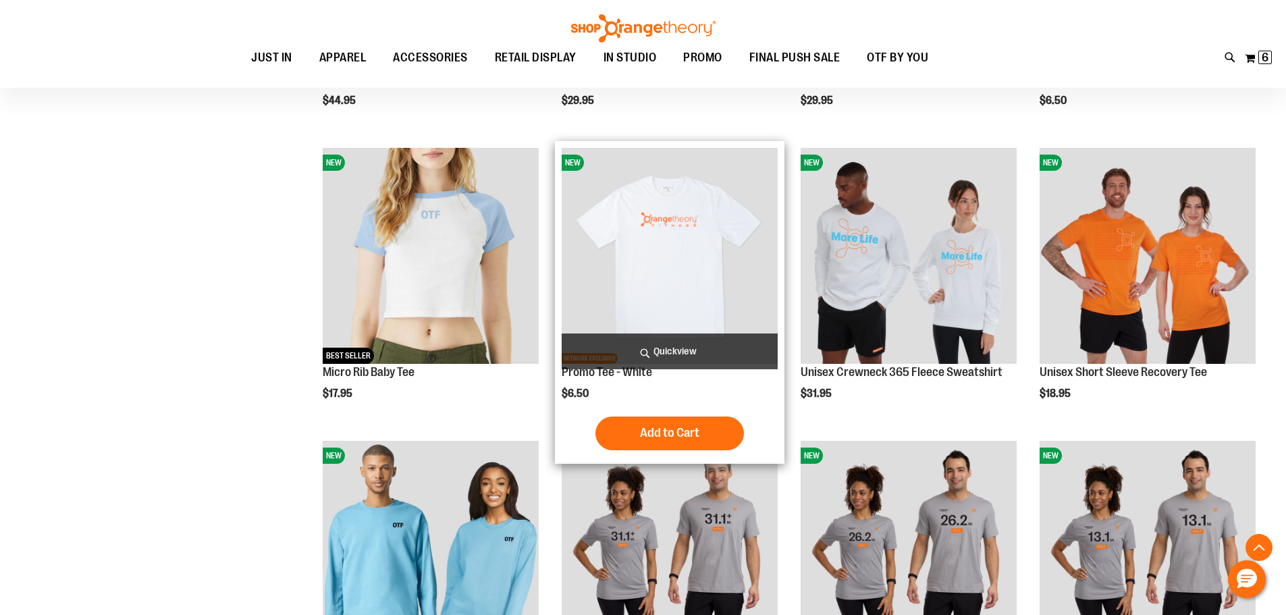
scroll to position [4522, 0]
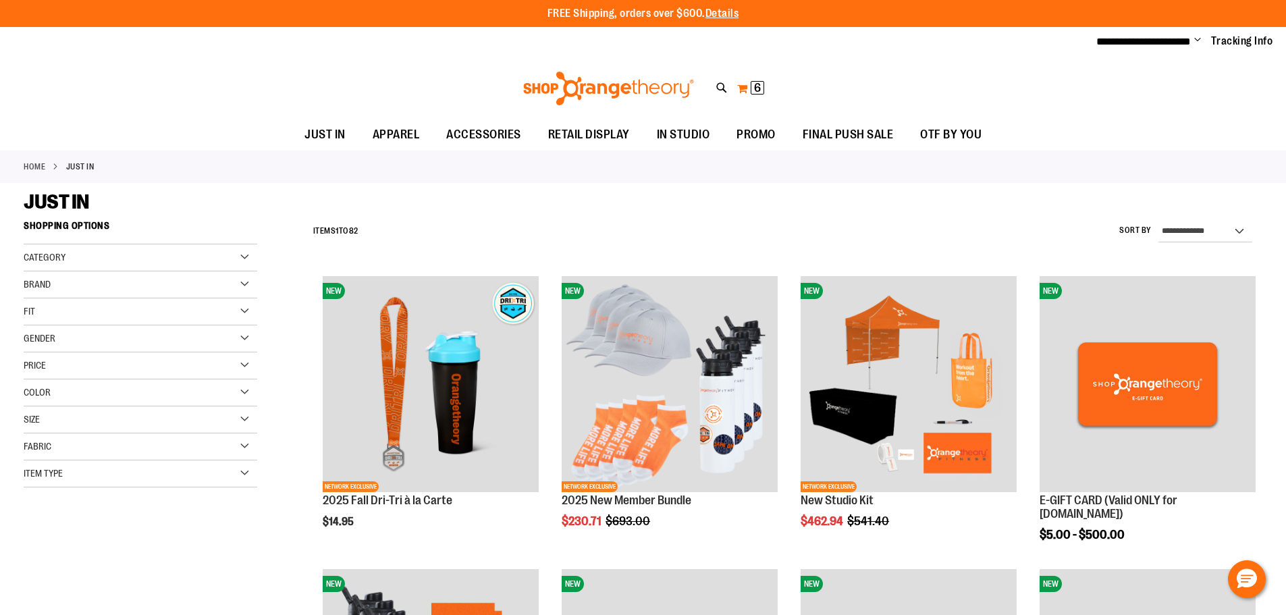
click at [761, 86] on span "6 6 items" at bounding box center [758, 88] width 14 height 14
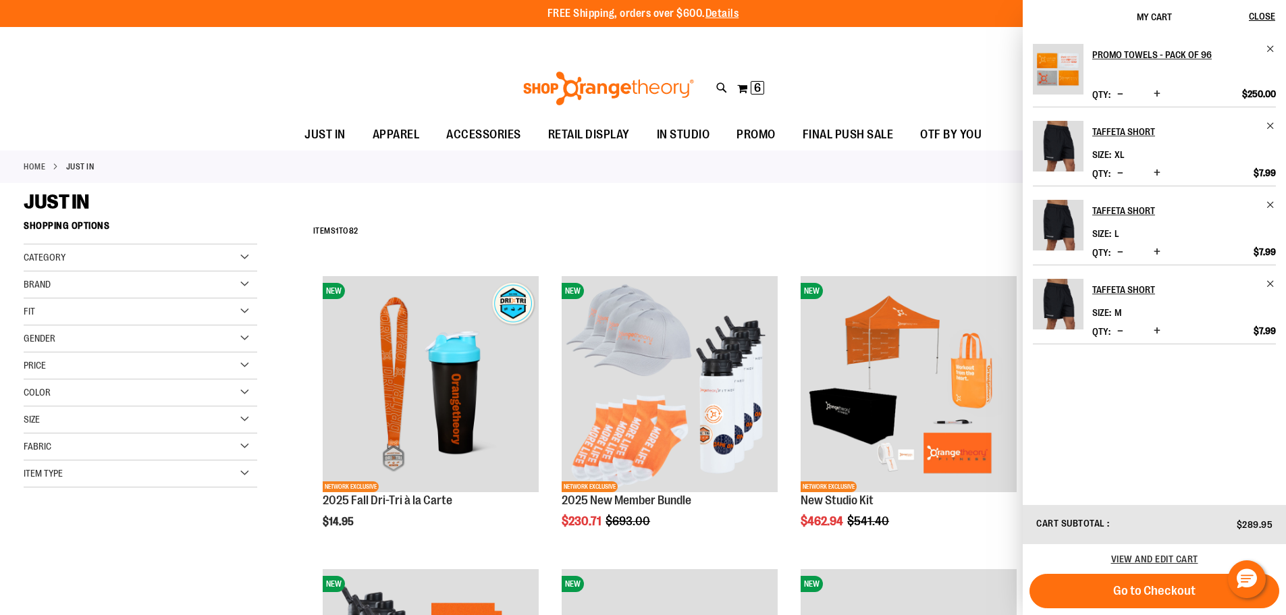
click at [857, 101] on div "Toggle Nav Search Popular Suggestions Advanced Search" at bounding box center [643, 88] width 1286 height 62
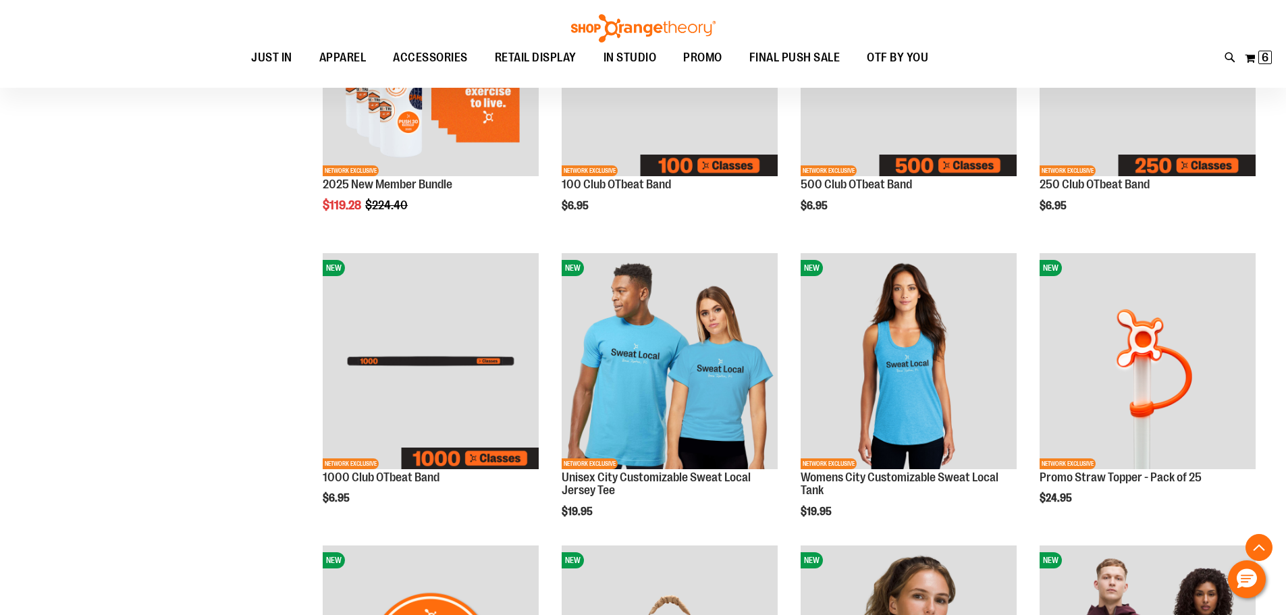
scroll to position [540, 0]
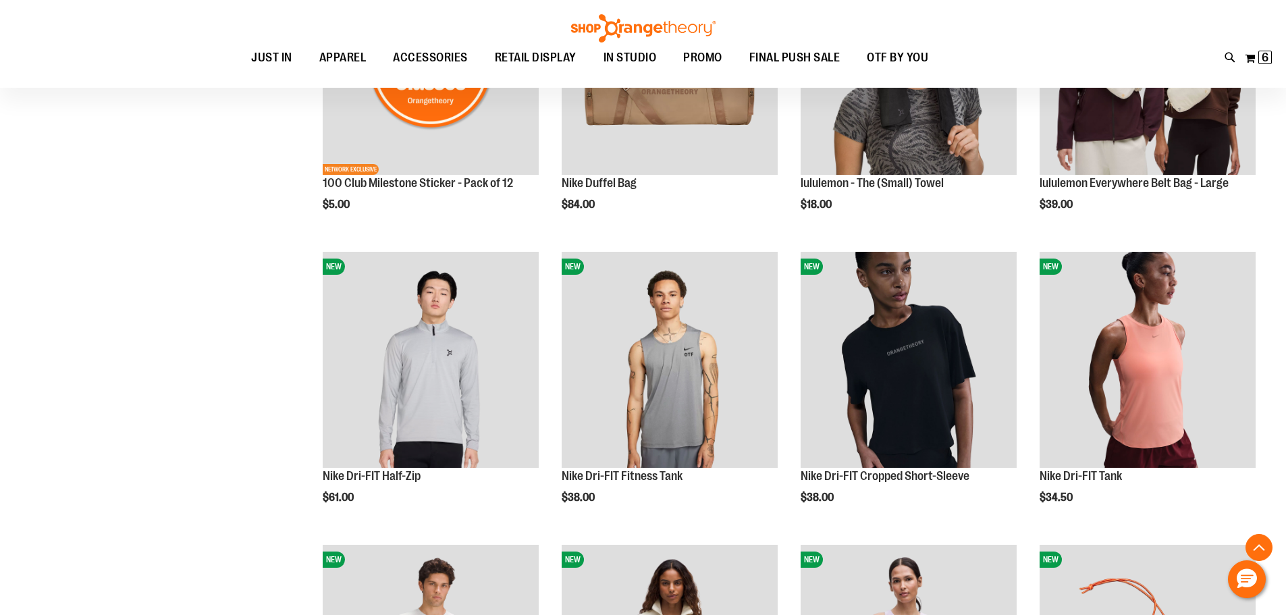
scroll to position [1215, 0]
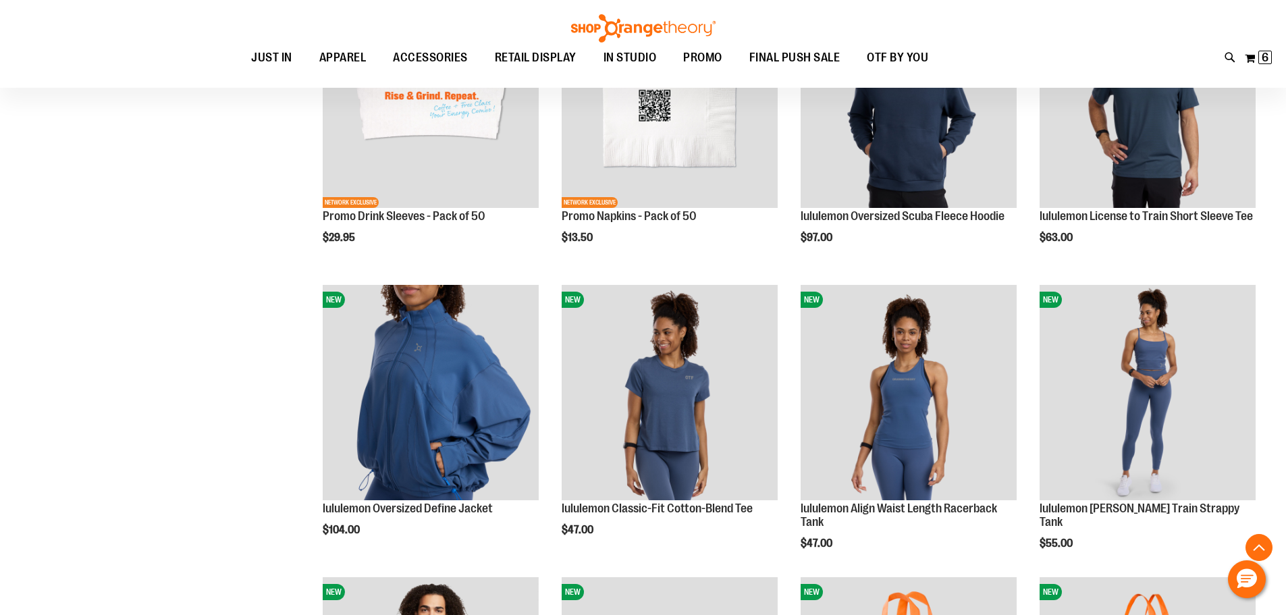
scroll to position [2363, 0]
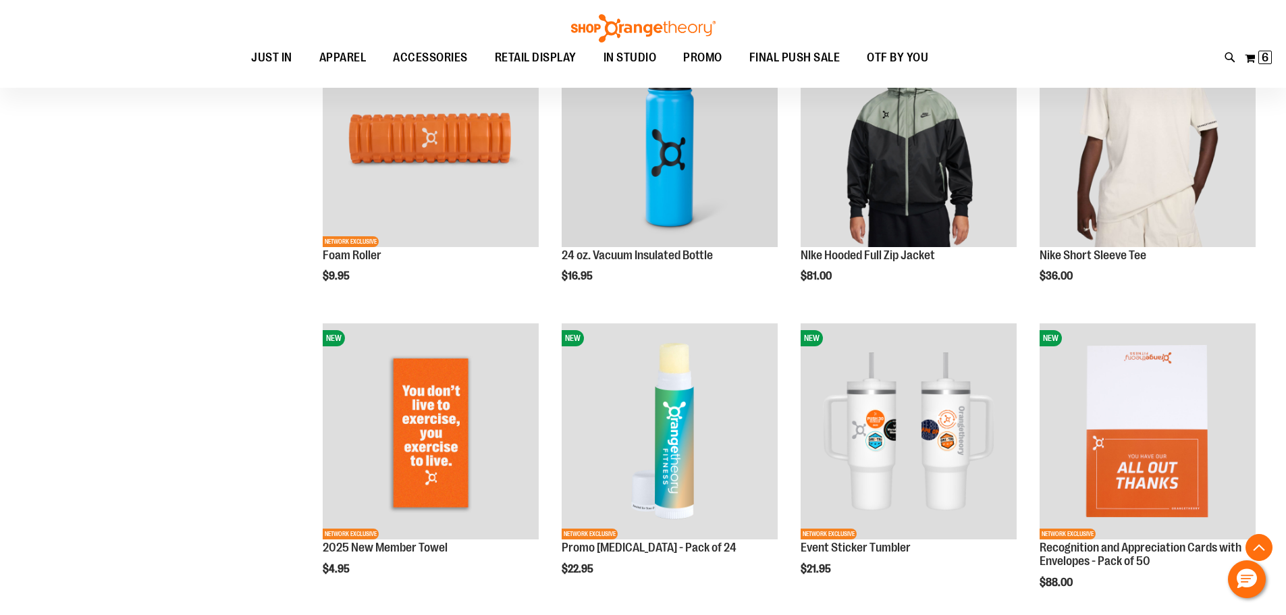
scroll to position [3188, 0]
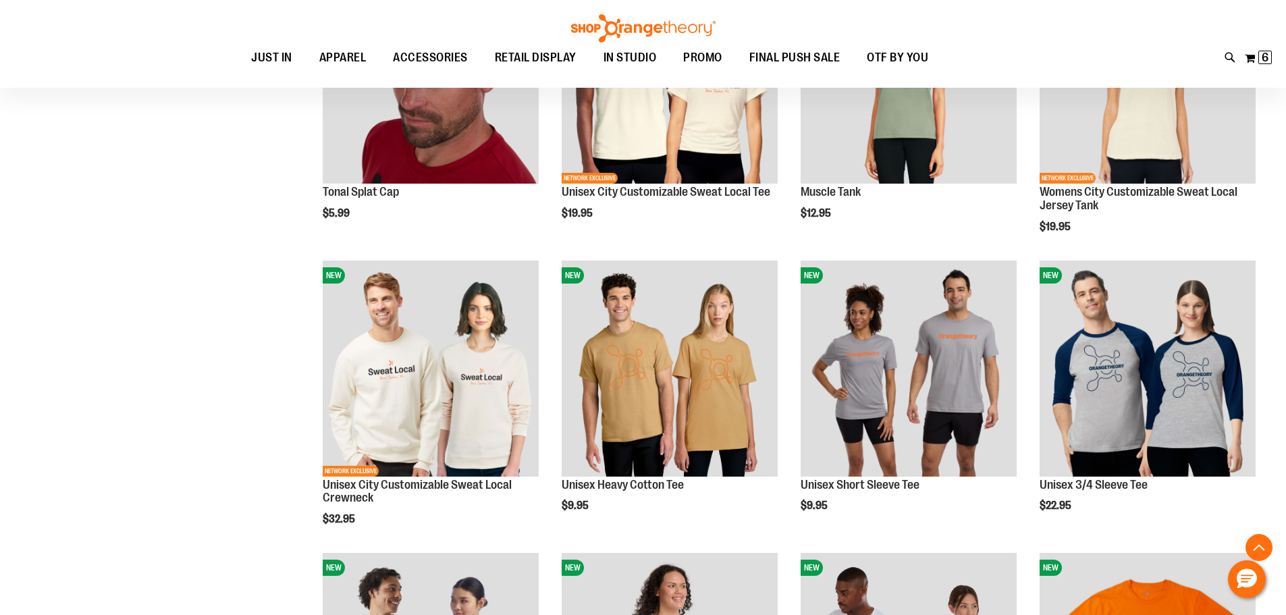
scroll to position [3852, 0]
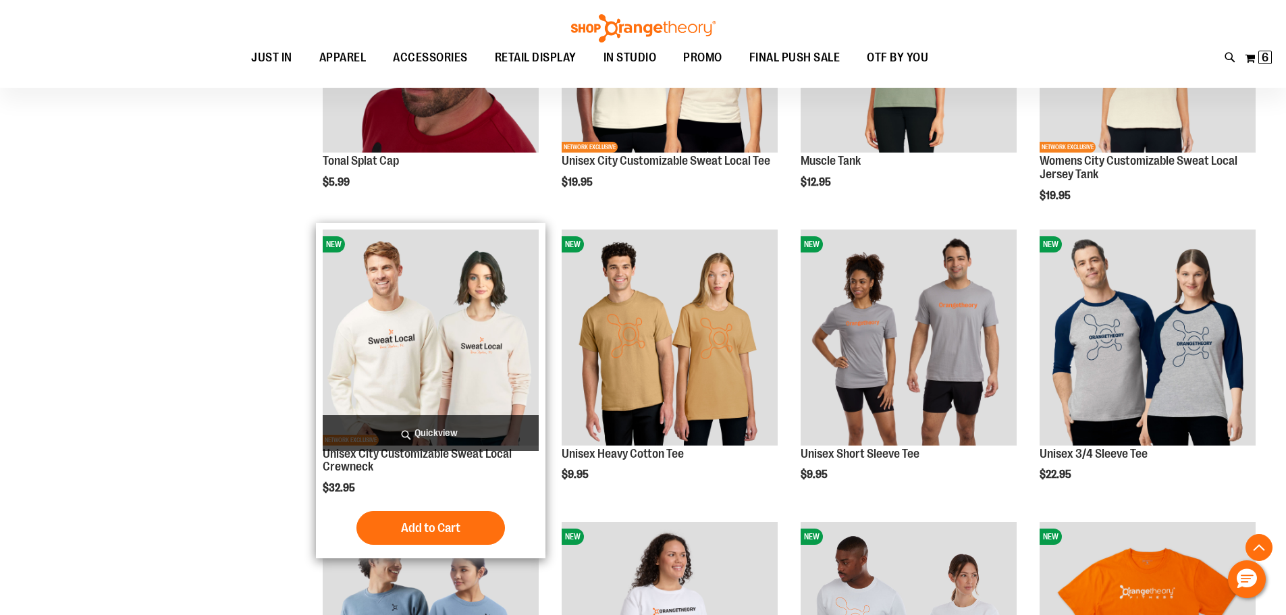
click at [448, 364] on img "product" at bounding box center [431, 338] width 216 height 216
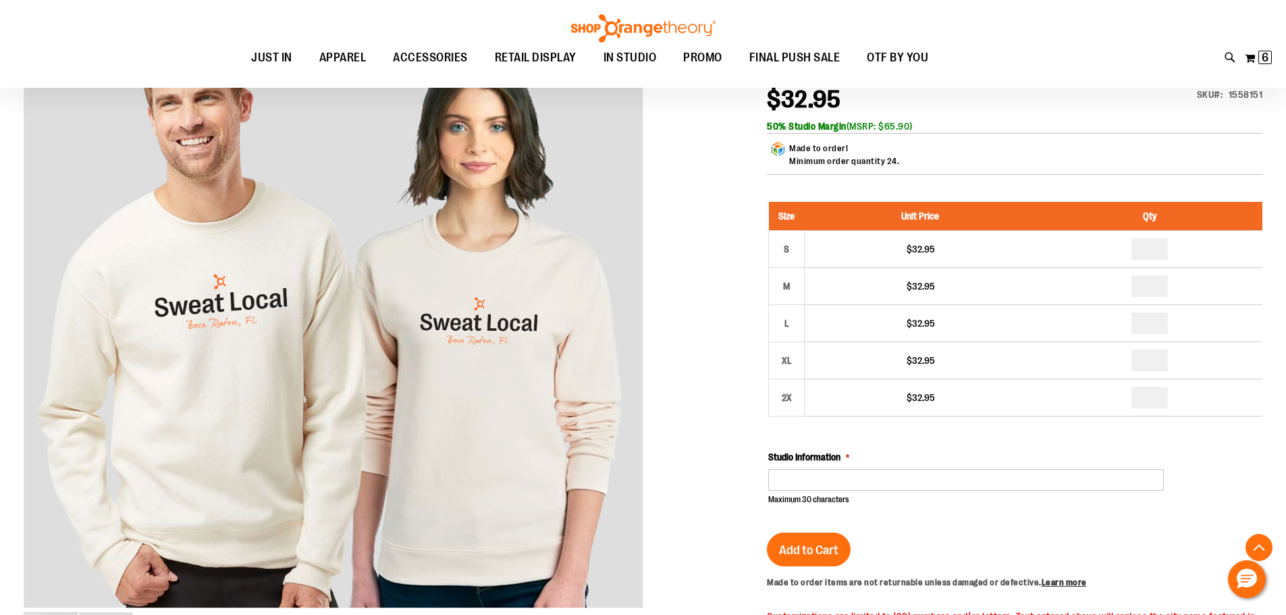
type input "**********"
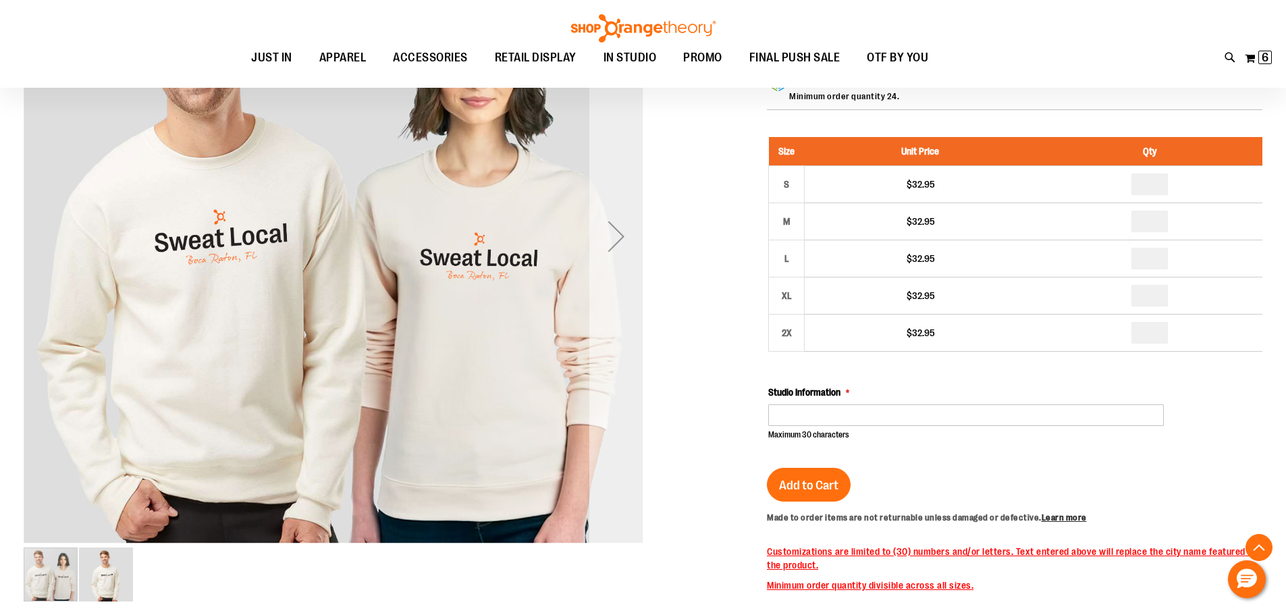
click at [621, 255] on div "Next" at bounding box center [616, 236] width 54 height 54
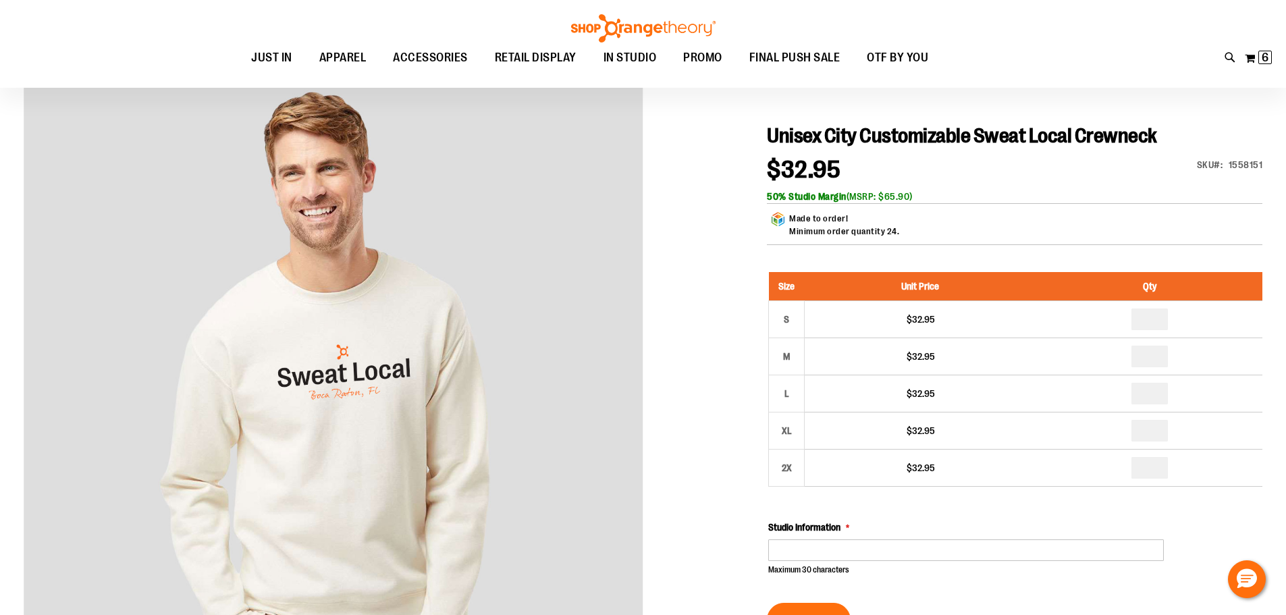
scroll to position [0, 0]
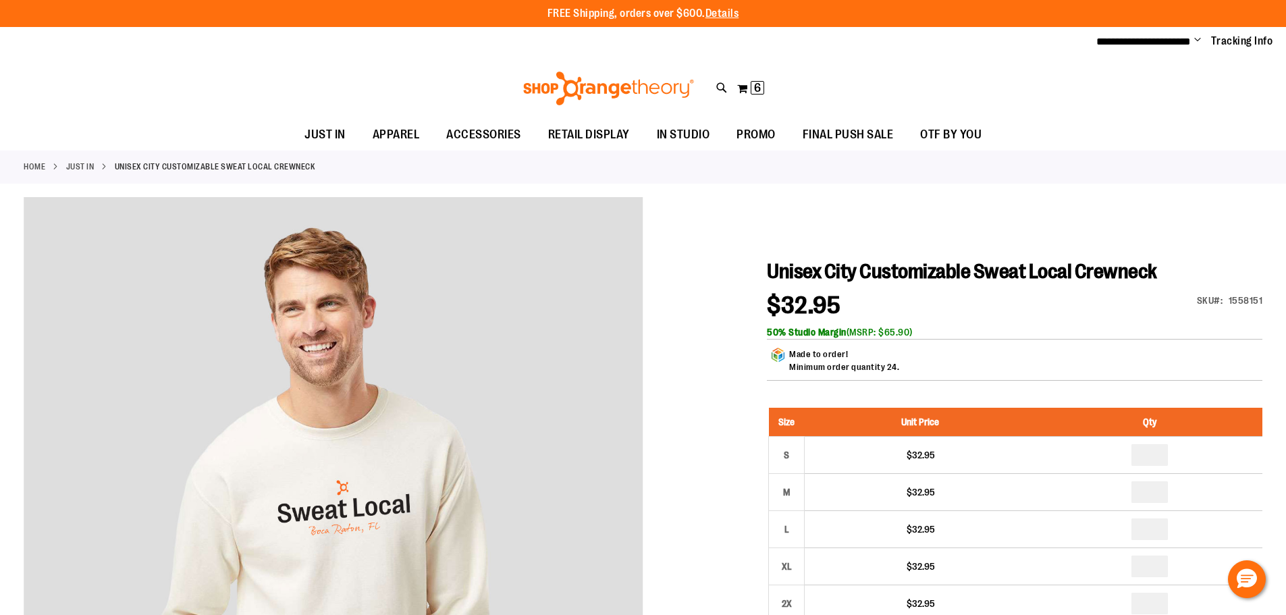
click at [638, 85] on img at bounding box center [608, 89] width 175 height 34
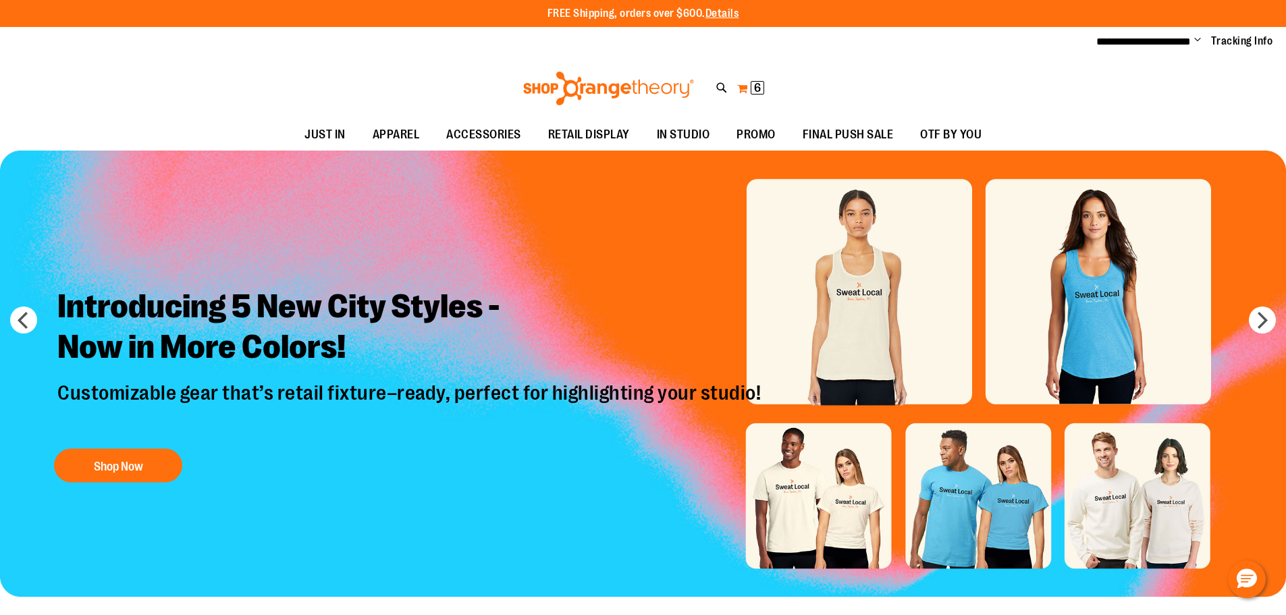
type input "**********"
click at [755, 89] on span "6" at bounding box center [757, 88] width 7 height 14
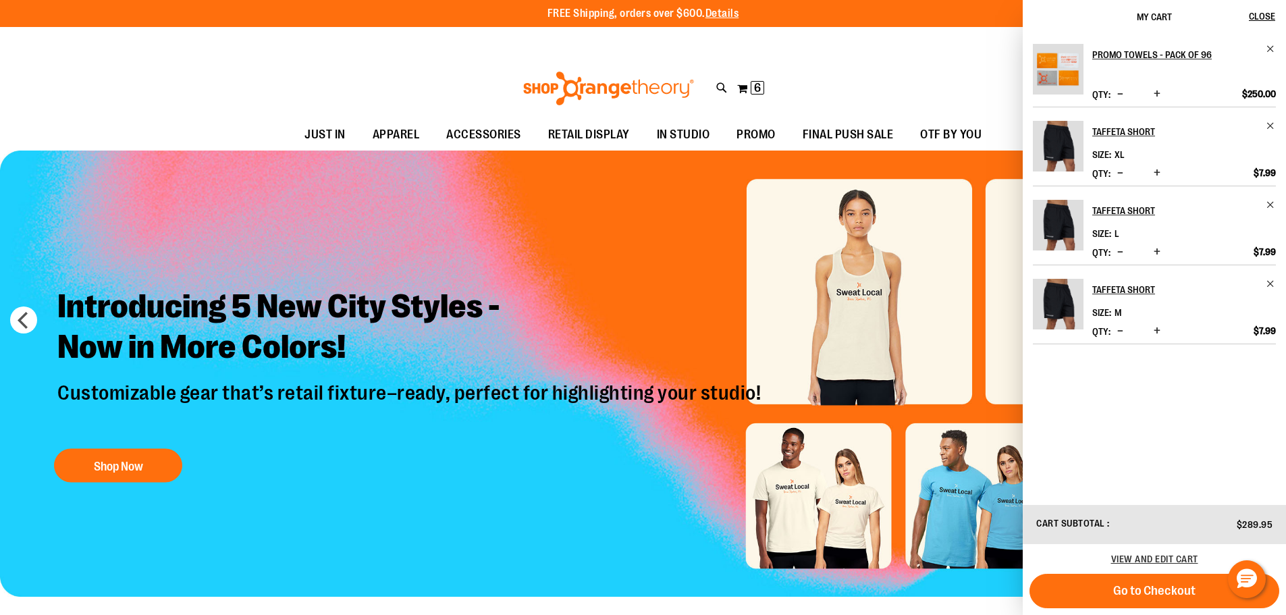
click at [472, 76] on div "Toggle Nav Search Popular Suggestions Advanced Search" at bounding box center [643, 88] width 1286 height 62
